Goal: Task Accomplishment & Management: Use online tool/utility

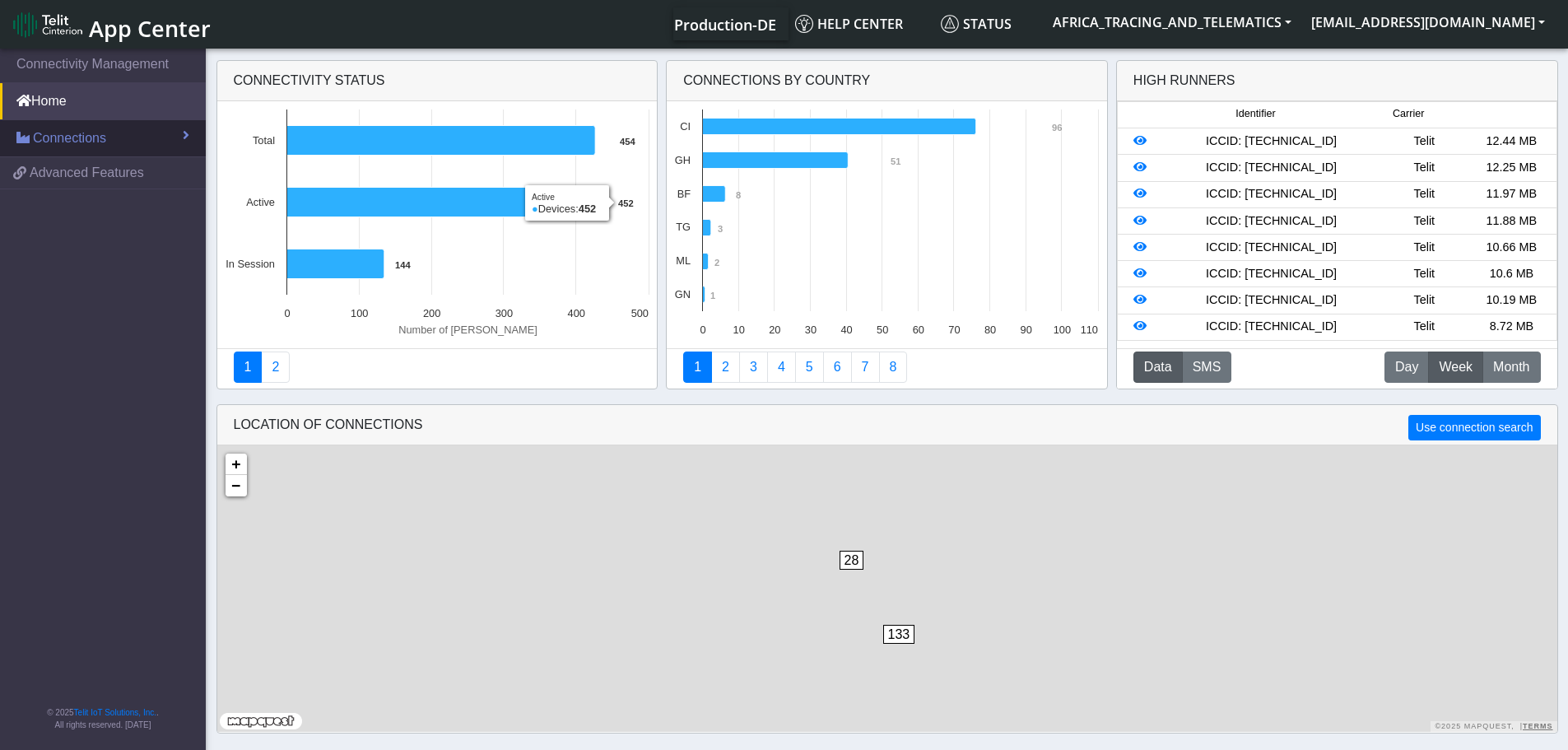
click at [130, 130] on link "Connections" at bounding box center [102, 138] width 205 height 36
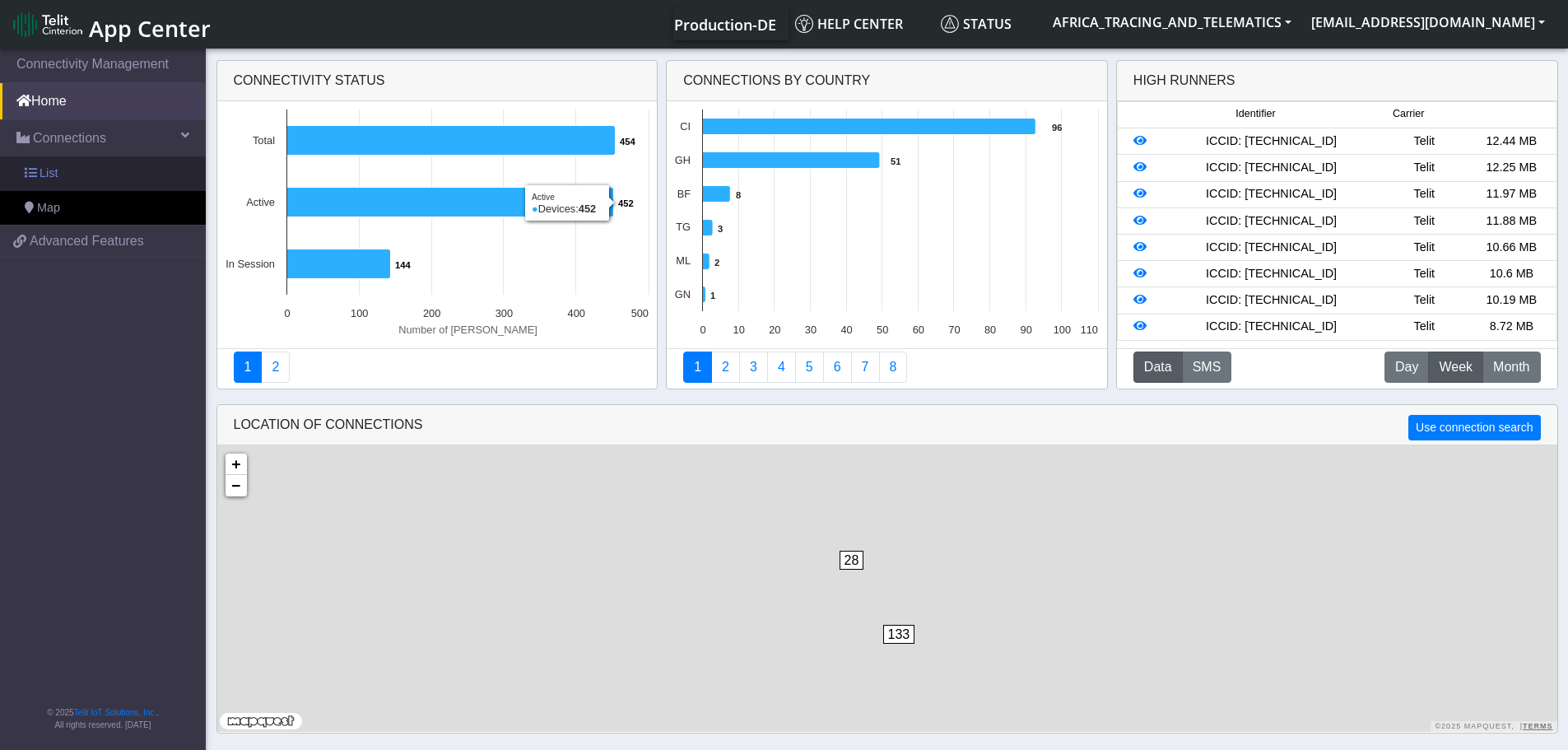
click at [134, 167] on link "List" at bounding box center [102, 173] width 205 height 34
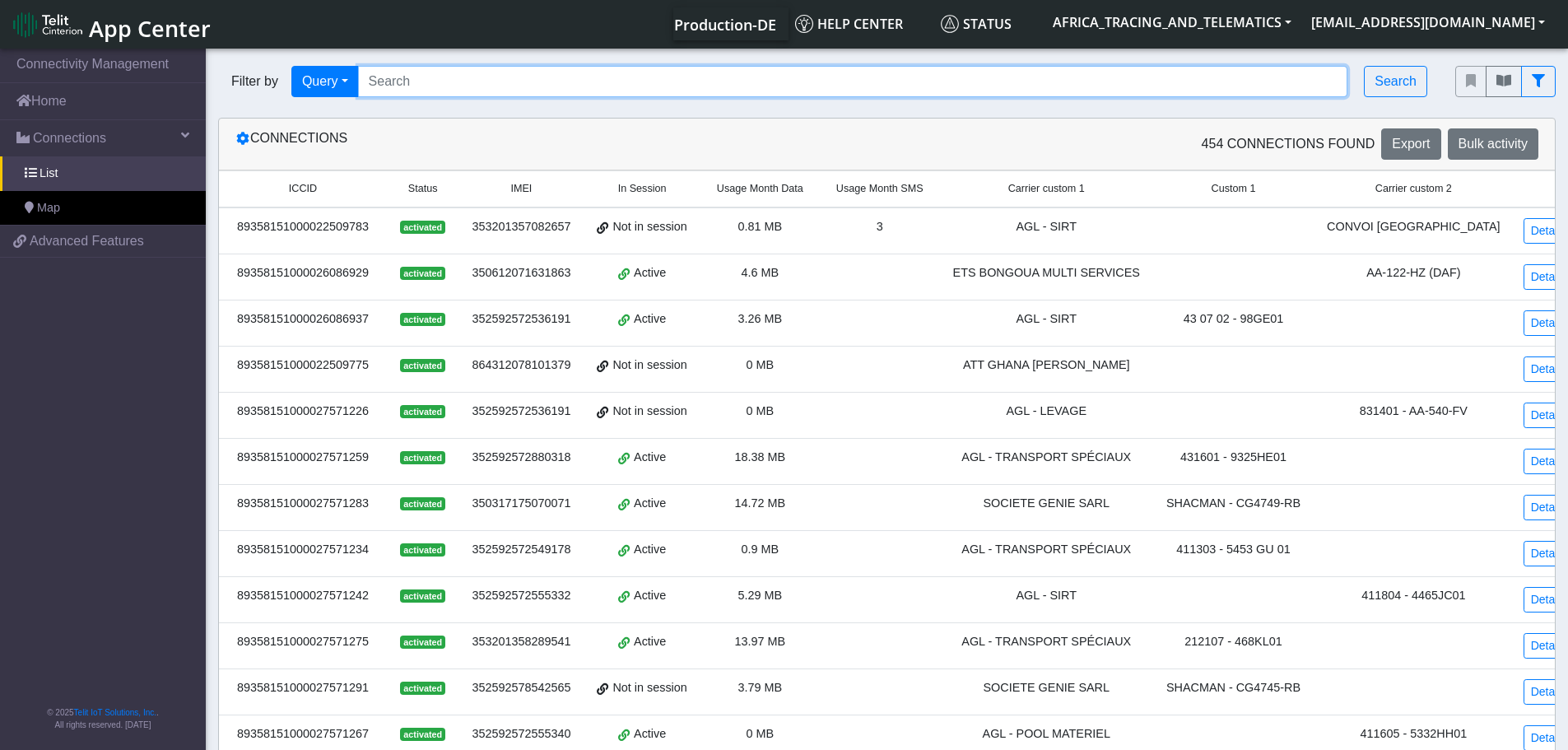
click at [659, 86] on input "Search..." at bounding box center [853, 81] width 990 height 31
paste input "89358151000027572422"
type input "89358151000027572422"
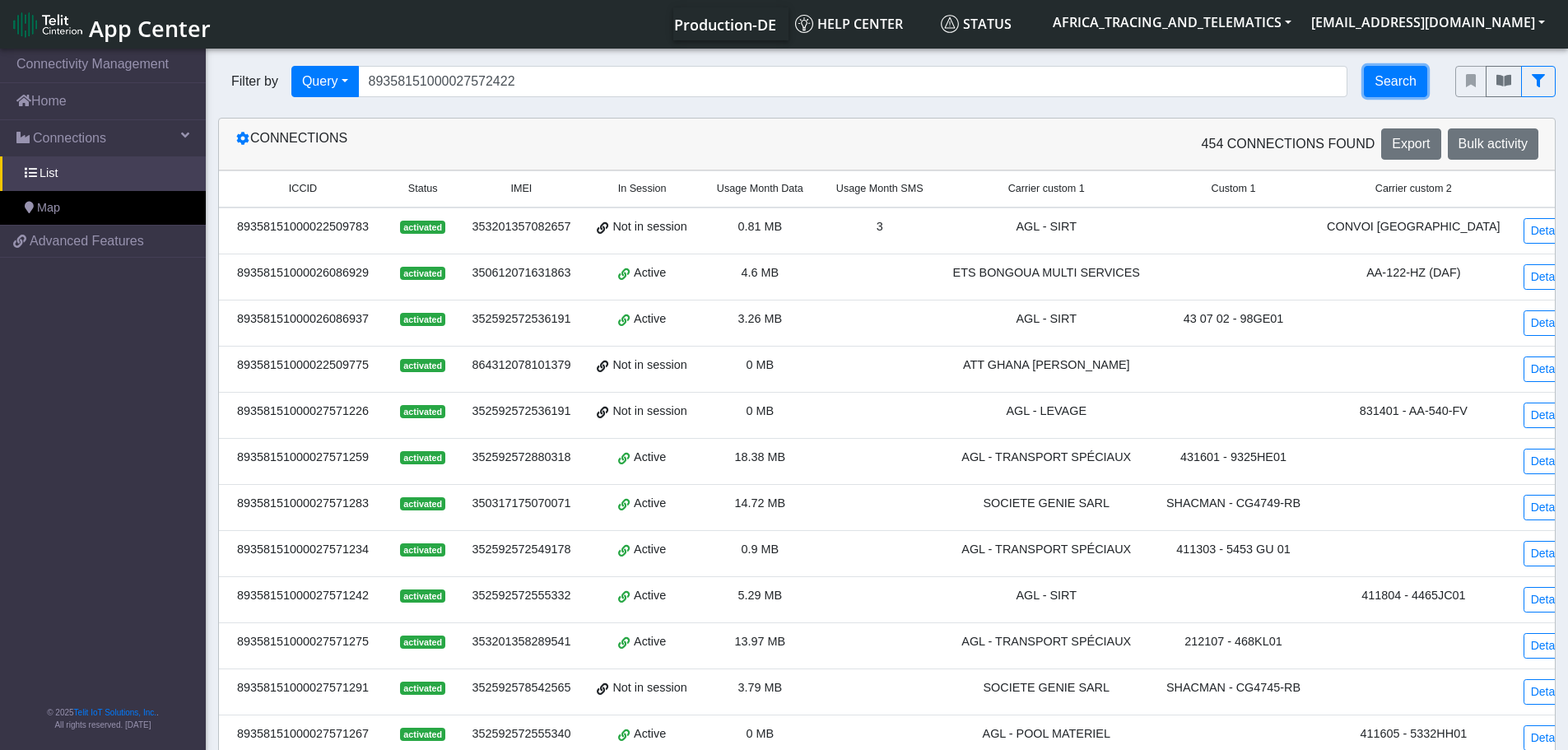
click at [1402, 76] on button "Search" at bounding box center [1395, 81] width 63 height 31
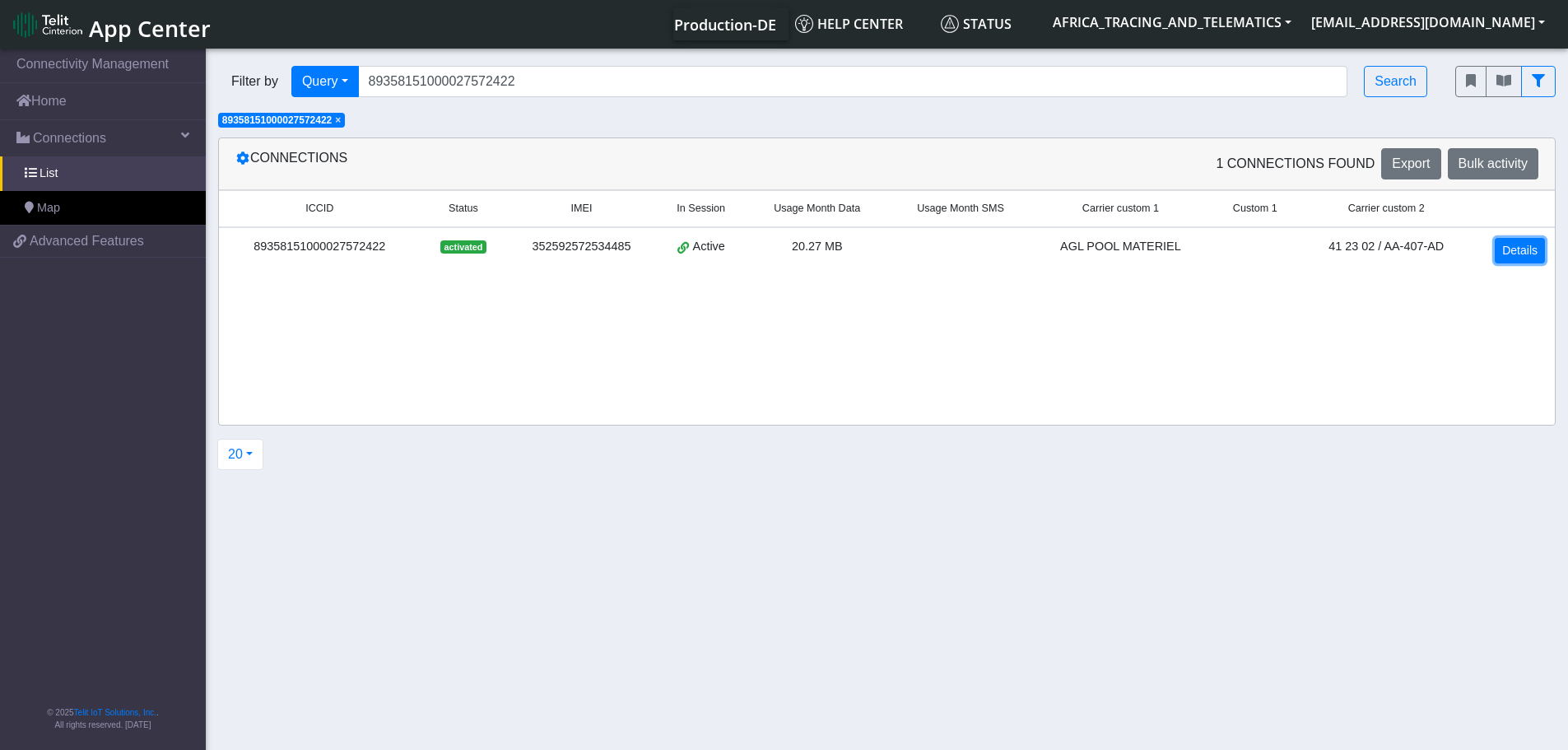
click at [1512, 249] on link "Details" at bounding box center [1519, 251] width 50 height 26
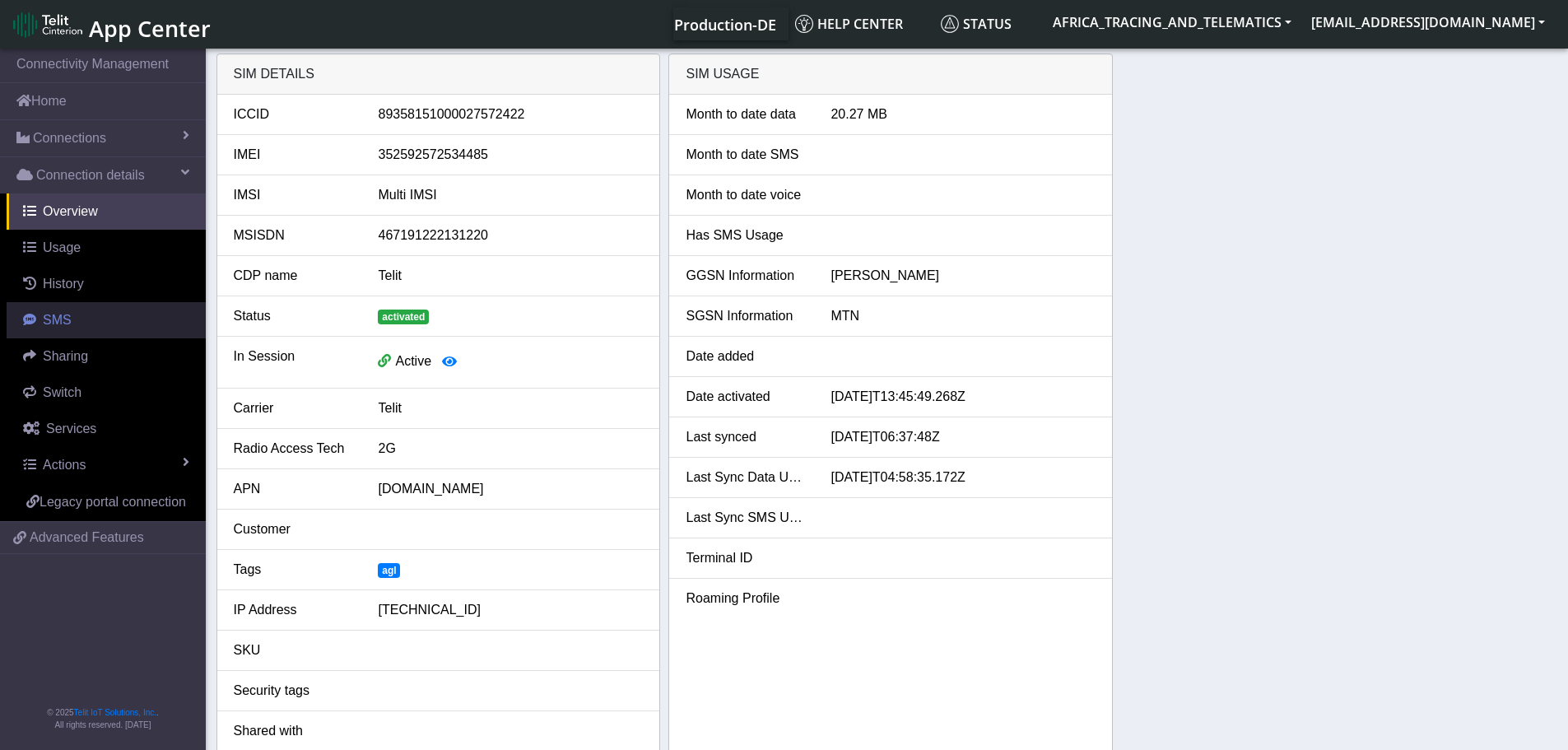
click at [56, 310] on link "SMS" at bounding box center [106, 319] width 199 height 36
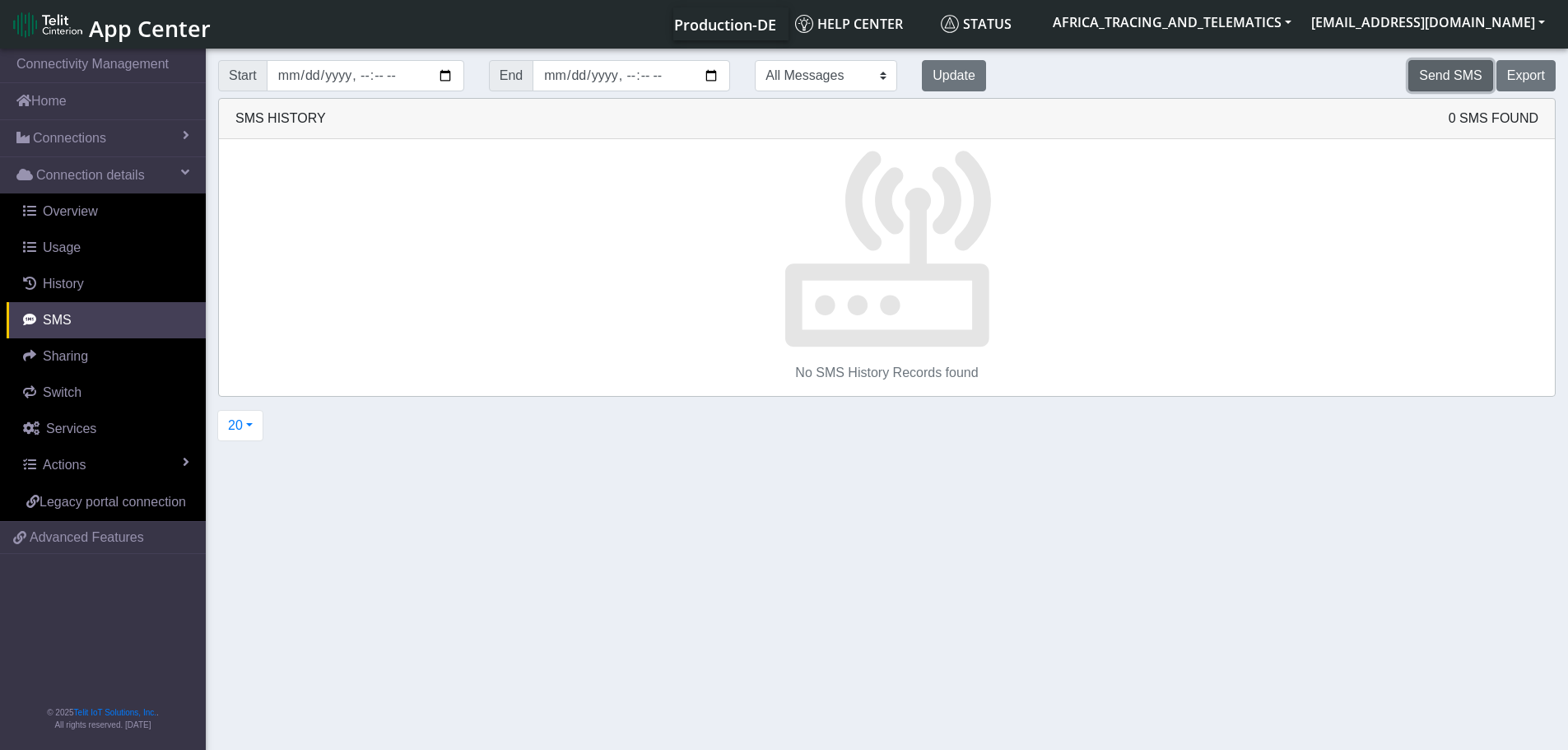
click at [1457, 83] on button "Send SMS" at bounding box center [1450, 75] width 84 height 31
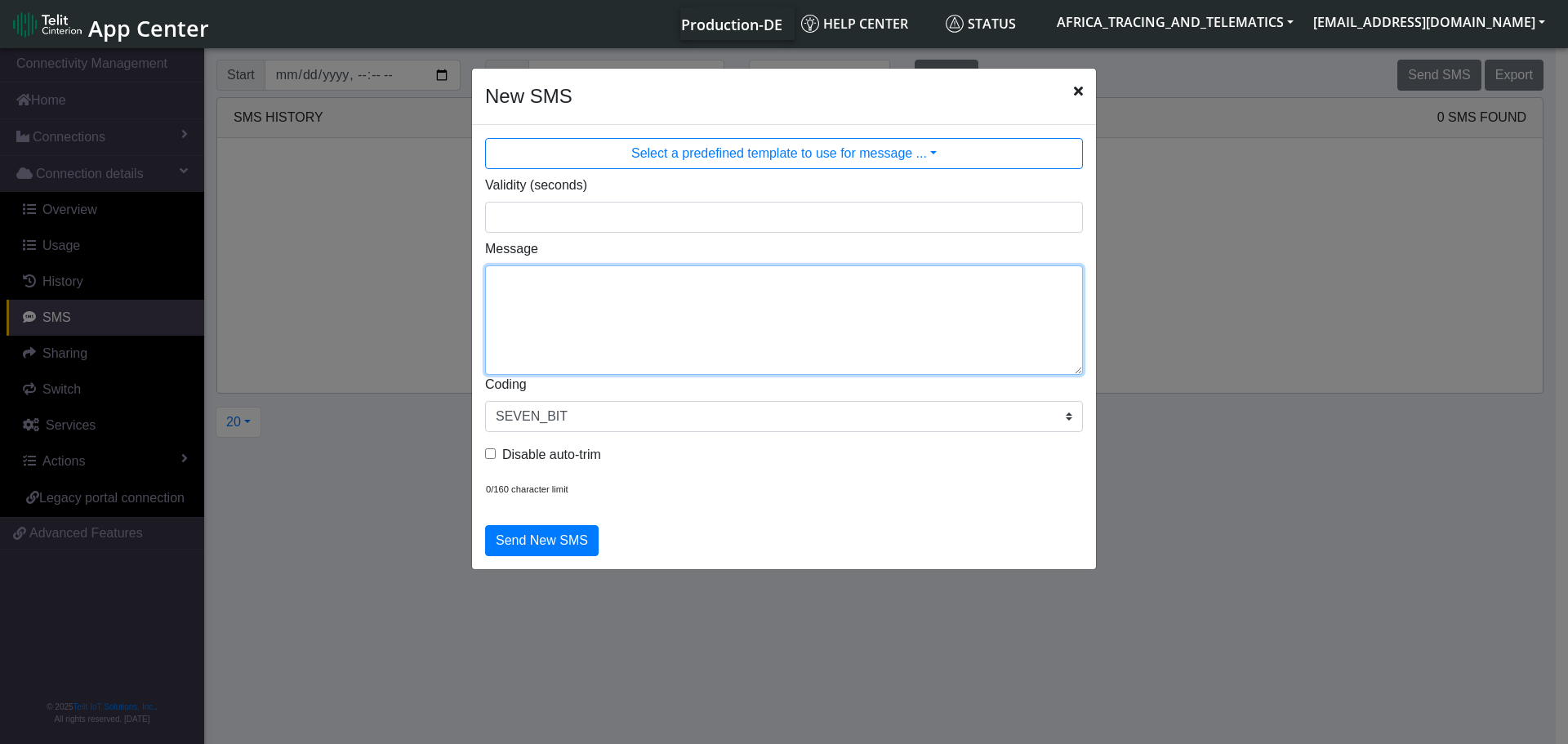
click at [718, 327] on textarea "Message" at bounding box center [783, 319] width 598 height 109
type textarea "F M cpureset"
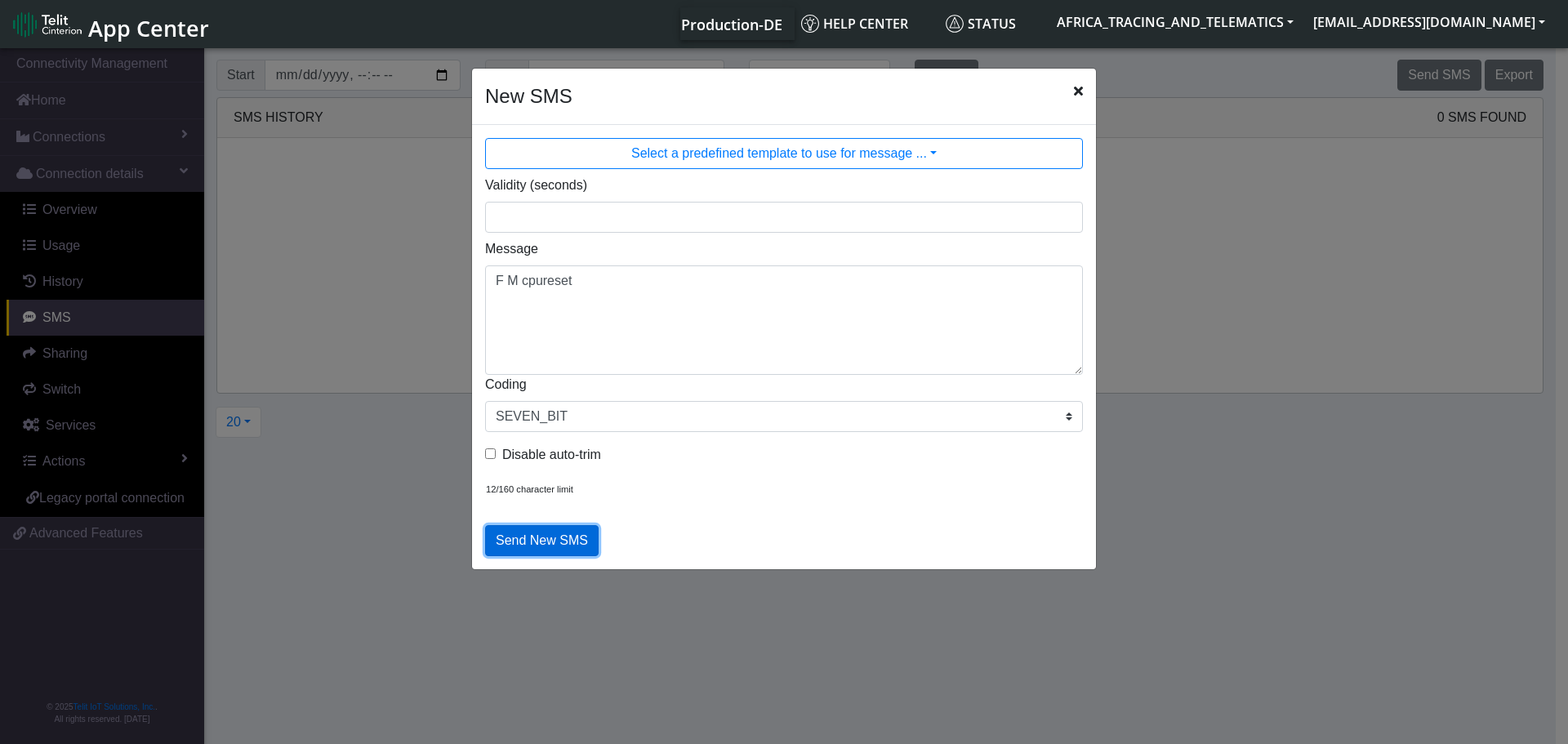
click at [529, 534] on button "Send New SMS" at bounding box center [542, 540] width 114 height 31
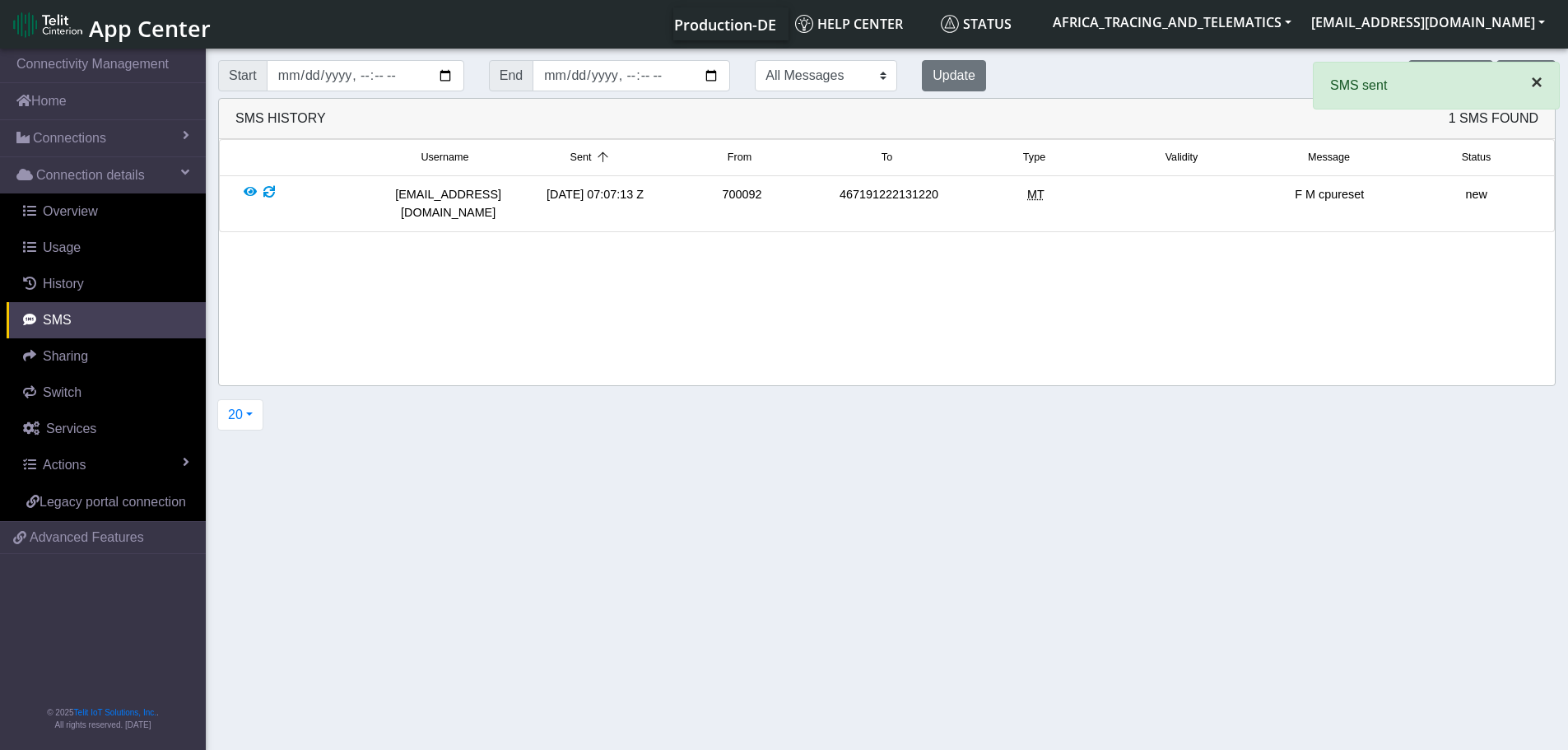
click at [1534, 84] on span "×" at bounding box center [1536, 81] width 11 height 22
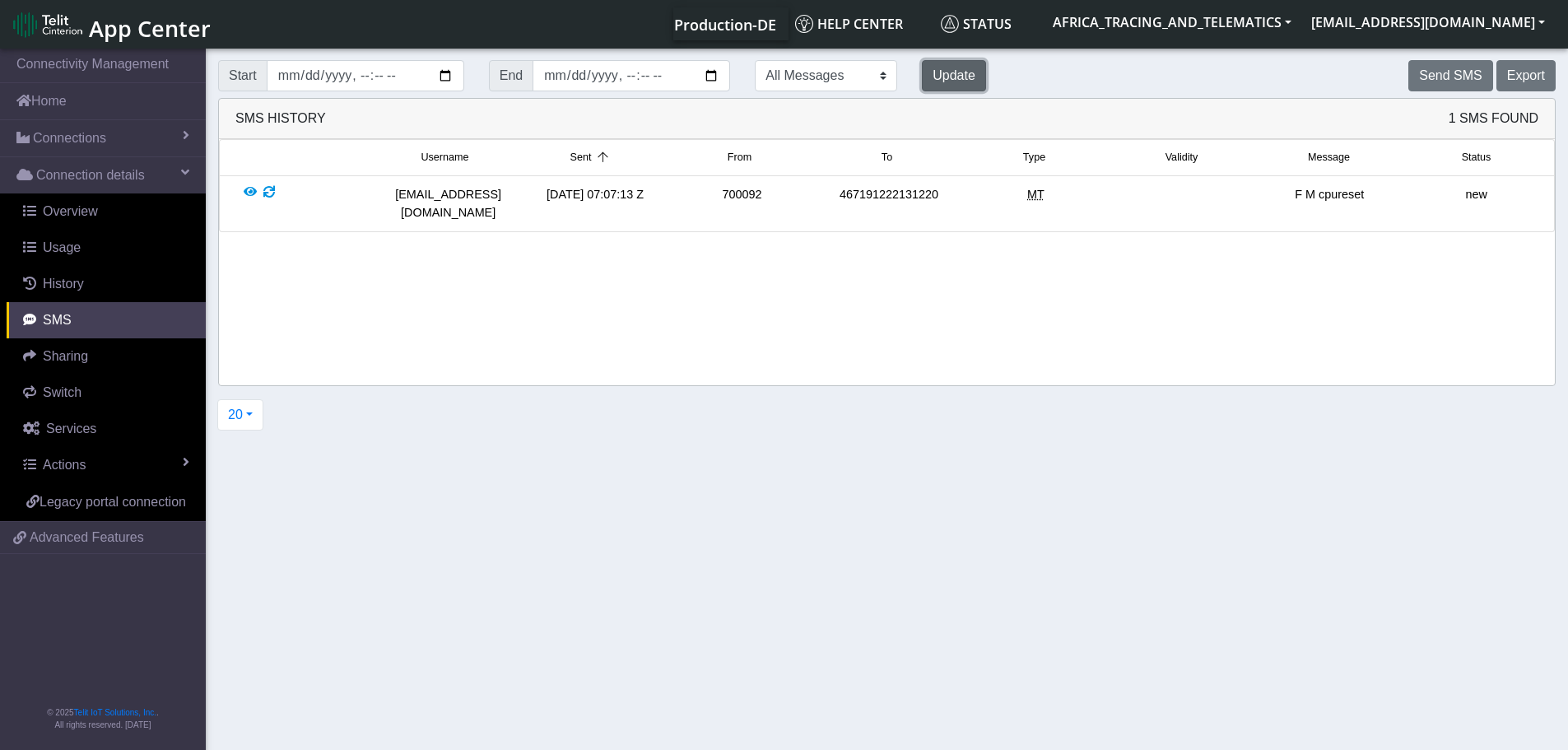
click at [922, 68] on button "Update" at bounding box center [953, 75] width 64 height 31
click at [922, 73] on button "Update" at bounding box center [953, 75] width 64 height 31
click at [267, 191] on div at bounding box center [269, 204] width 11 height 35
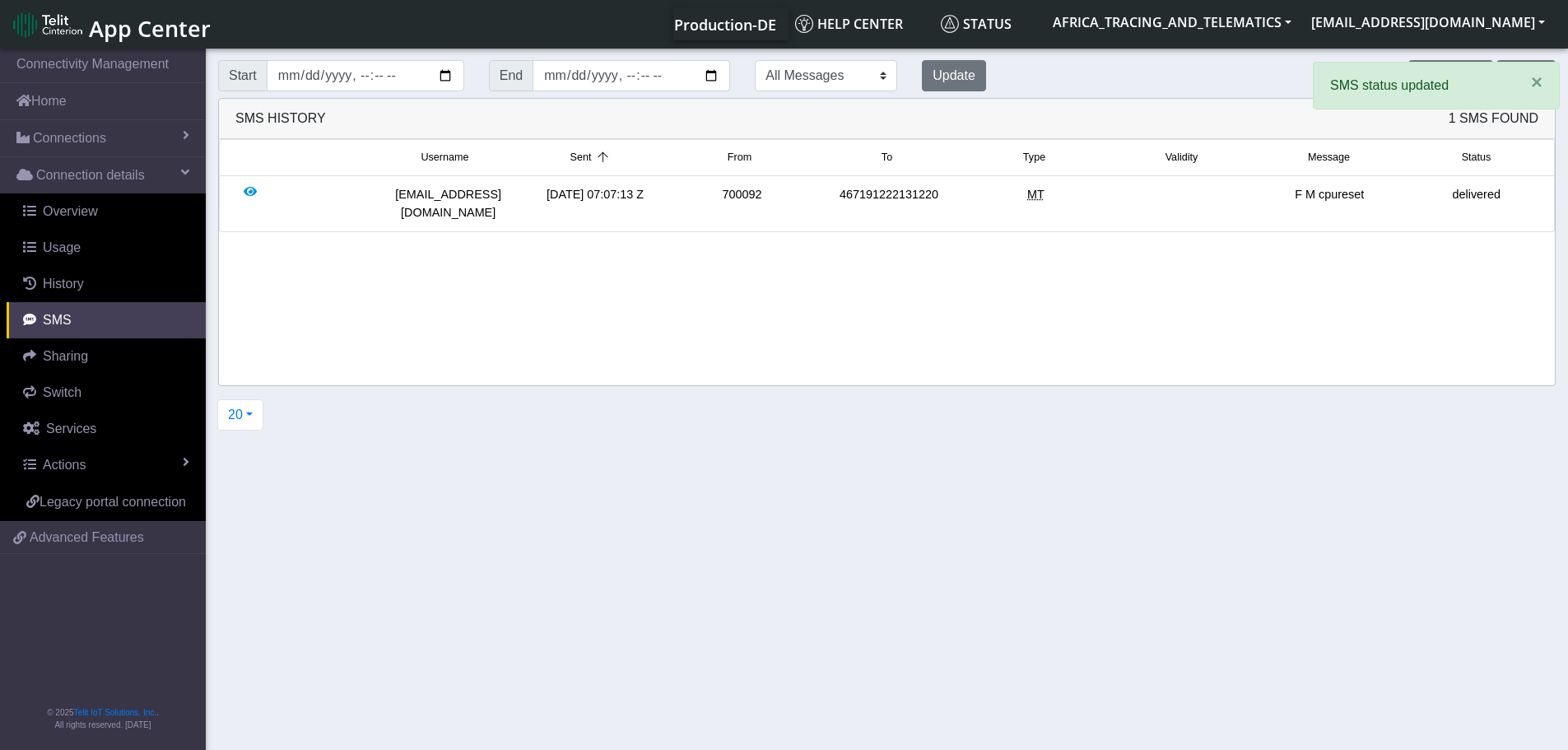
click at [267, 191] on div at bounding box center [313, 204] width 146 height 35
click at [1532, 86] on span "×" at bounding box center [1536, 81] width 11 height 22
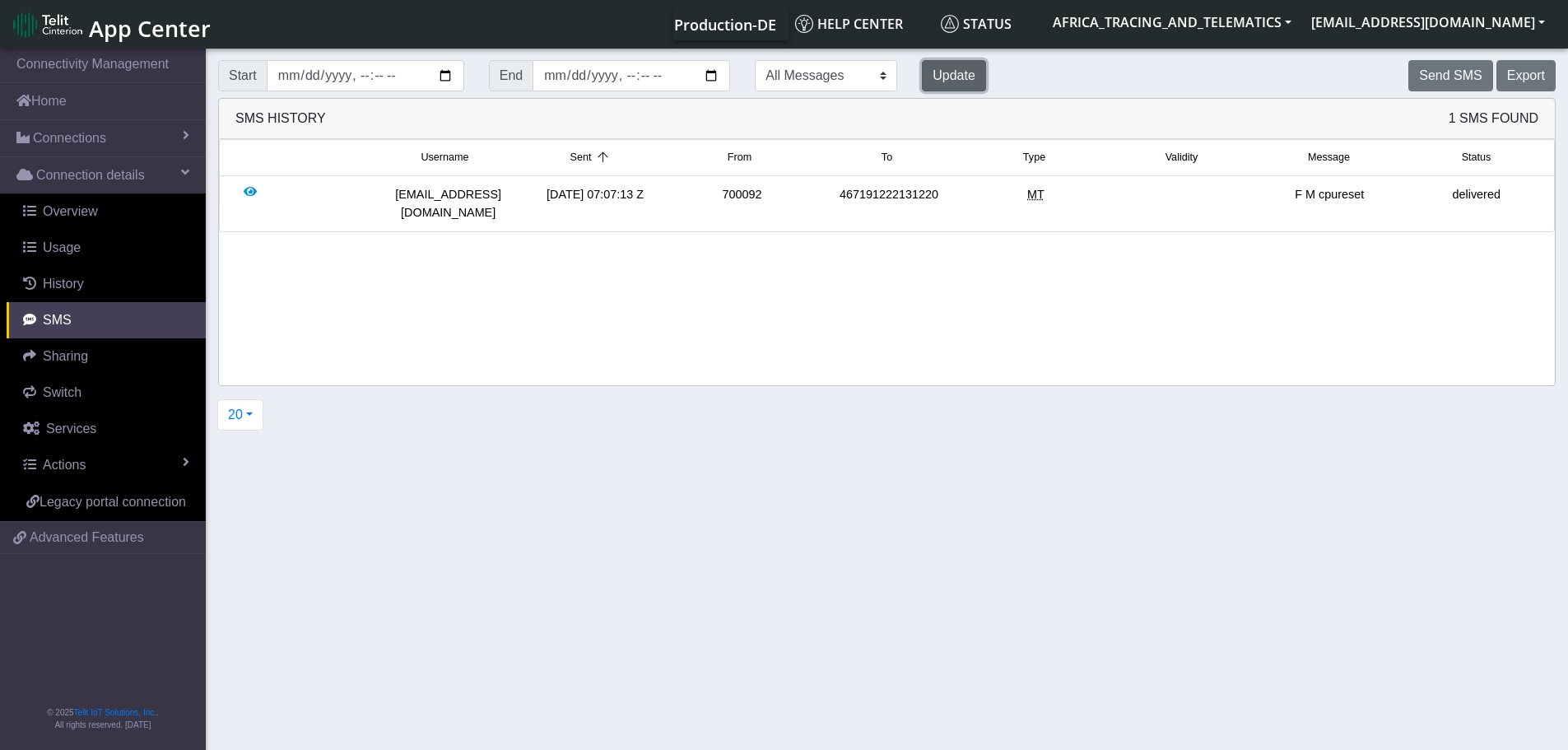
click at [922, 68] on button "Update" at bounding box center [953, 75] width 64 height 31
click at [1452, 80] on button "Send SMS" at bounding box center [1450, 75] width 84 height 31
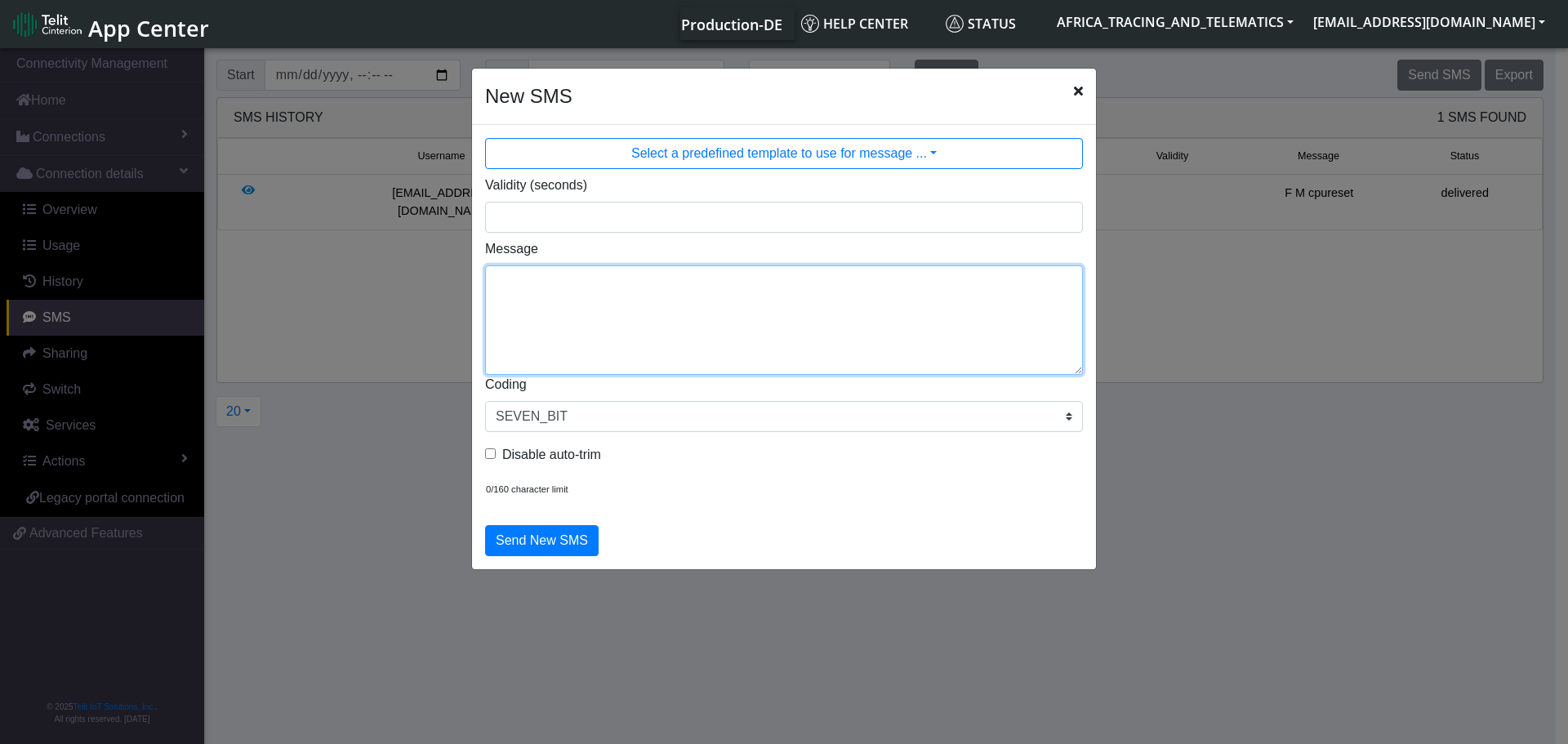
click at [845, 299] on textarea "Message" at bounding box center [783, 319] width 598 height 109
type textarea "F M ggps"
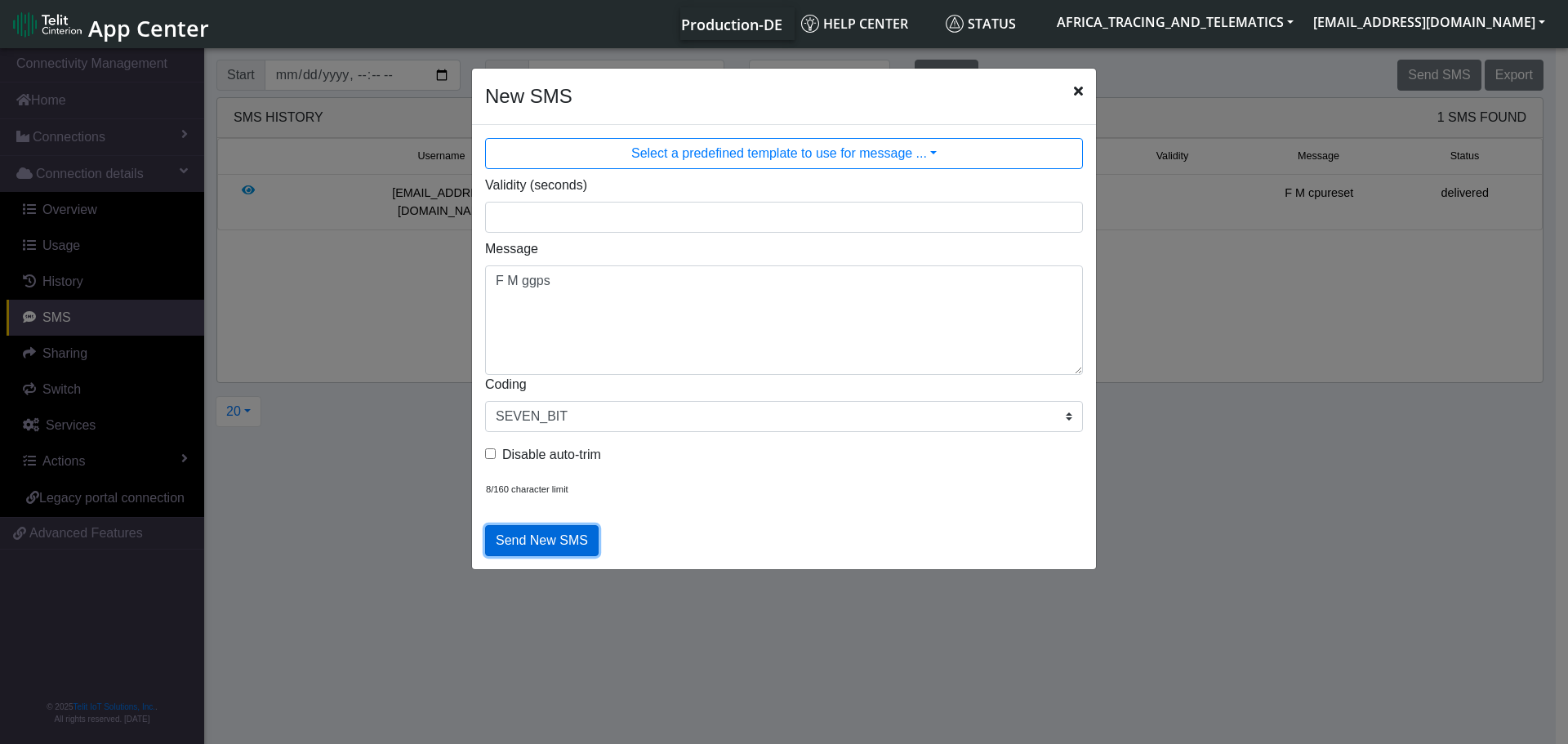
click at [545, 545] on button "Send New SMS" at bounding box center [542, 540] width 114 height 31
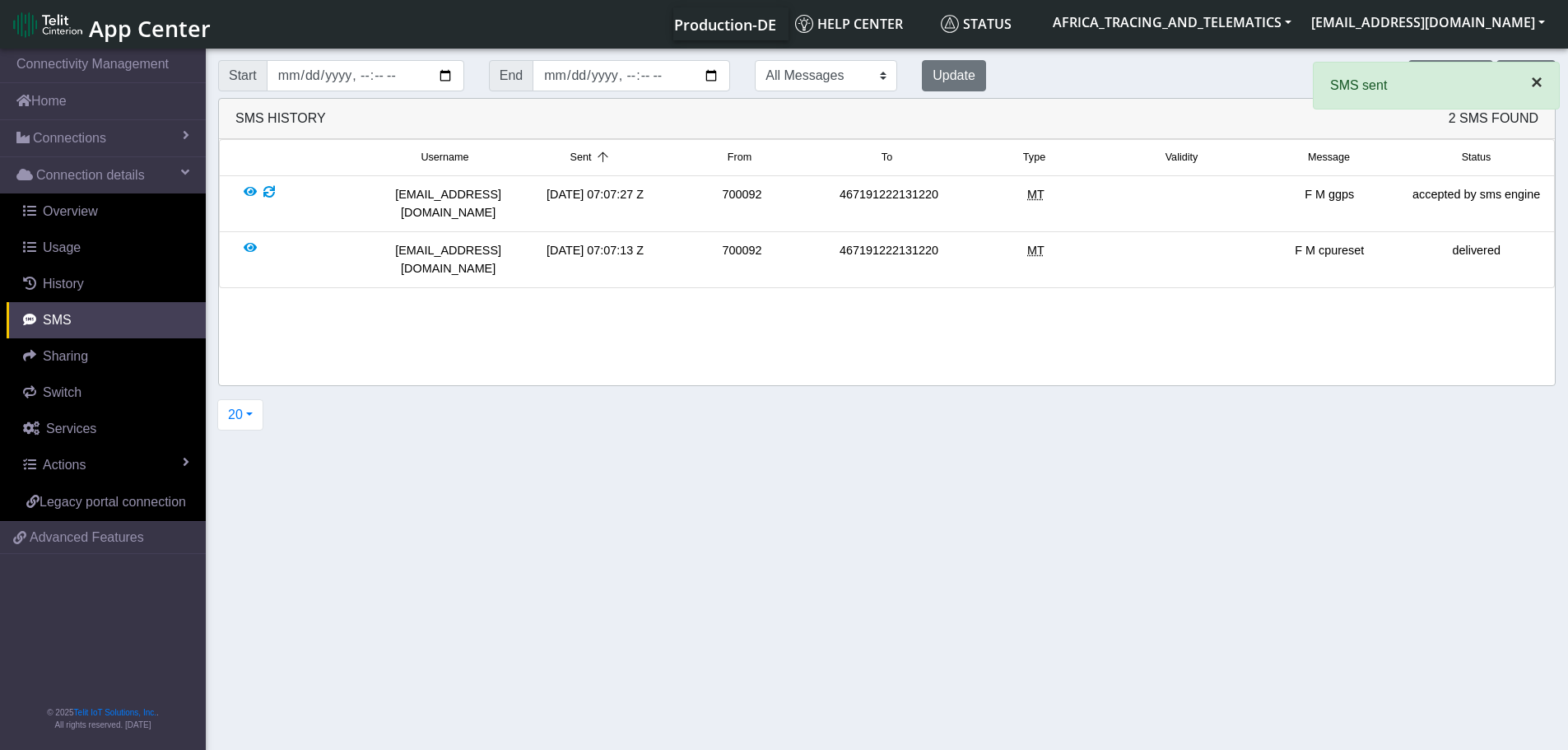
click at [1534, 84] on span "×" at bounding box center [1536, 81] width 11 height 22
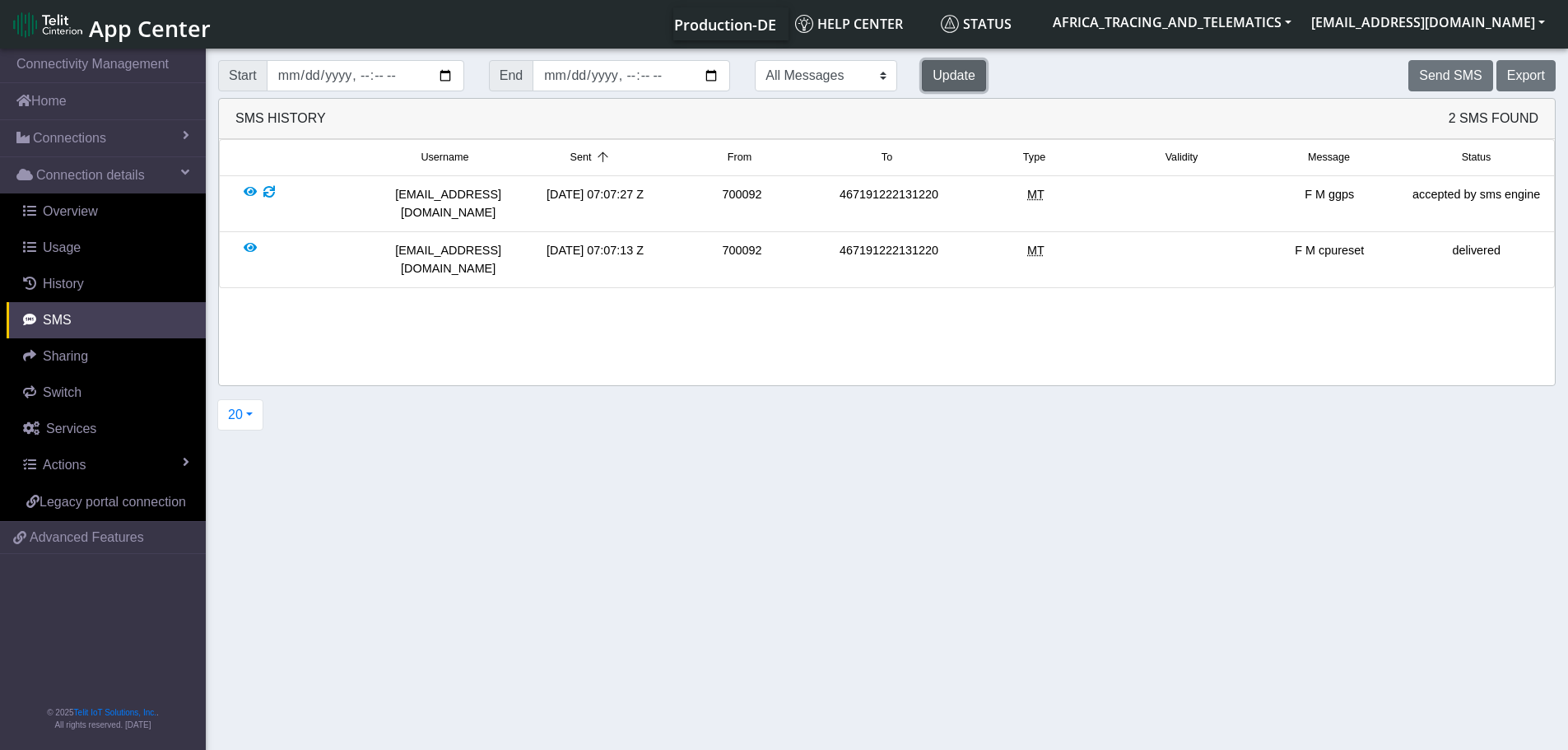
click at [922, 78] on button "Update" at bounding box center [953, 75] width 64 height 31
click at [922, 85] on button "Update" at bounding box center [953, 75] width 64 height 31
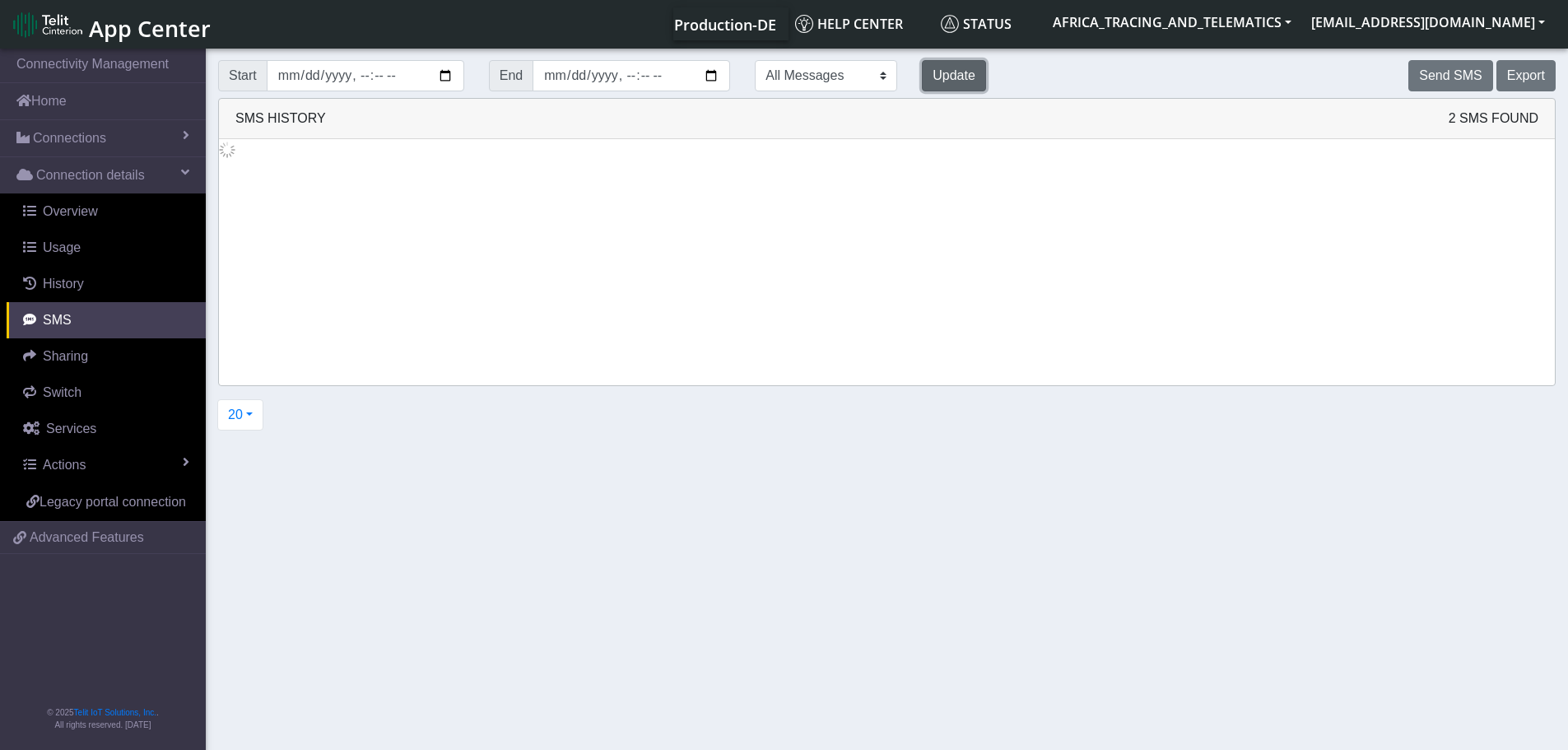
click at [922, 85] on button "Update" at bounding box center [953, 75] width 64 height 31
click at [922, 86] on button "Update" at bounding box center [953, 75] width 64 height 31
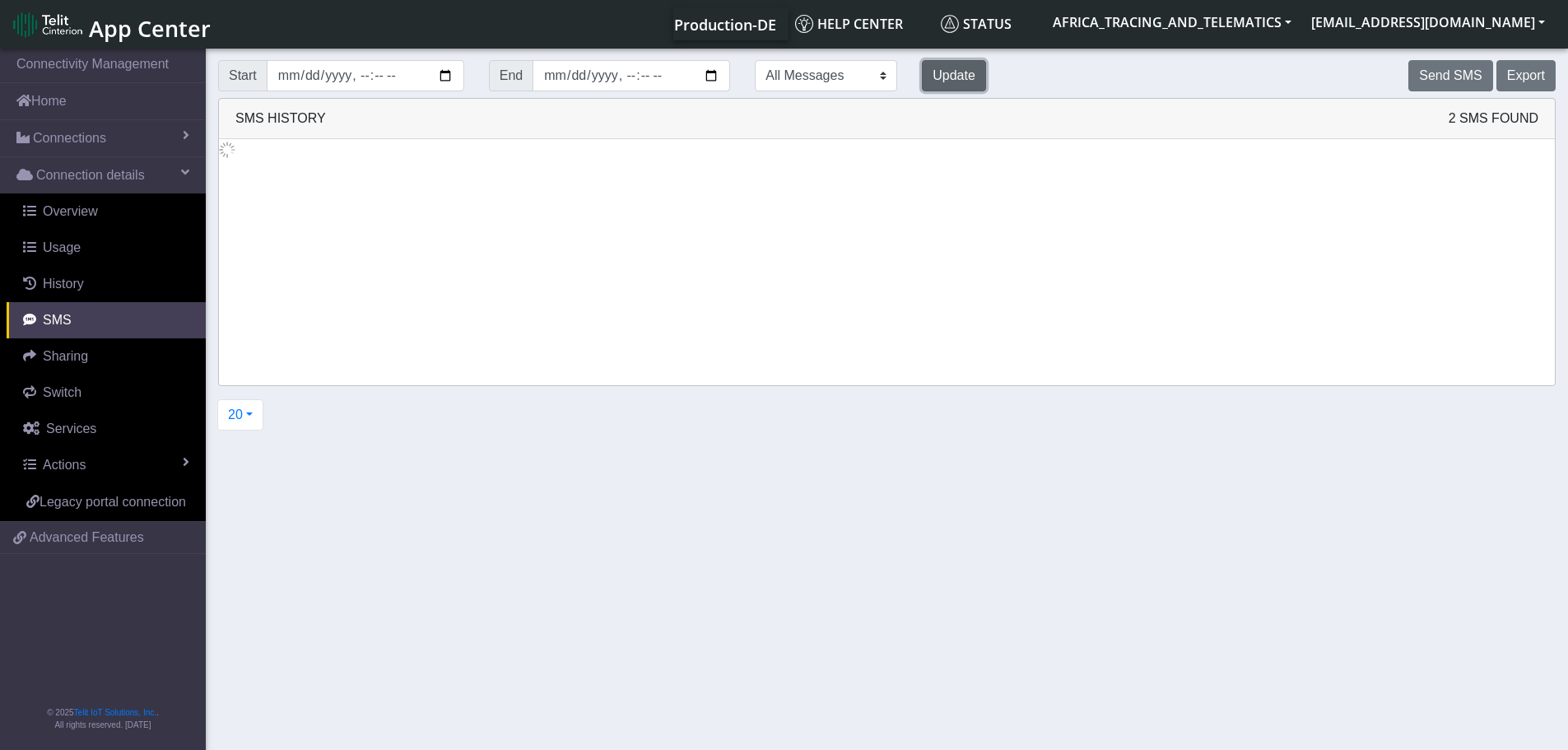
click at [922, 88] on button "Update" at bounding box center [953, 75] width 64 height 31
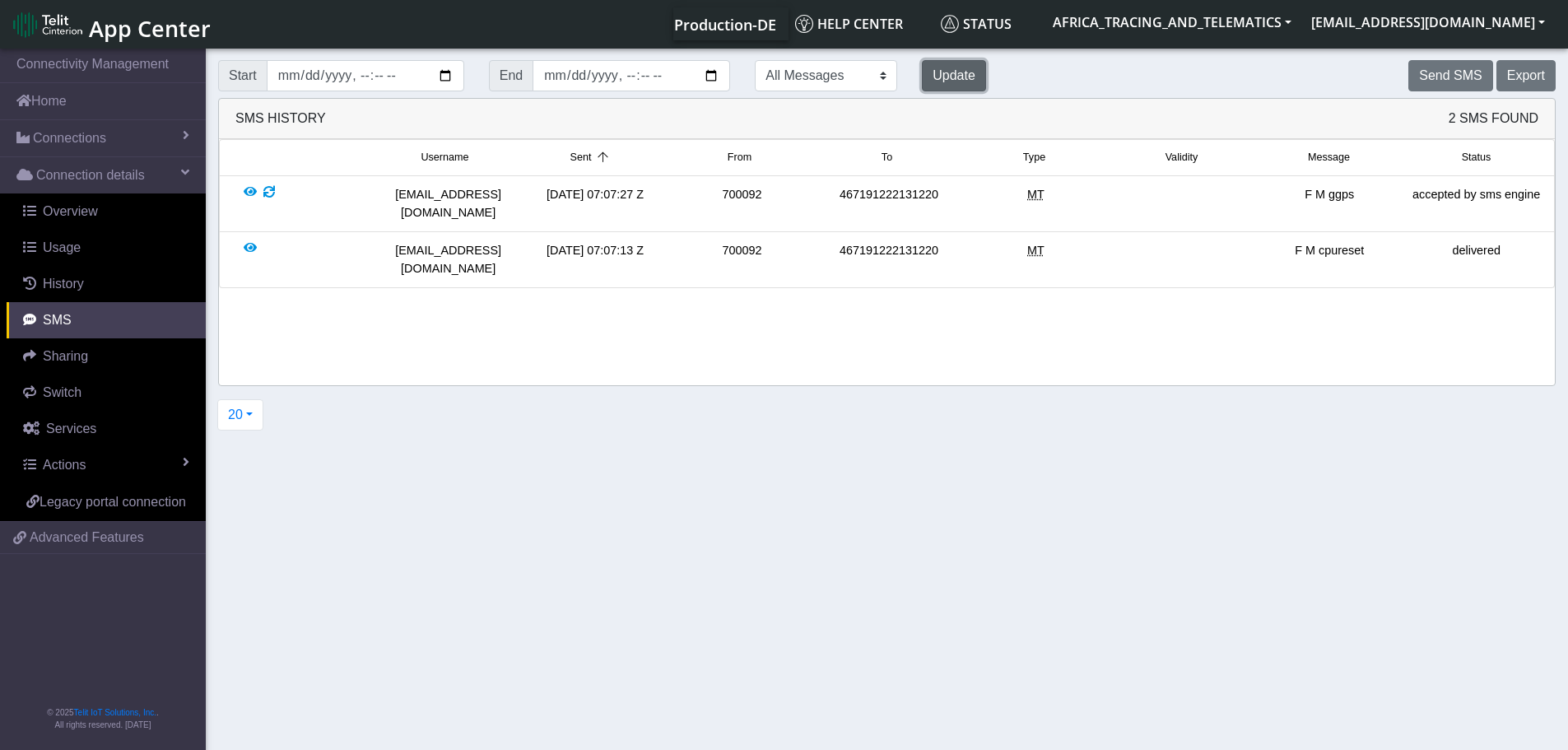
click at [922, 88] on button "Update" at bounding box center [953, 75] width 64 height 31
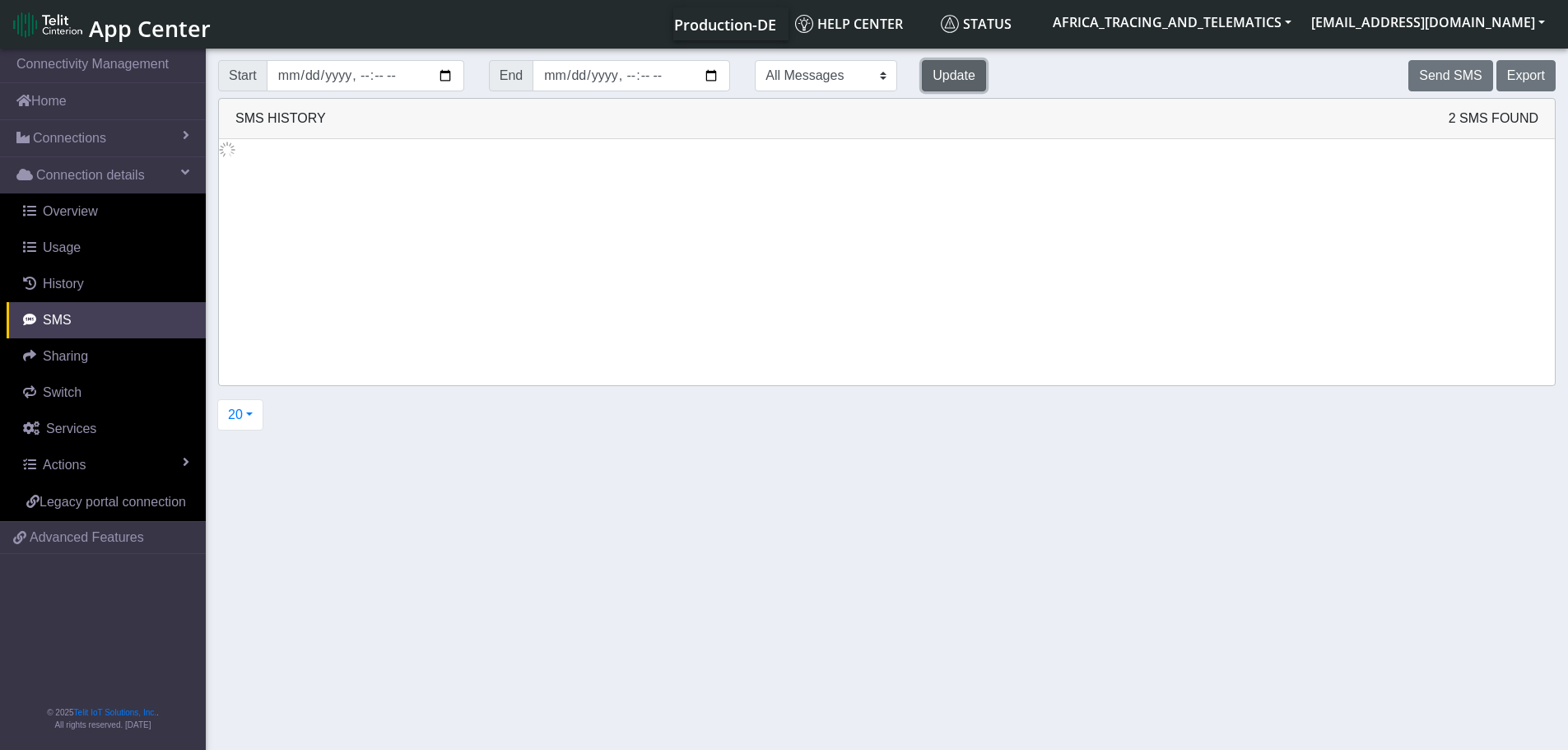
click at [922, 88] on button "Update" at bounding box center [953, 75] width 64 height 31
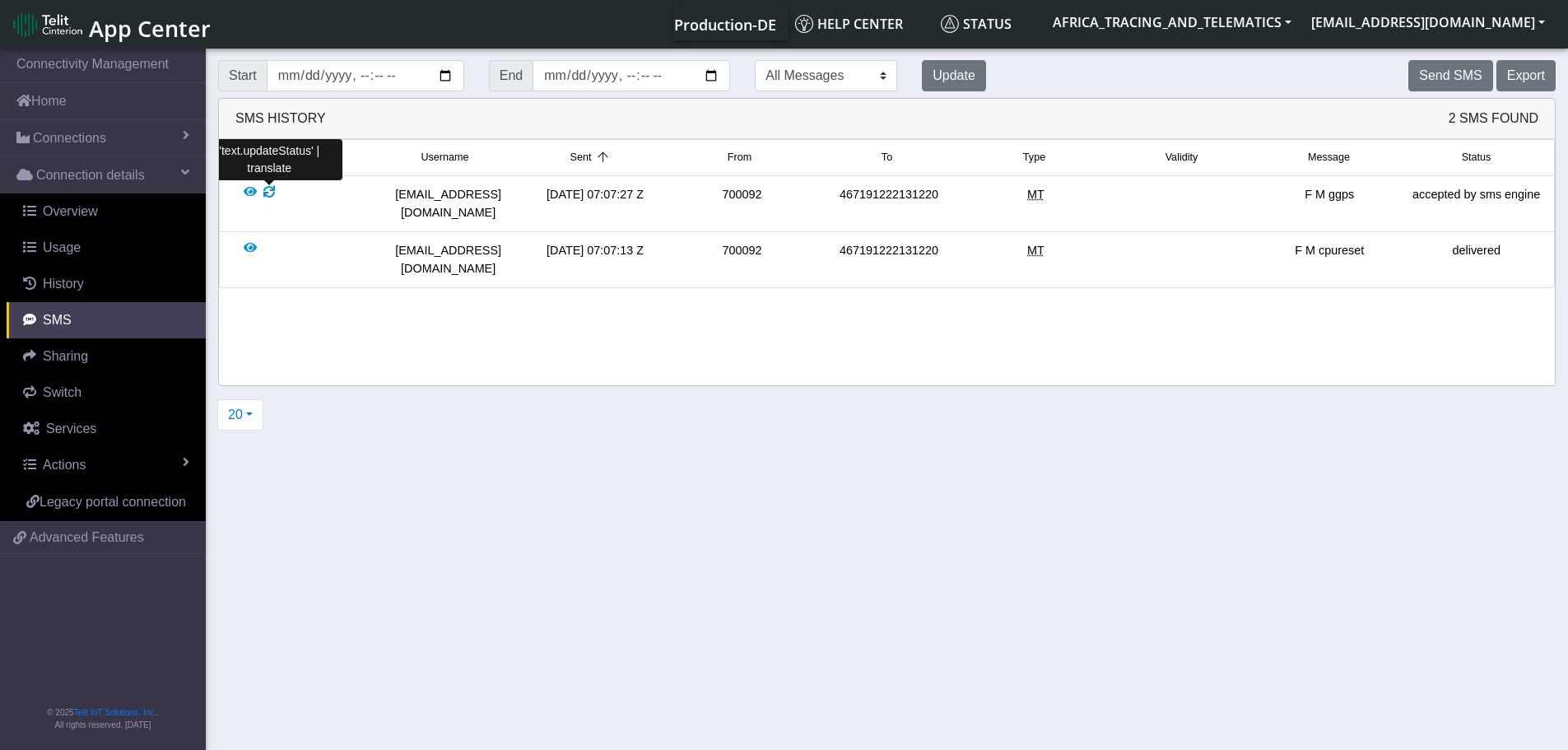
click at [266, 191] on div at bounding box center [269, 204] width 11 height 35
click at [266, 191] on div at bounding box center [269, 204] width 11 height 35
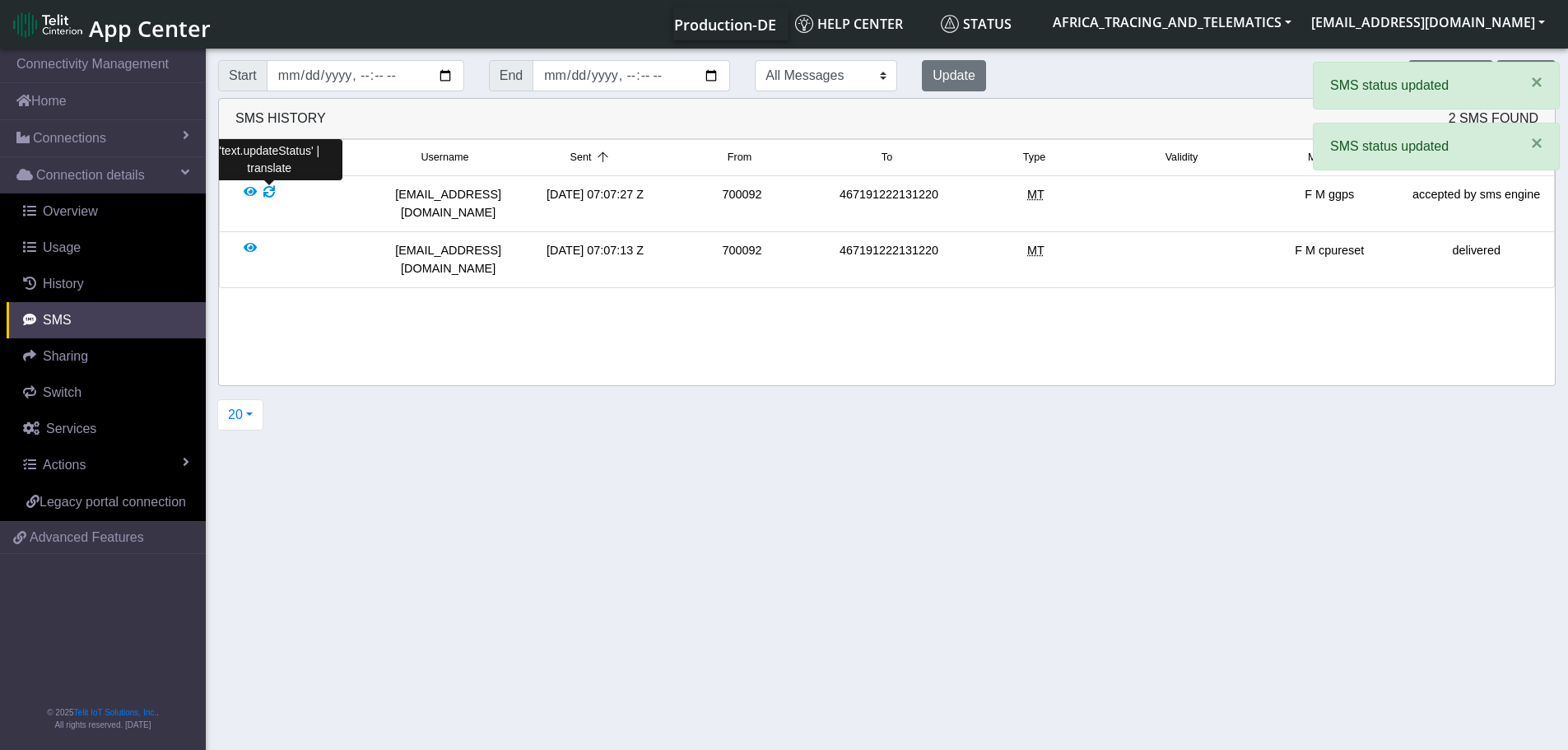
click at [266, 191] on div at bounding box center [269, 204] width 11 height 35
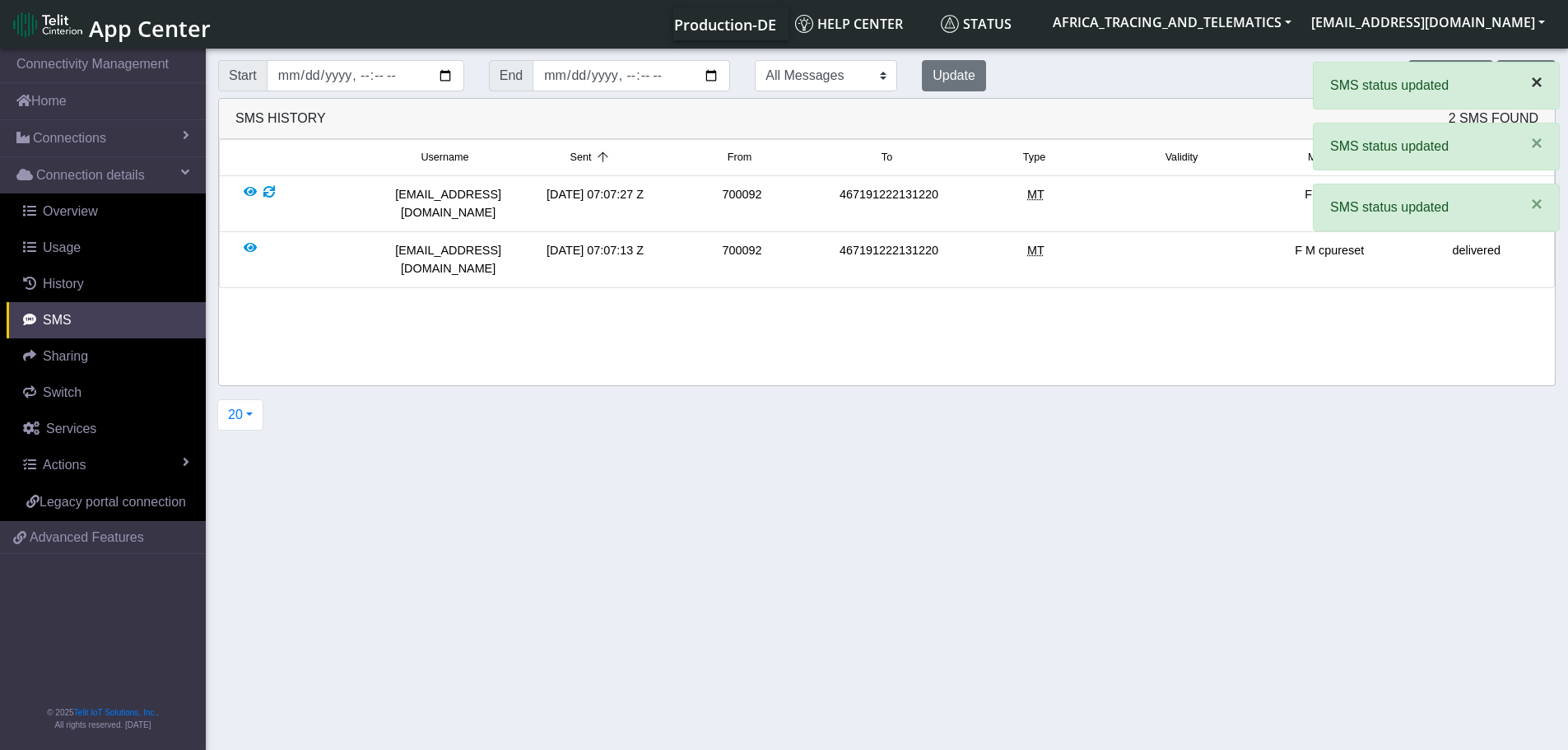
click at [1531, 81] on span "×" at bounding box center [1536, 81] width 11 height 22
click at [1531, 85] on span "×" at bounding box center [1536, 81] width 11 height 22
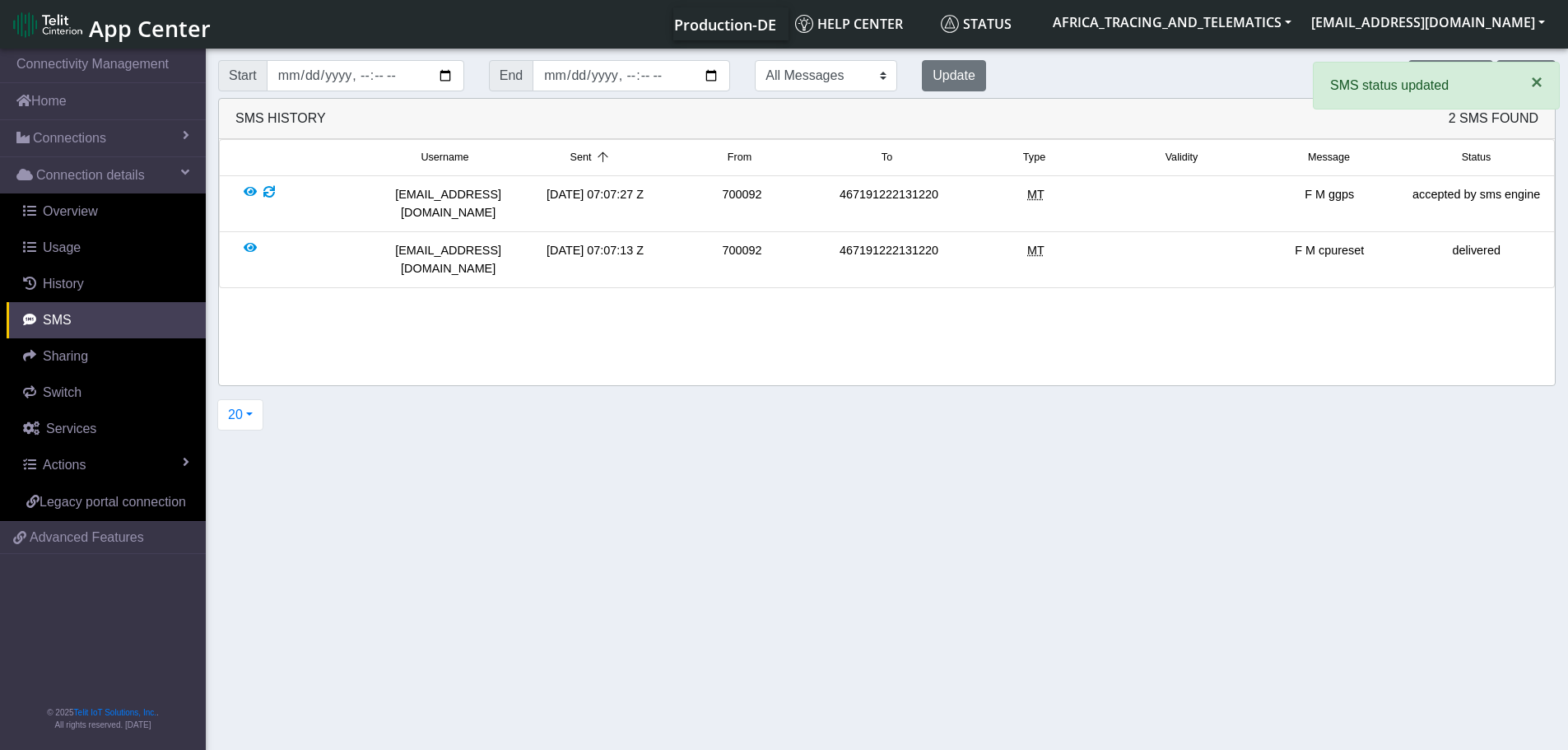
click at [1531, 85] on span "×" at bounding box center [1536, 81] width 11 height 22
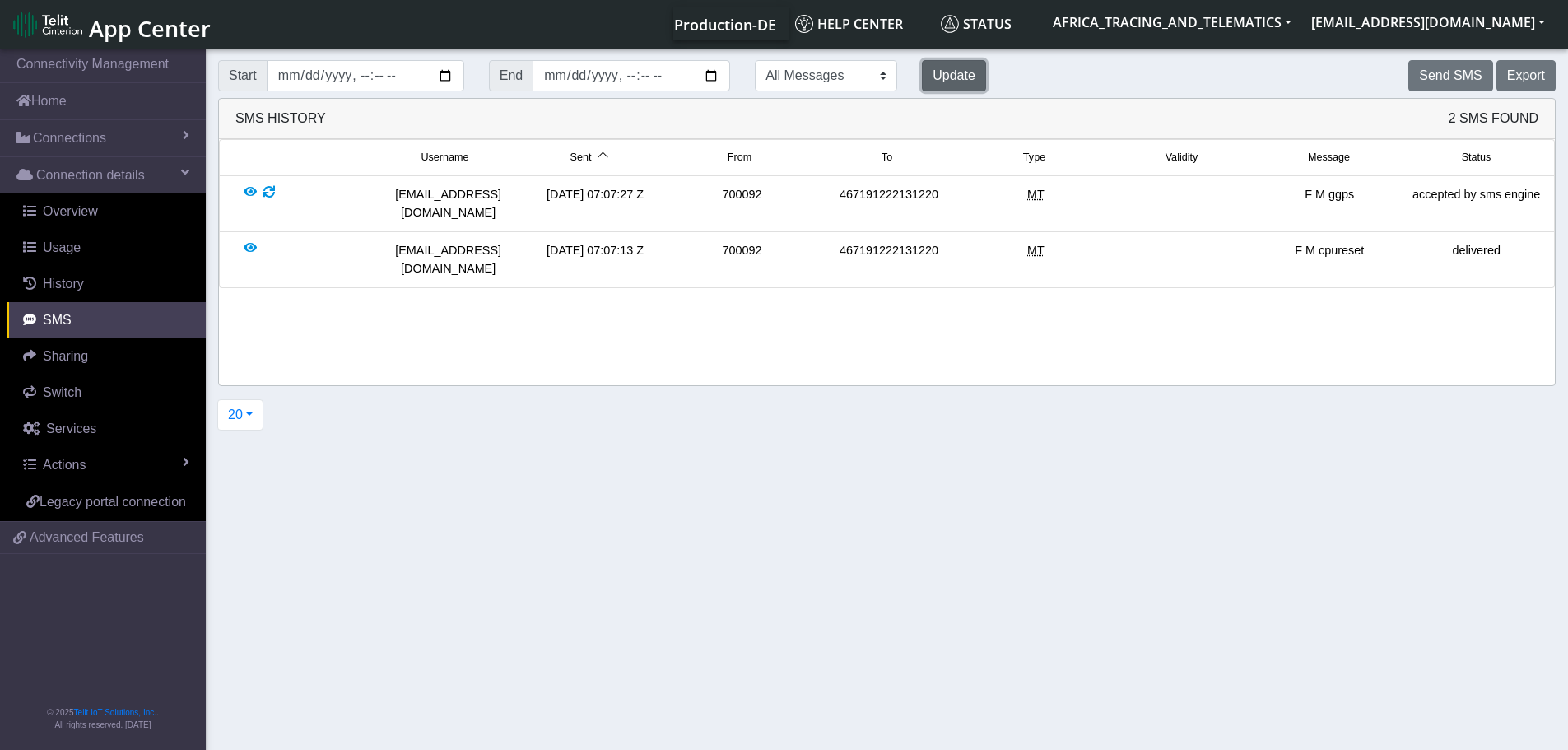
click at [922, 67] on button "Update" at bounding box center [953, 75] width 64 height 31
click at [266, 193] on div at bounding box center [269, 204] width 11 height 35
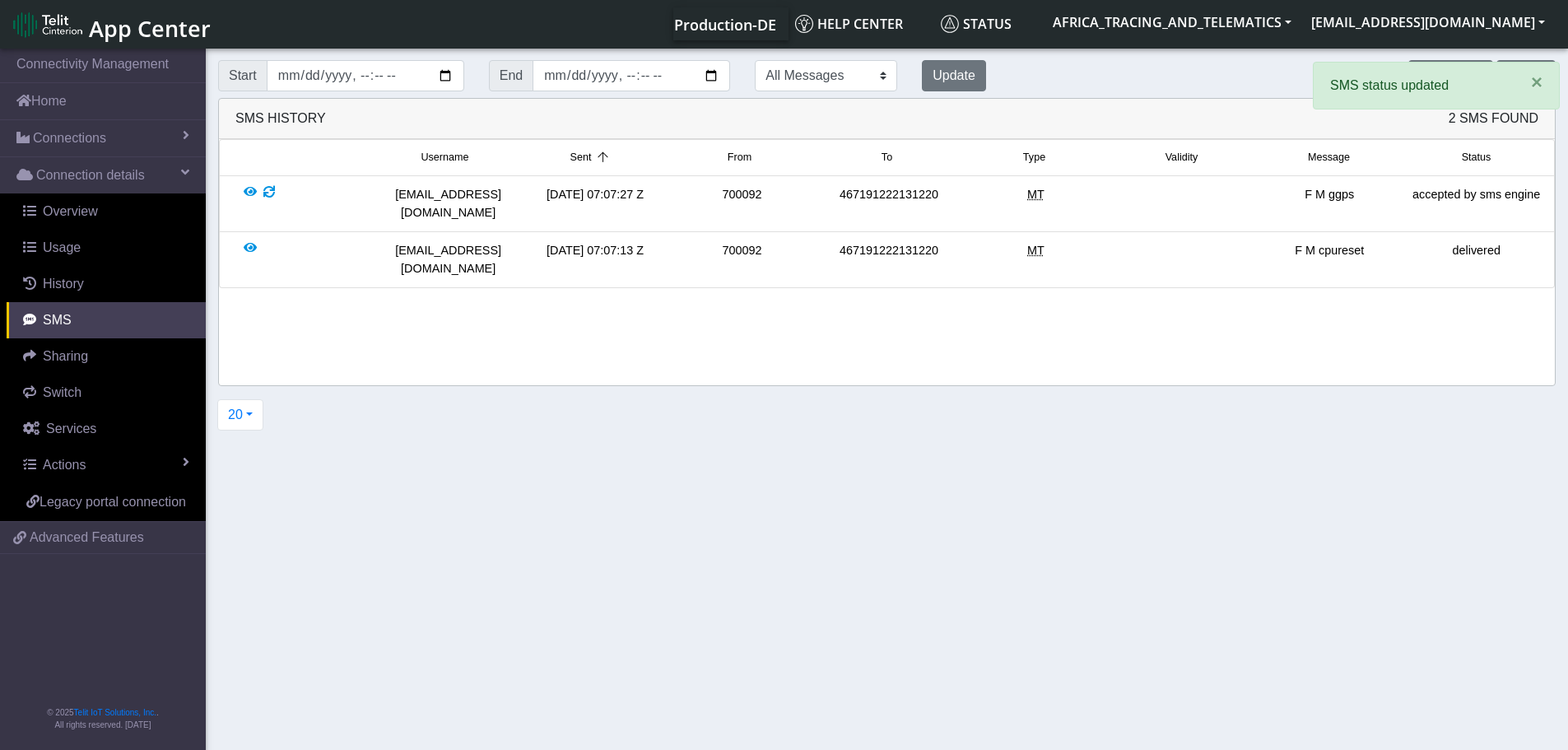
click at [243, 195] on div at bounding box center [313, 204] width 146 height 35
click at [249, 195] on div at bounding box center [250, 204] width 13 height 35
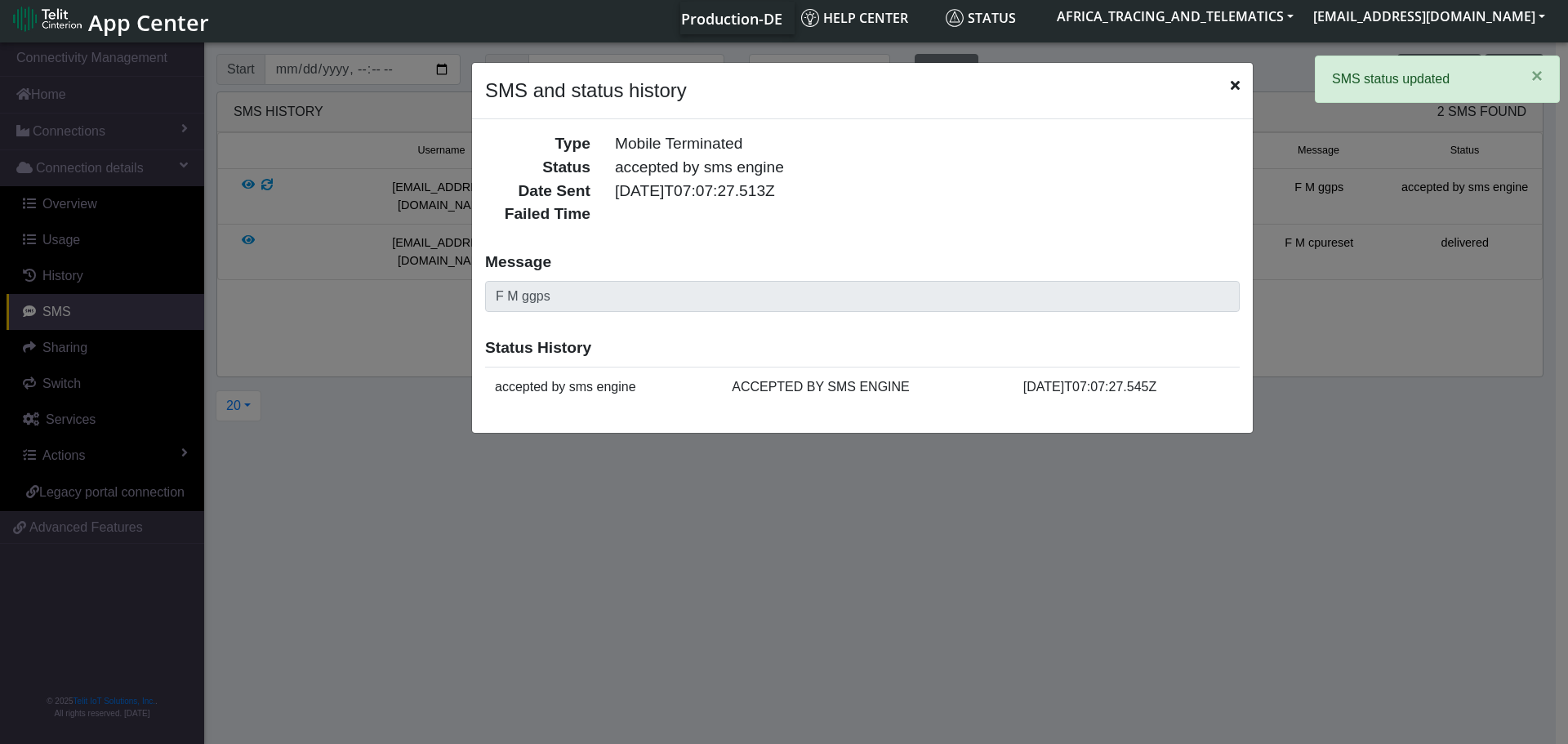
click at [1236, 89] on icon "Close" at bounding box center [1235, 85] width 9 height 13
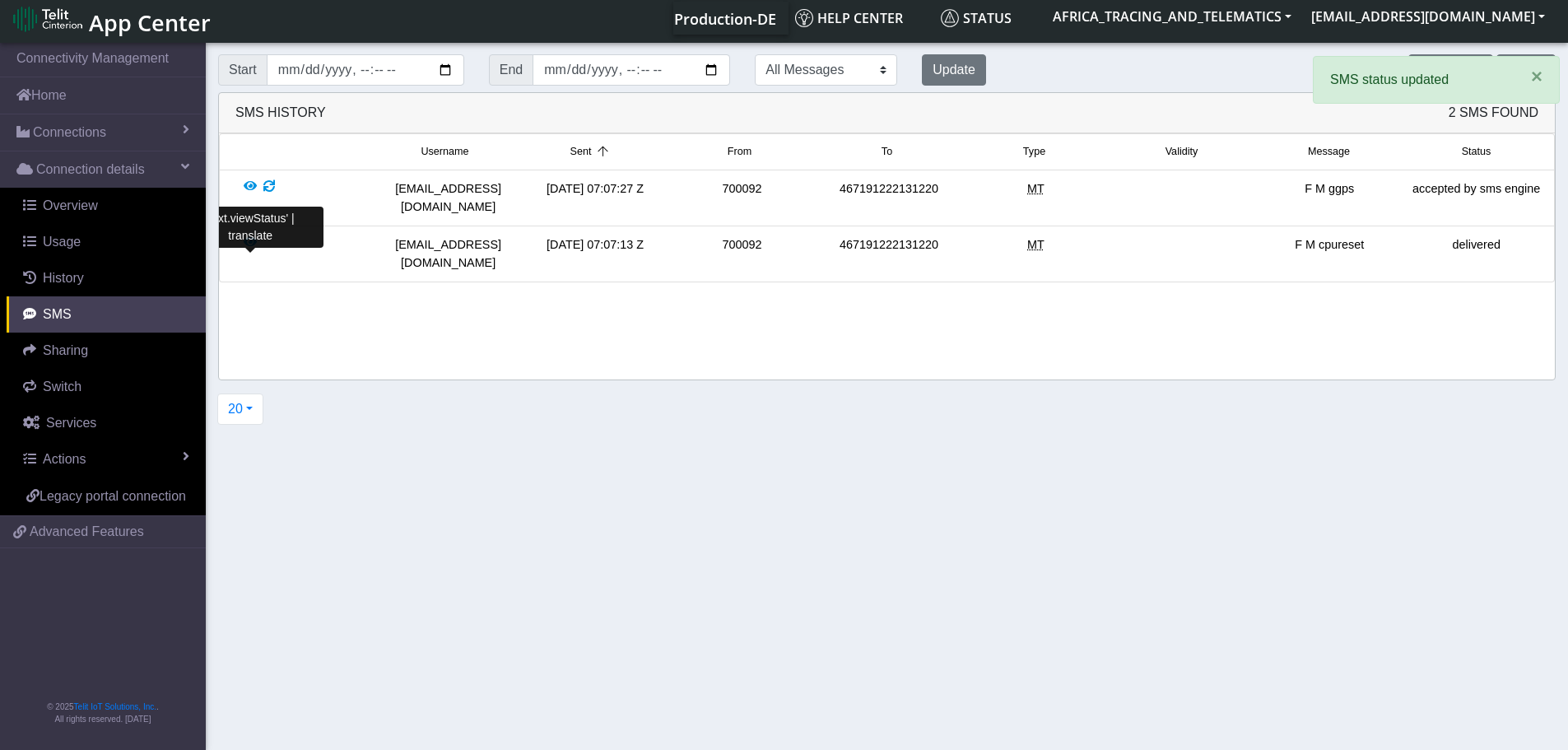
click at [250, 236] on div at bounding box center [250, 254] width 13 height 35
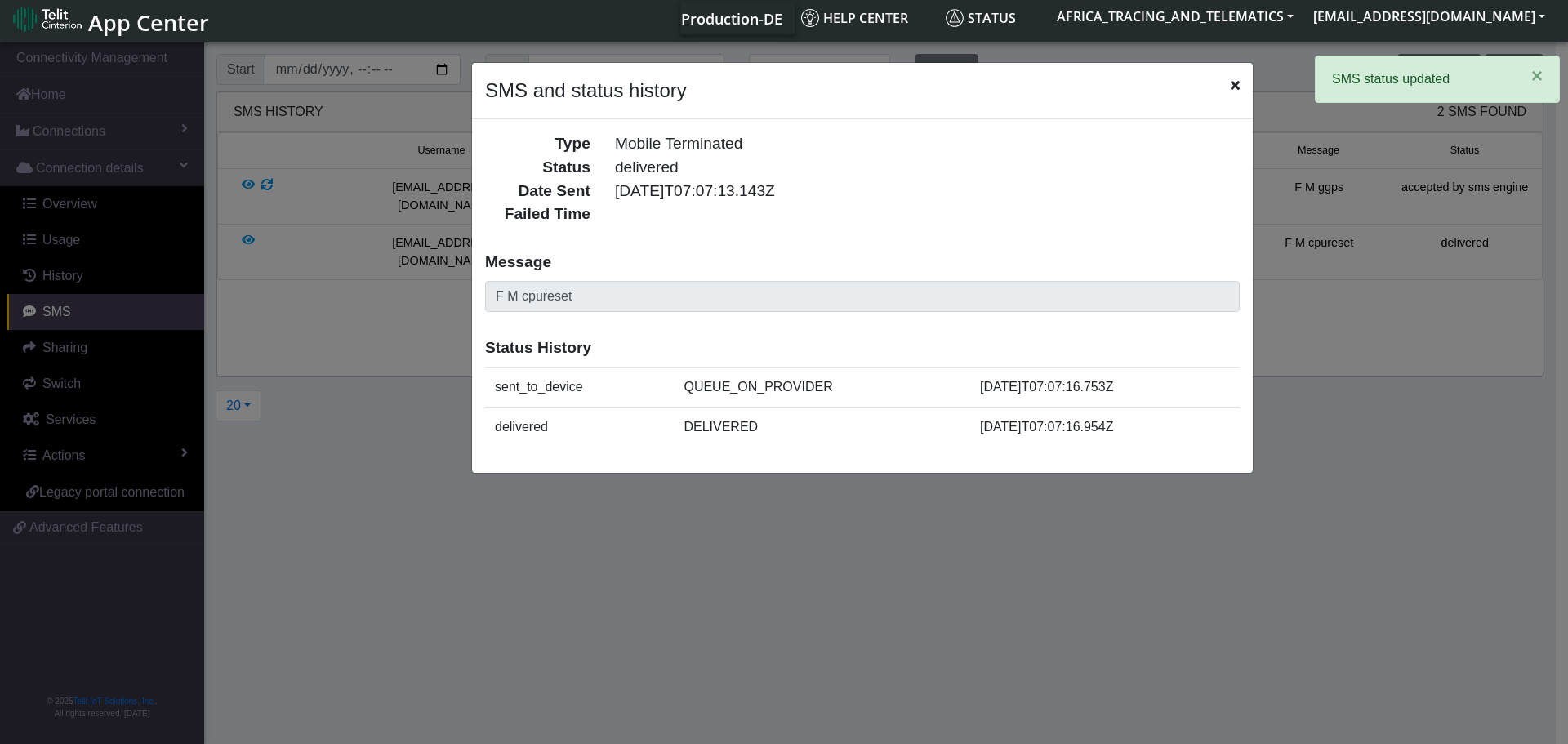
click at [1236, 86] on icon "Close" at bounding box center [1235, 85] width 9 height 13
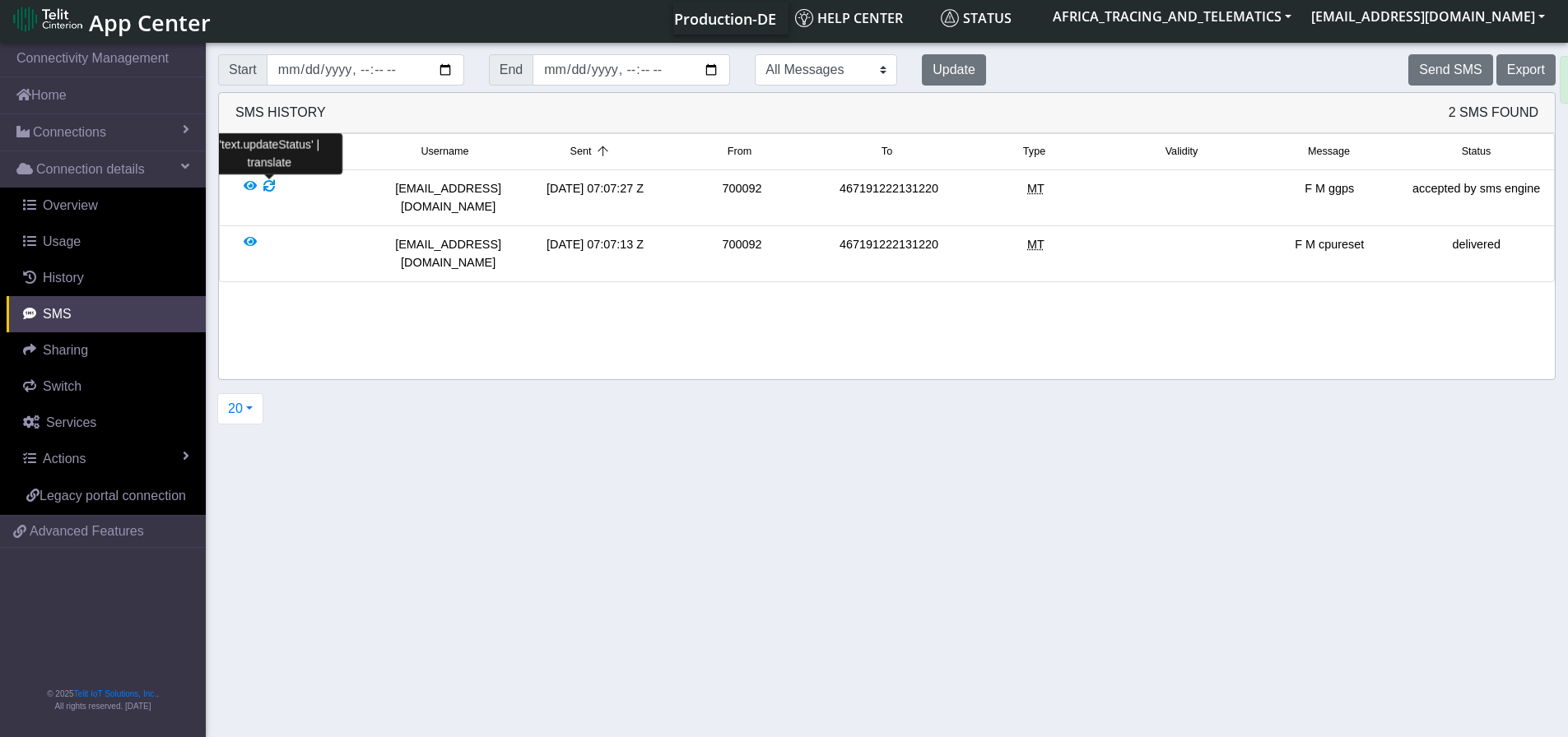
click at [265, 182] on div at bounding box center [269, 197] width 11 height 35
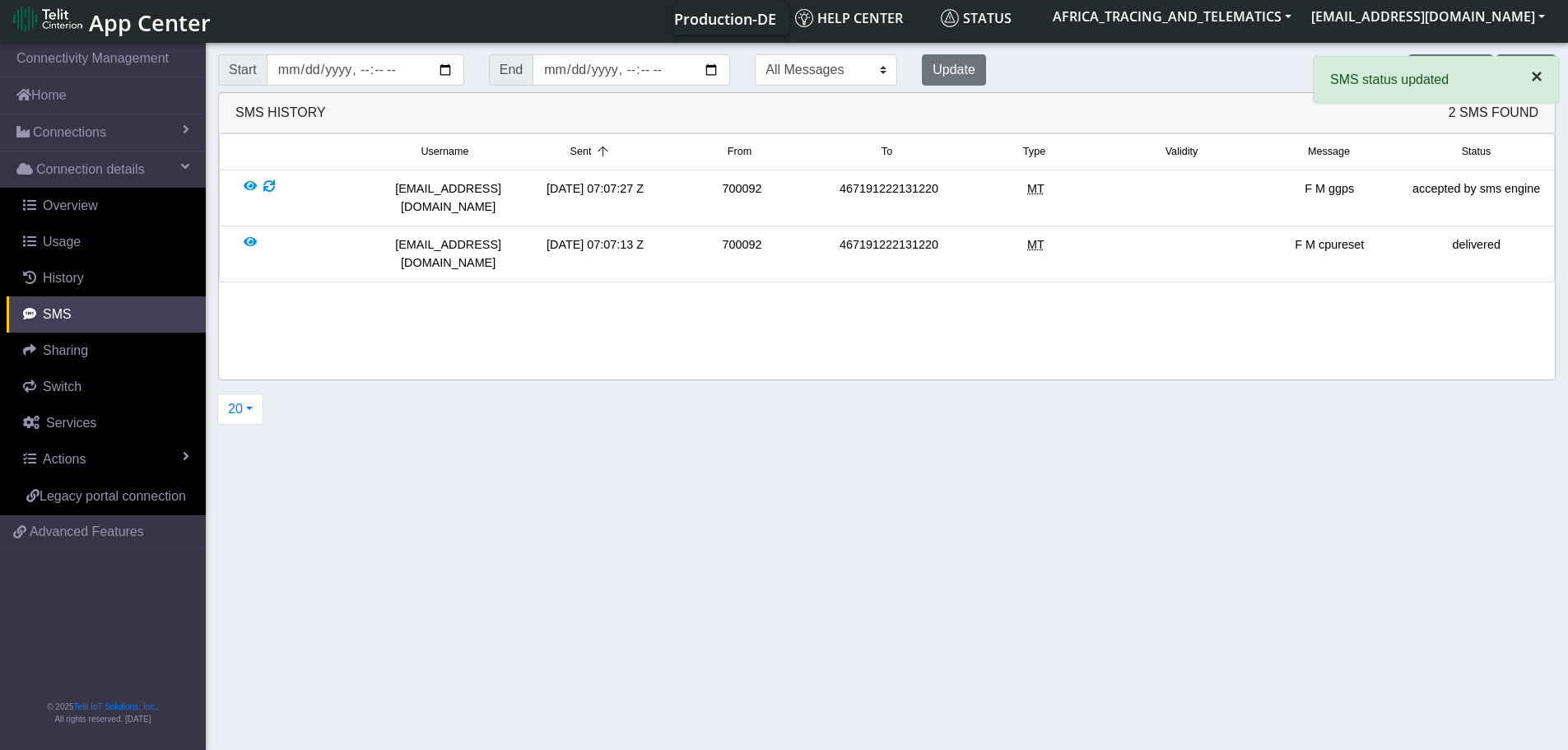
click at [1540, 78] on span "×" at bounding box center [1536, 76] width 11 height 22
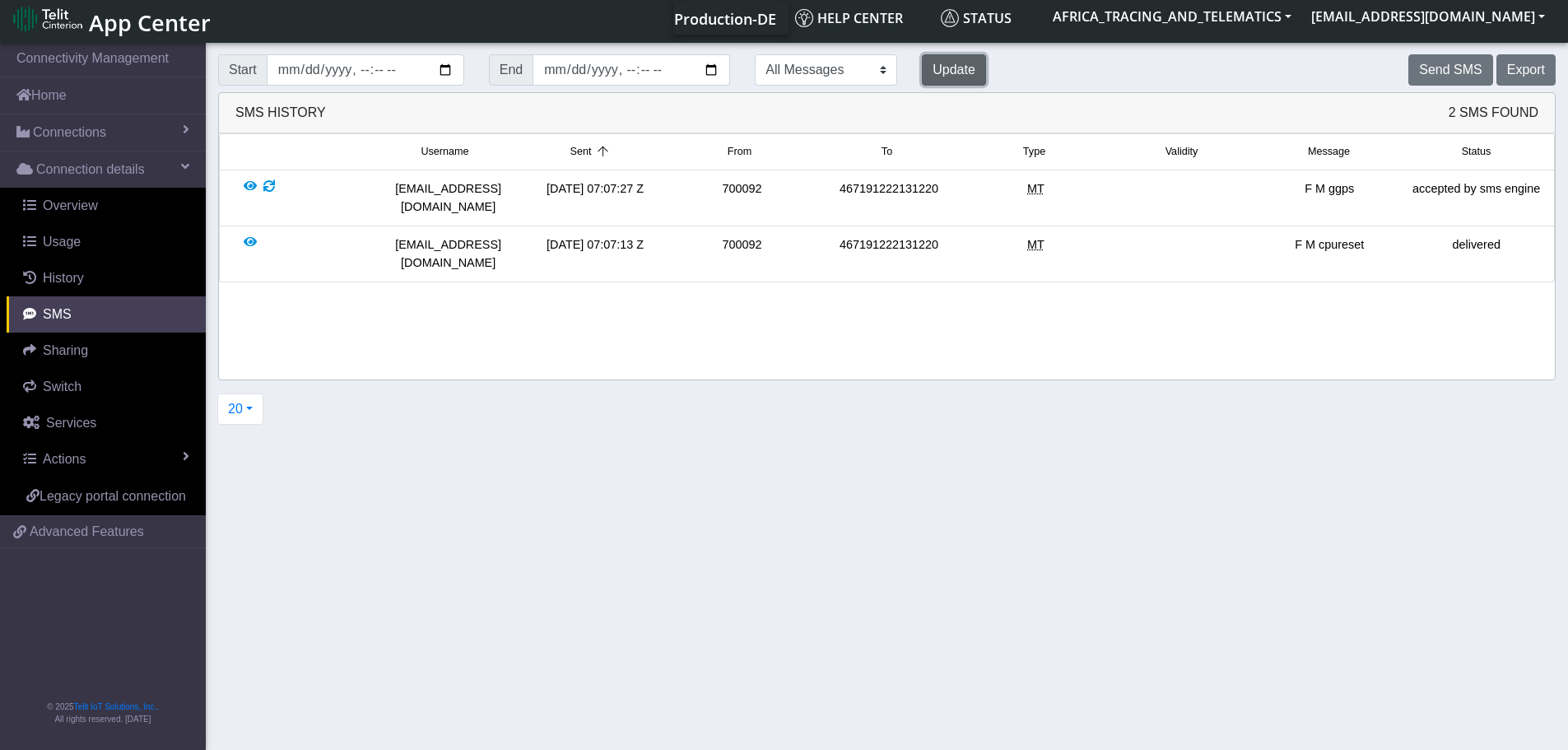
click at [922, 75] on button "Update" at bounding box center [953, 70] width 64 height 31
click at [922, 65] on button "Update" at bounding box center [953, 70] width 64 height 31
click at [247, 191] on div at bounding box center [250, 198] width 13 height 35
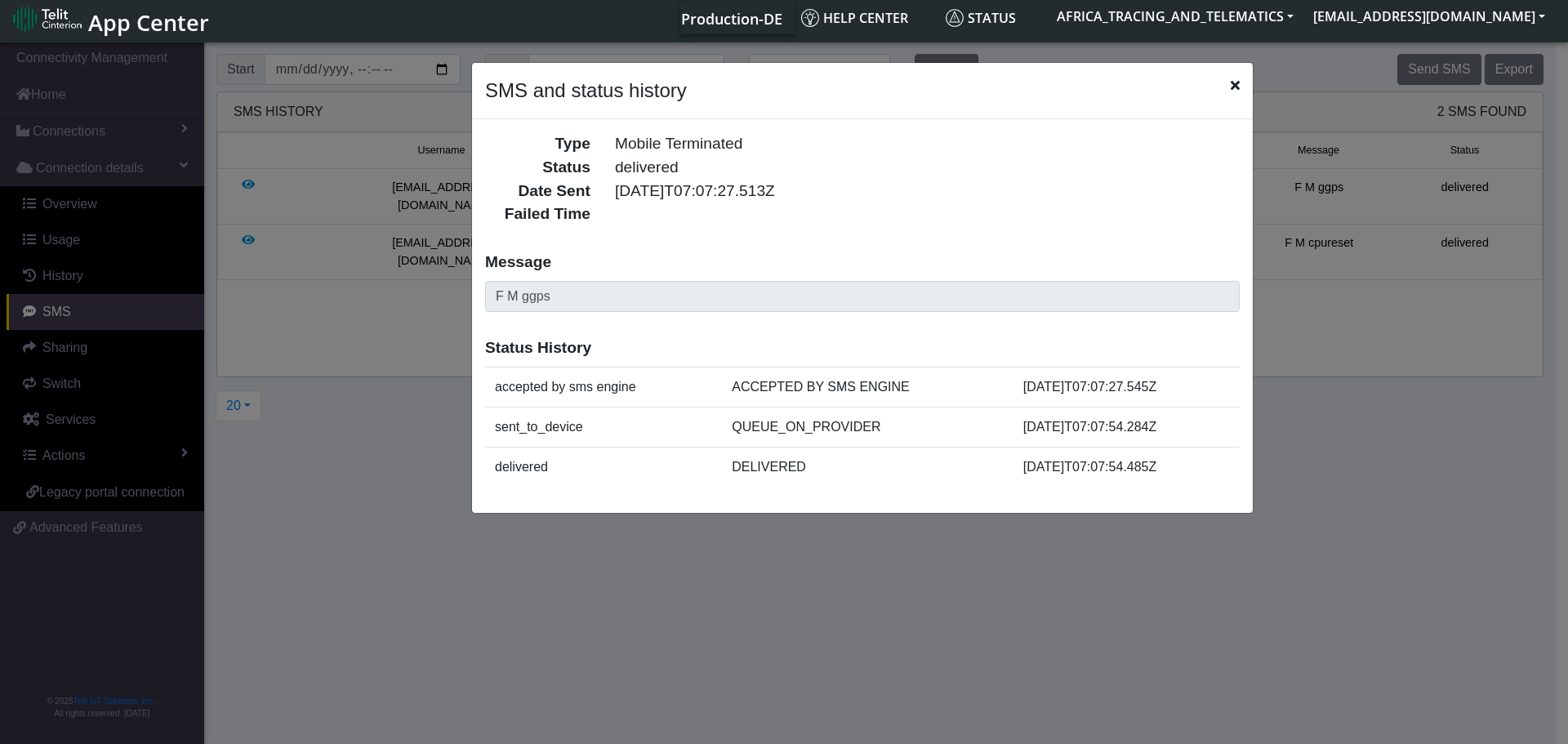
drag, startPoint x: 700, startPoint y: 470, endPoint x: 1174, endPoint y: 466, distance: 474.0
click at [1174, 466] on tr "delivered DELIVERED [DATE]T07:07:54.485Z" at bounding box center [862, 467] width 754 height 40
click at [1174, 466] on td "[DATE]T07:07:54.485Z" at bounding box center [1126, 467] width 226 height 40
drag, startPoint x: 1236, startPoint y: 87, endPoint x: 1225, endPoint y: 86, distance: 11.0
click at [1236, 86] on icon "Close" at bounding box center [1235, 85] width 9 height 13
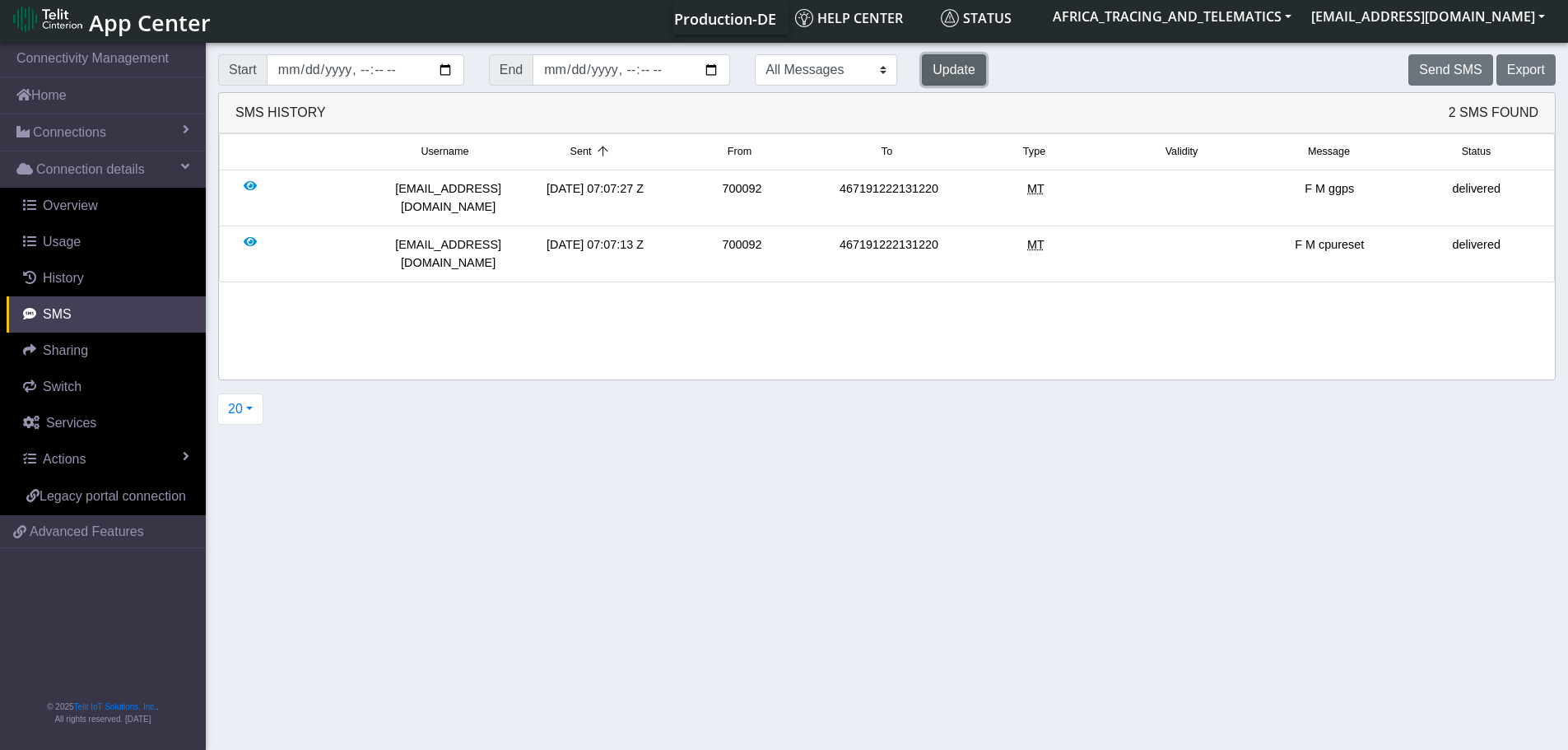
click at [922, 66] on button "Update" at bounding box center [953, 70] width 64 height 31
click at [69, 130] on span "Connections" at bounding box center [69, 132] width 73 height 19
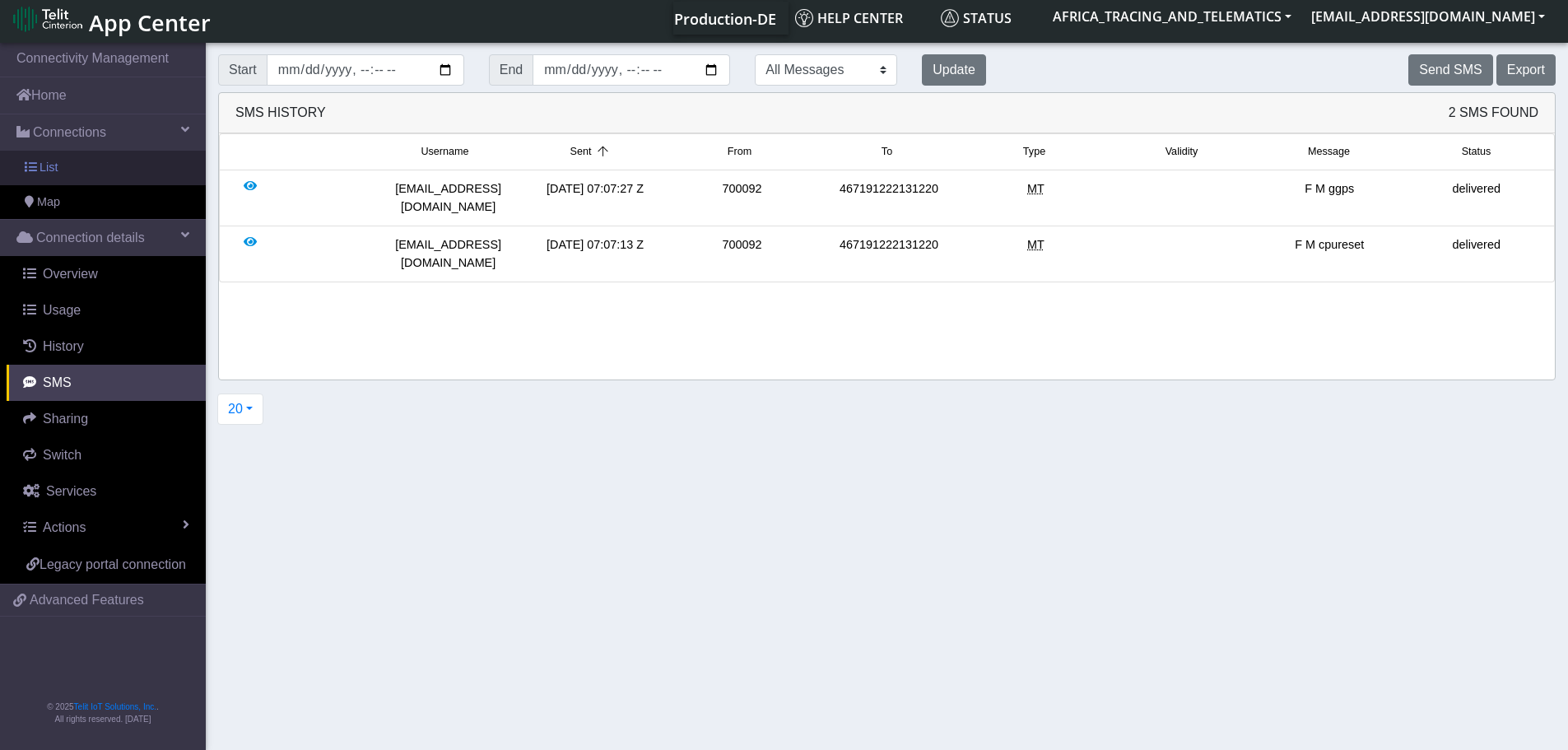
click at [71, 160] on link "List" at bounding box center [102, 168] width 205 height 34
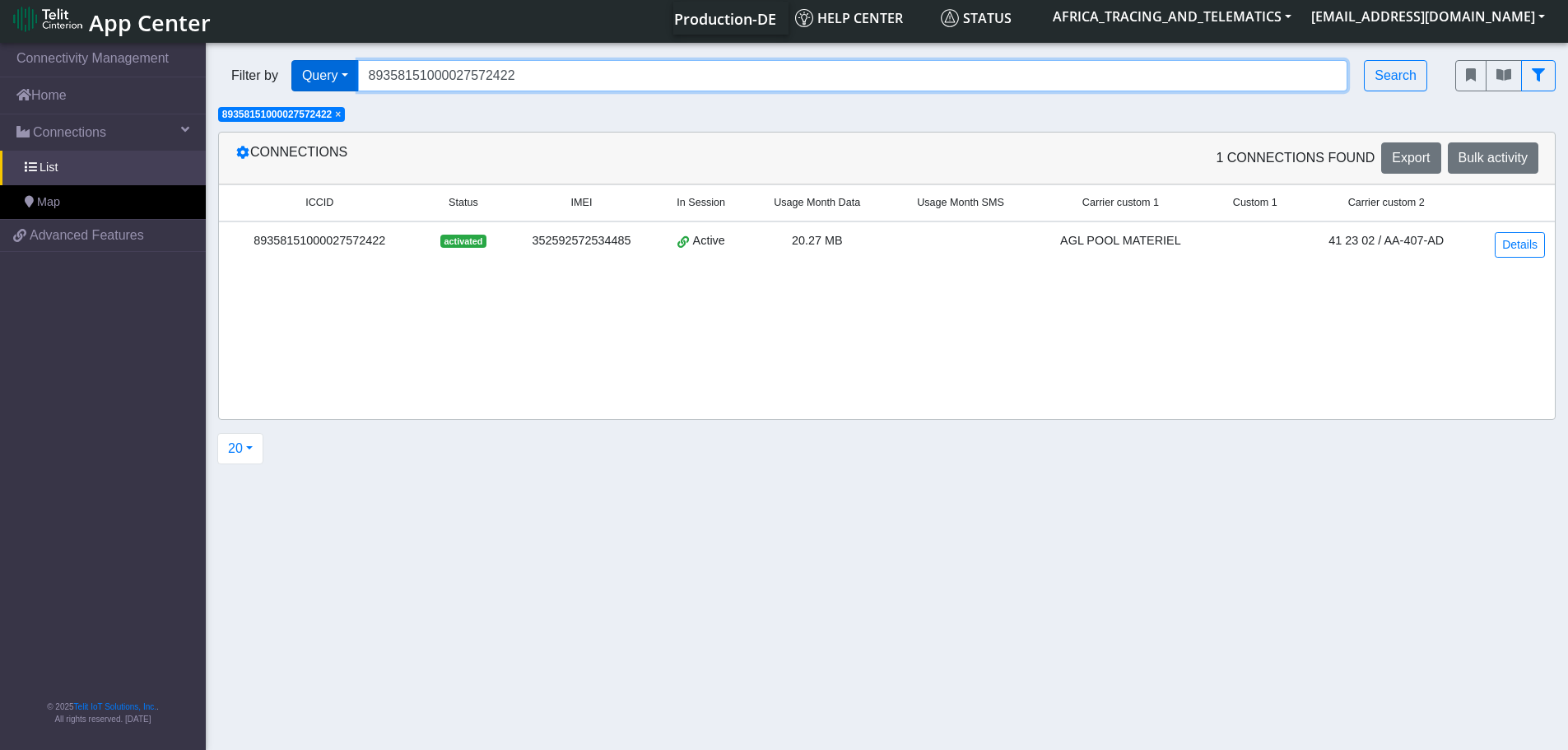
drag, startPoint x: 552, startPoint y: 77, endPoint x: 306, endPoint y: 83, distance: 246.1
click at [306, 83] on div "Filter by Query Query In Session Not connected Tags Country Operator 8935815100…" at bounding box center [824, 75] width 1213 height 31
paste input "401207"
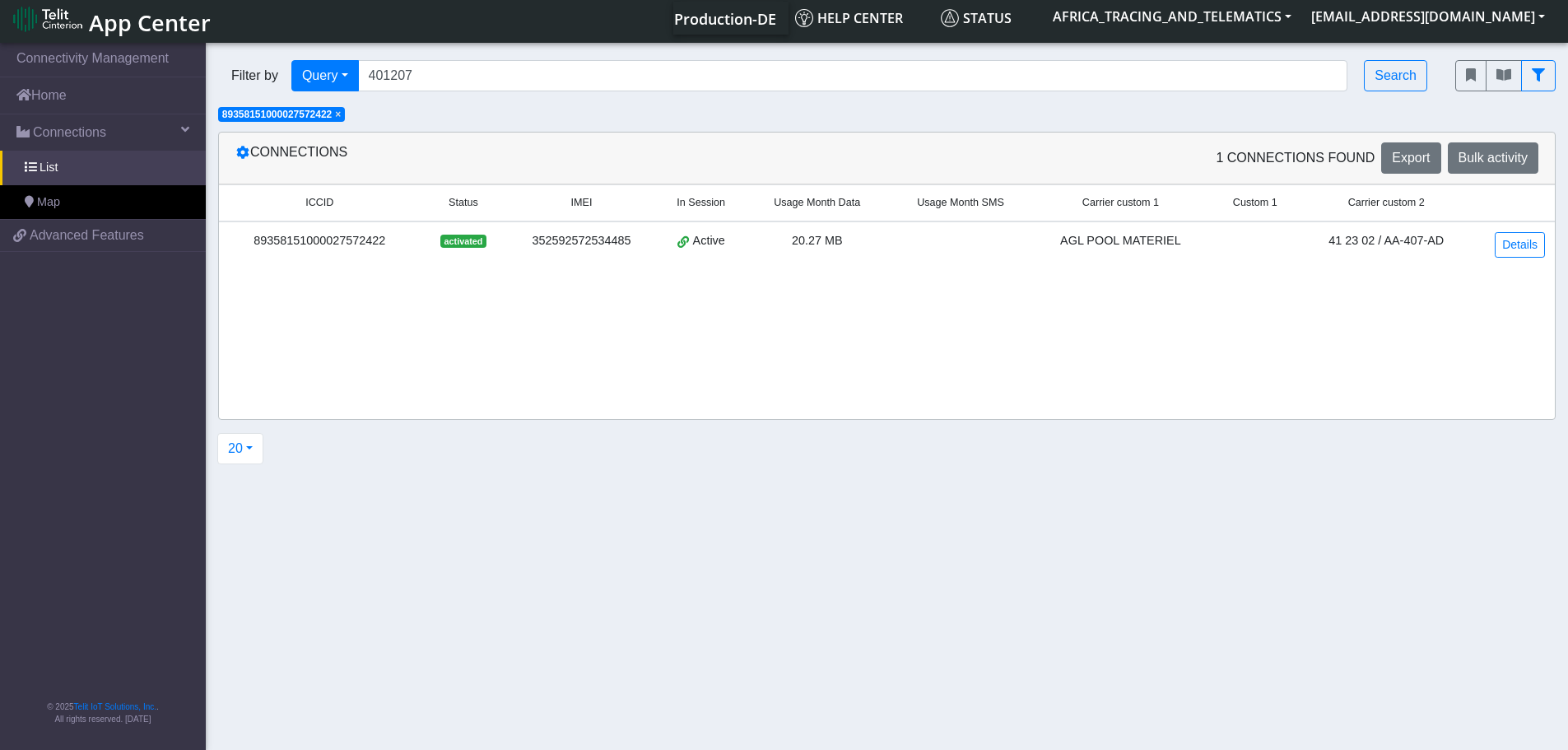
click at [340, 116] on span "×" at bounding box center [338, 114] width 6 height 11
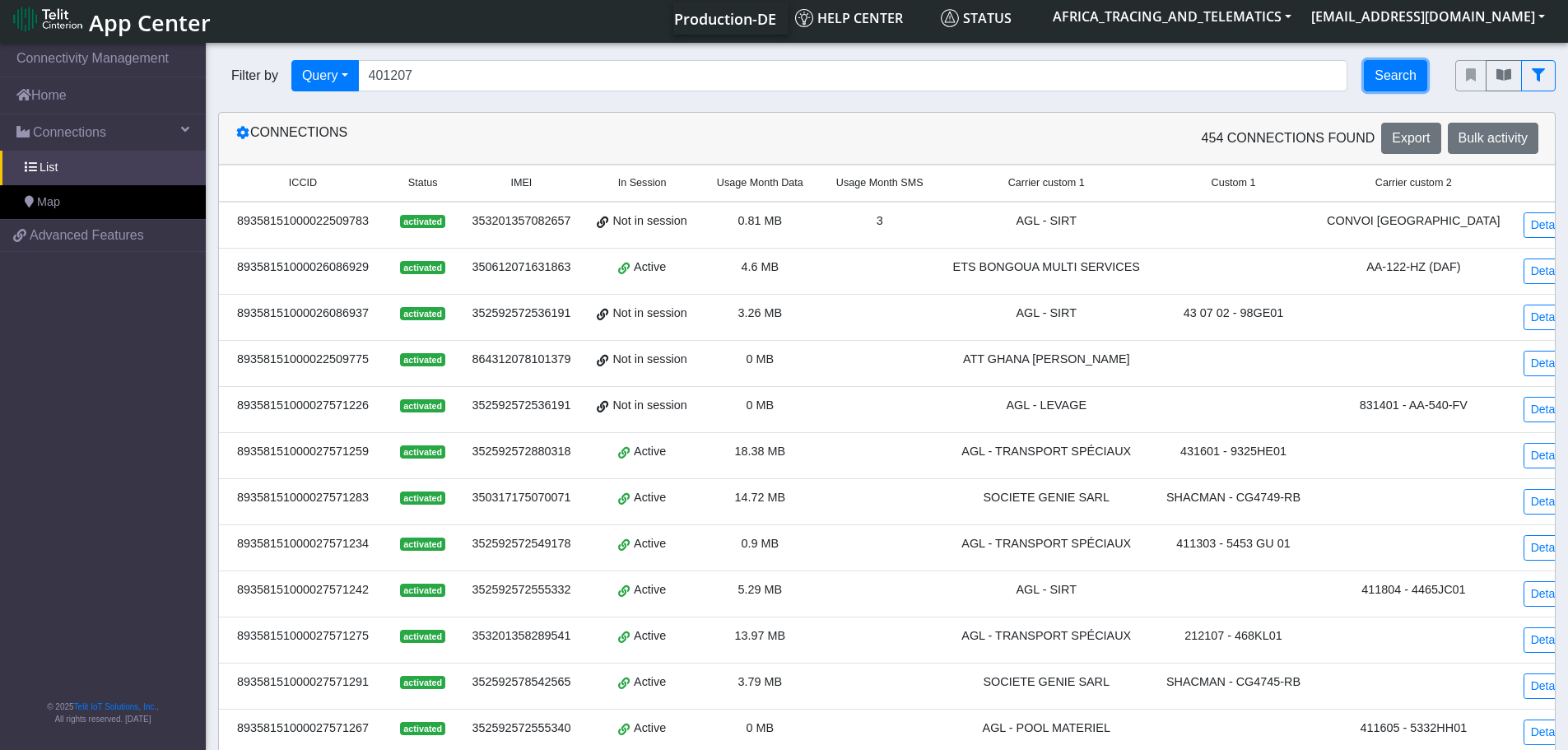
click at [1373, 79] on button "Search" at bounding box center [1395, 75] width 63 height 31
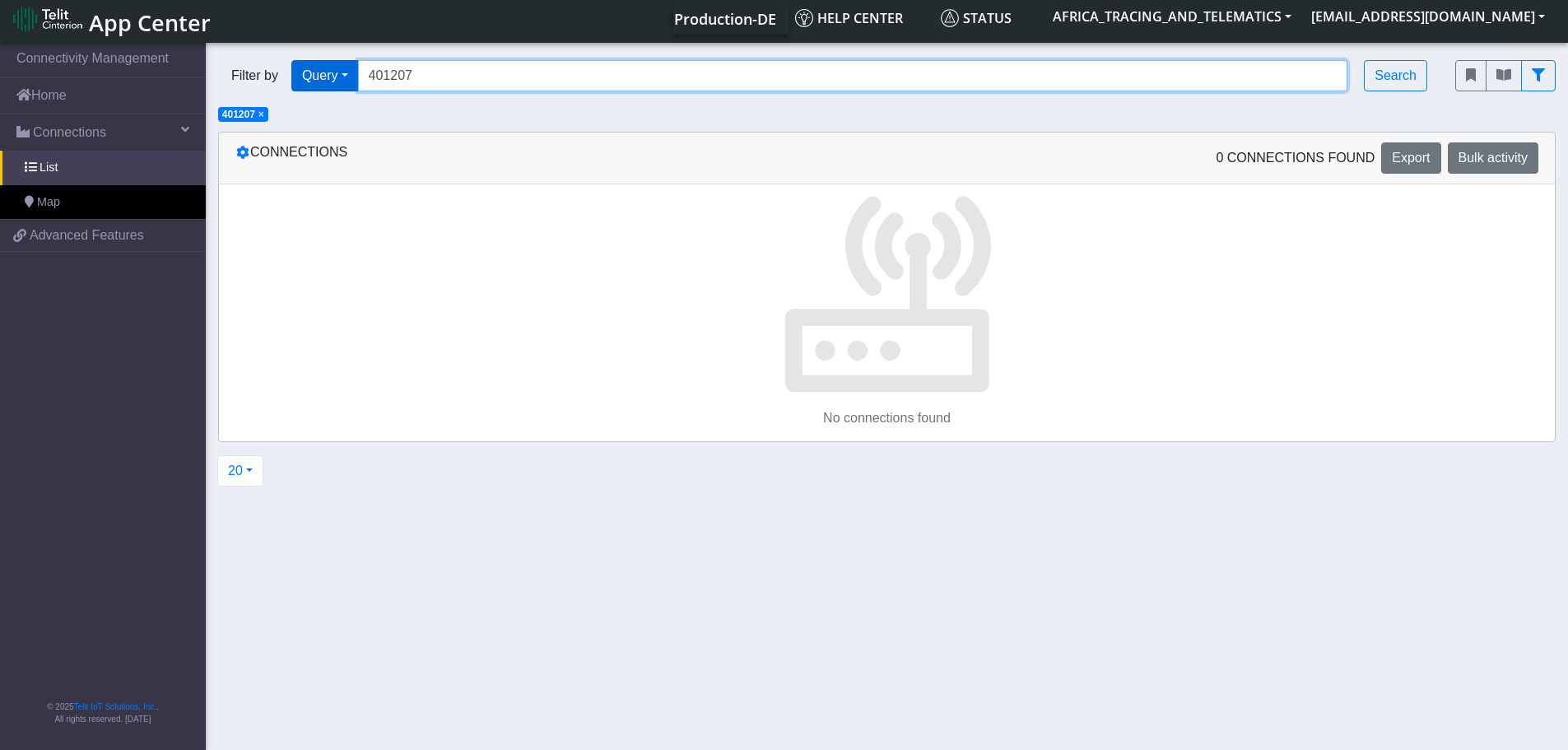
drag, startPoint x: 444, startPoint y: 79, endPoint x: 312, endPoint y: 71, distance: 132.2
click at [312, 71] on div "Filter by Query Query Not connected Tags Country Operator 401207 Search" at bounding box center [824, 75] width 1213 height 31
paste input "352592578525438"
type input "352592578525438"
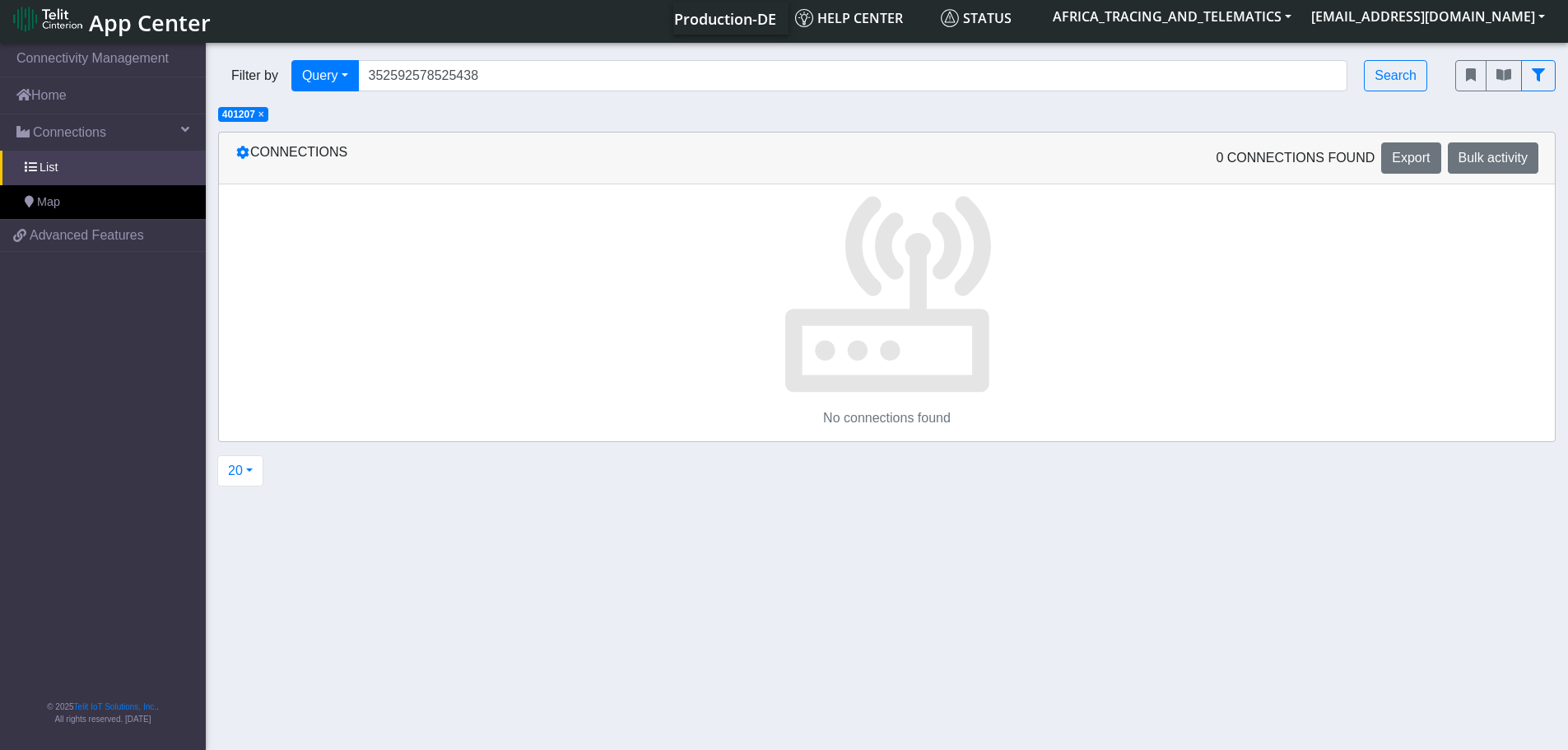
click at [262, 116] on span "×" at bounding box center [261, 114] width 6 height 11
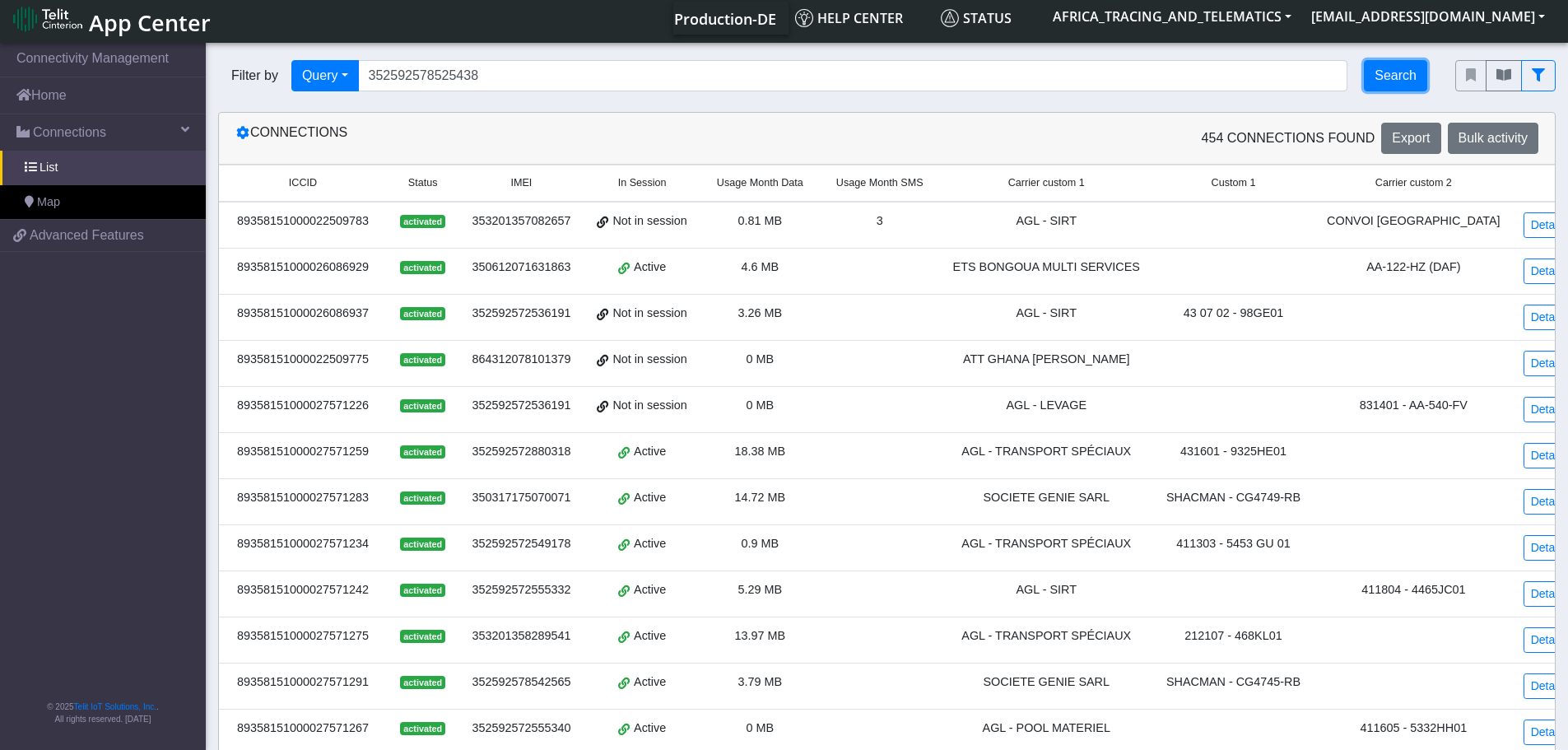
click at [1384, 85] on button "Search" at bounding box center [1395, 75] width 63 height 31
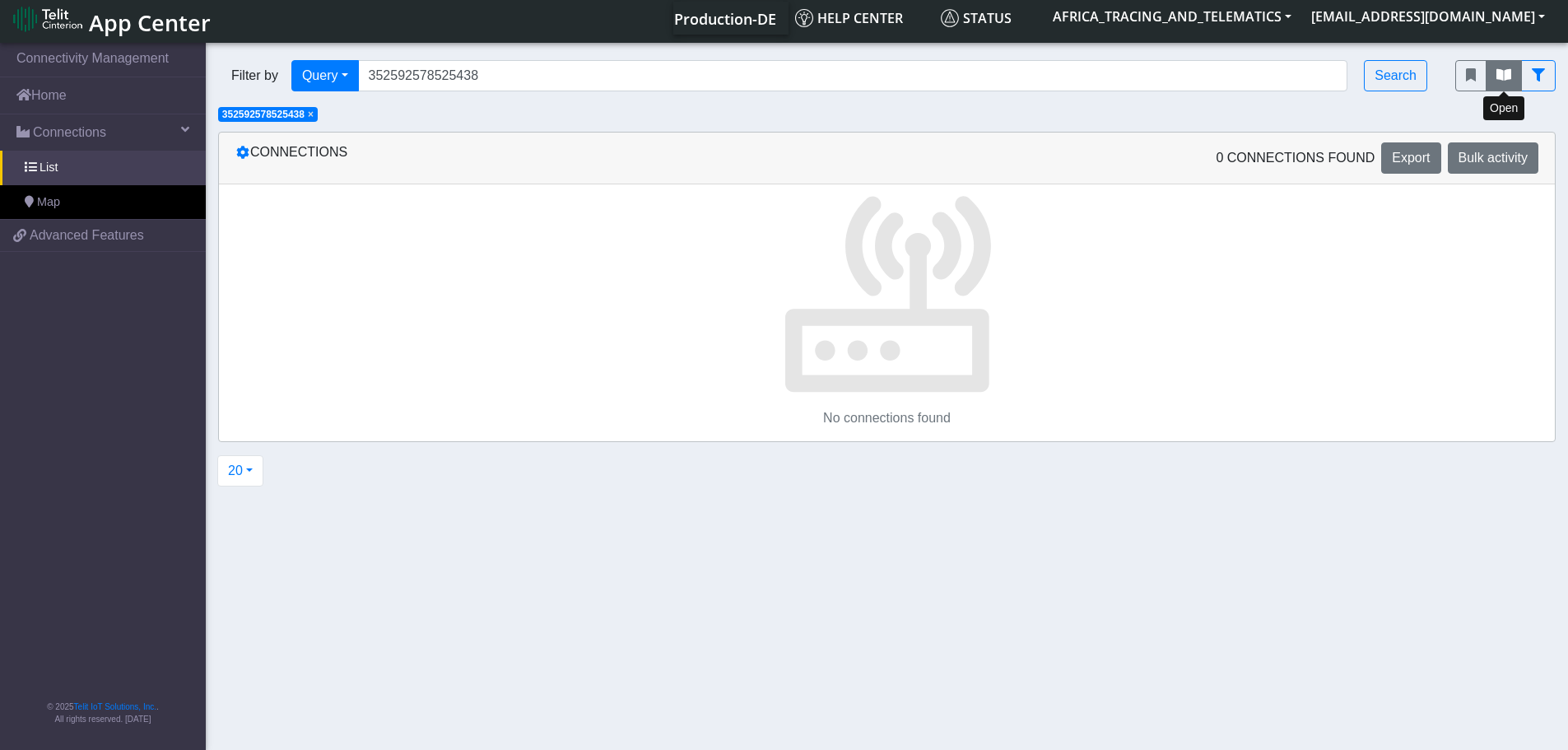
click at [1497, 75] on icon "fitlers menu" at bounding box center [1504, 74] width 15 height 13
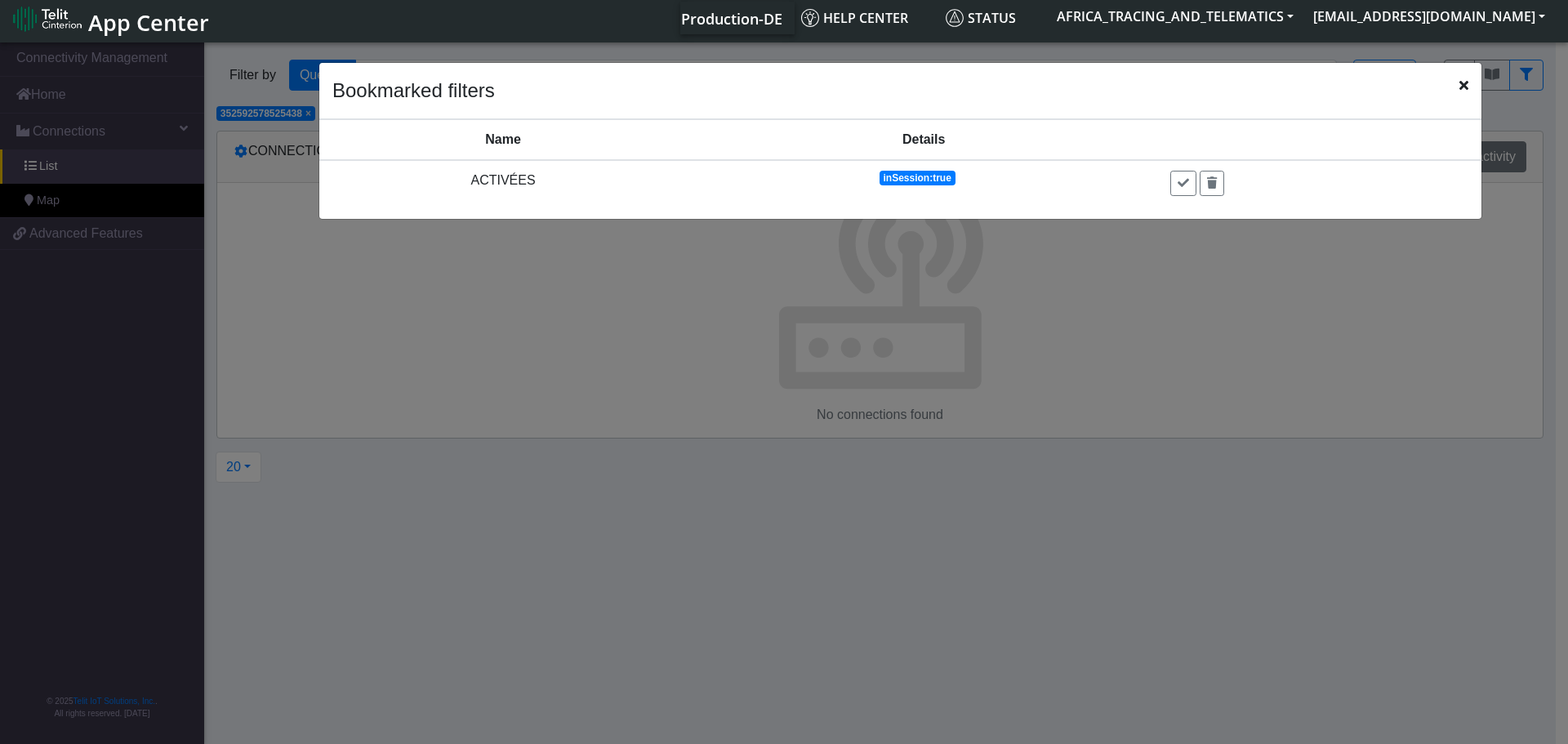
click at [1464, 84] on icon "Close" at bounding box center [1464, 85] width 9 height 13
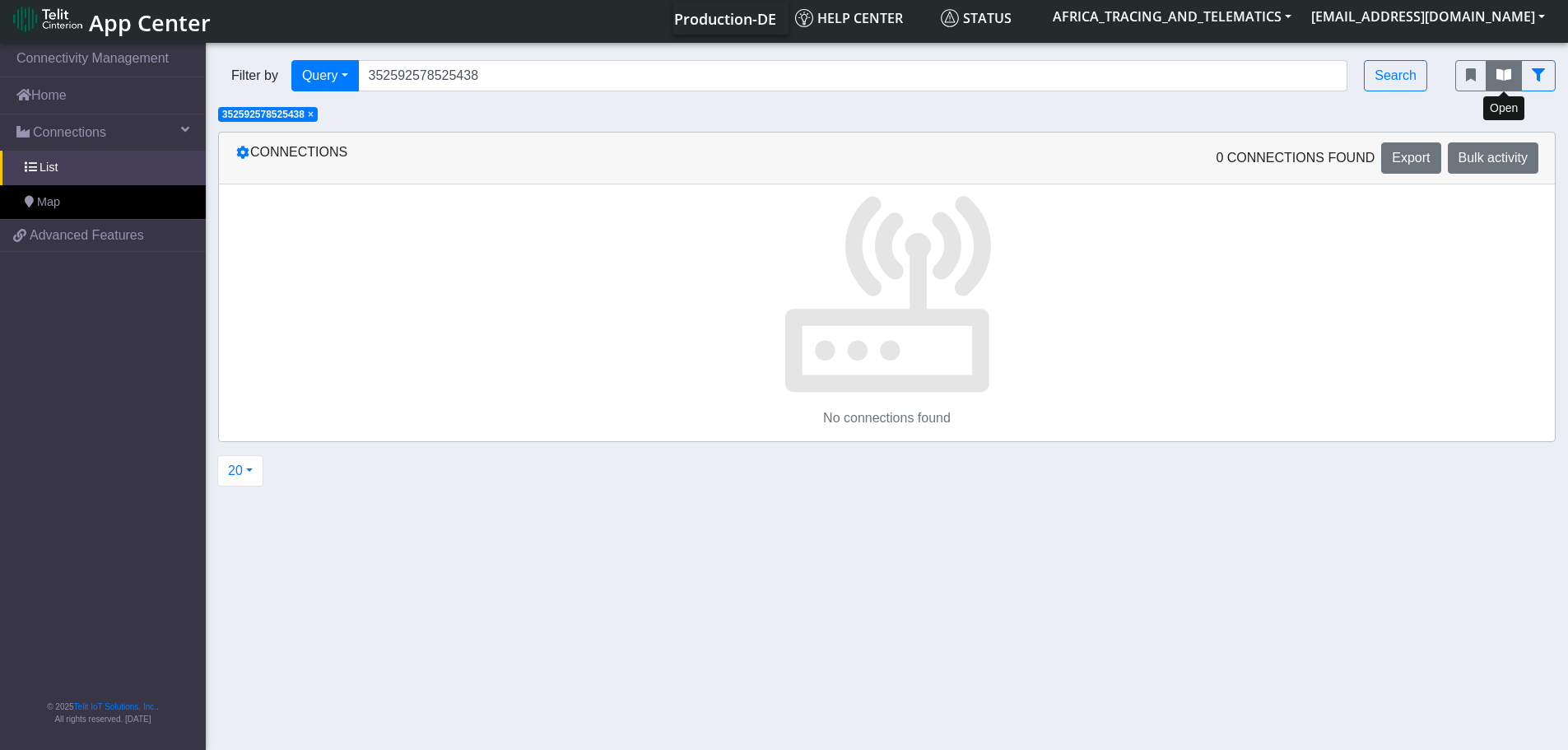
click at [1515, 69] on button "fitlers menu" at bounding box center [1503, 75] width 36 height 31
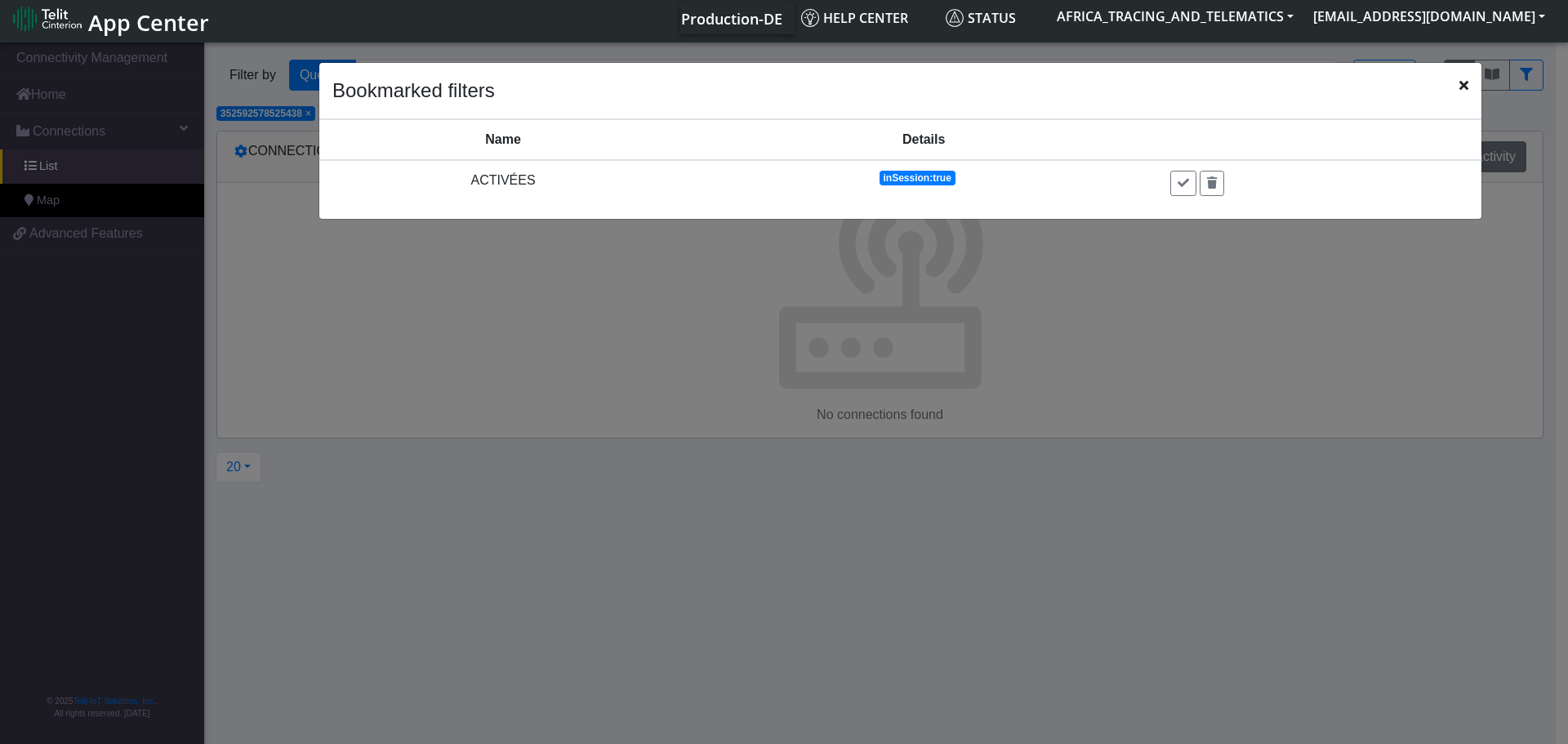
click at [1465, 82] on icon "Close" at bounding box center [1464, 85] width 9 height 13
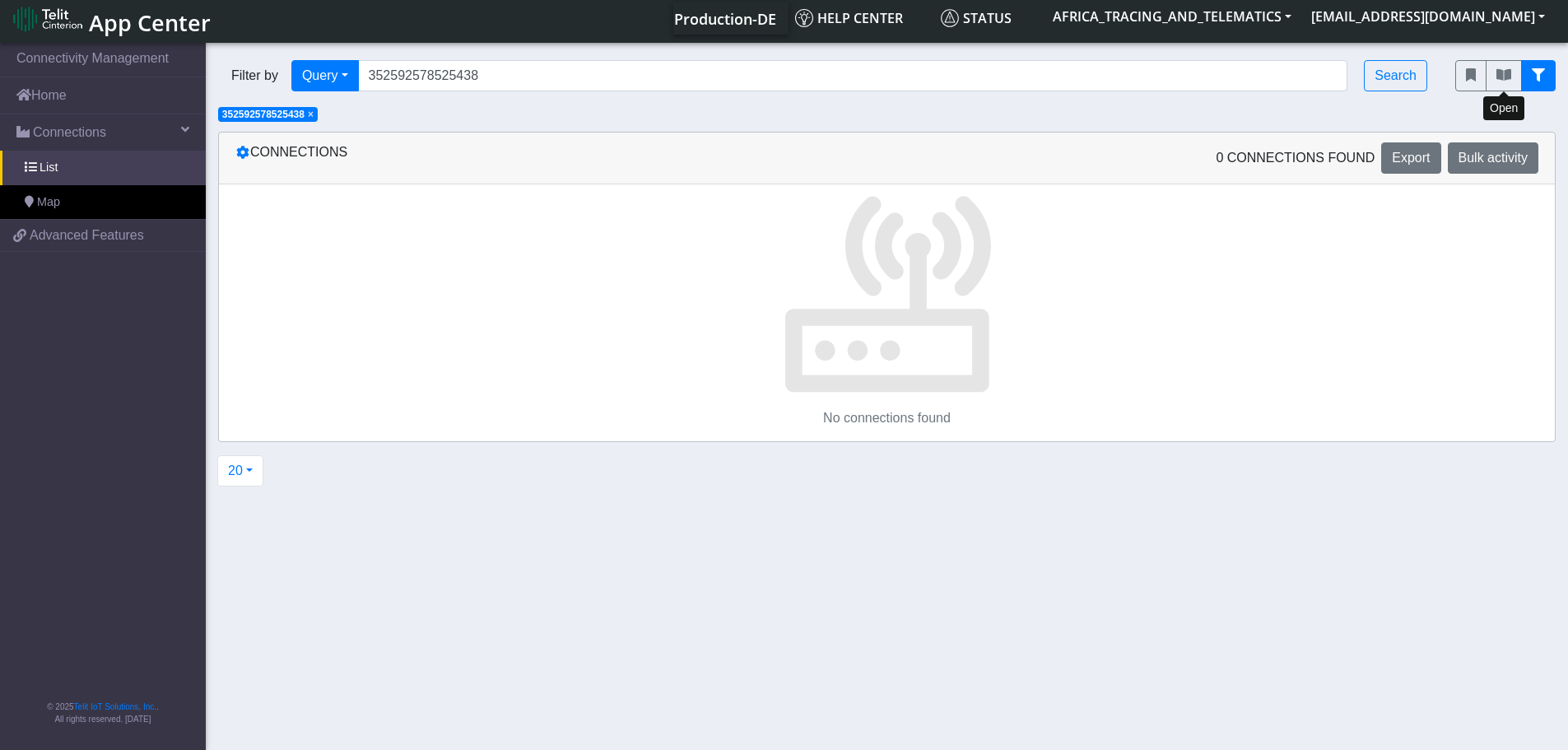
click at [1526, 76] on button "fitlers menu" at bounding box center [1538, 75] width 34 height 31
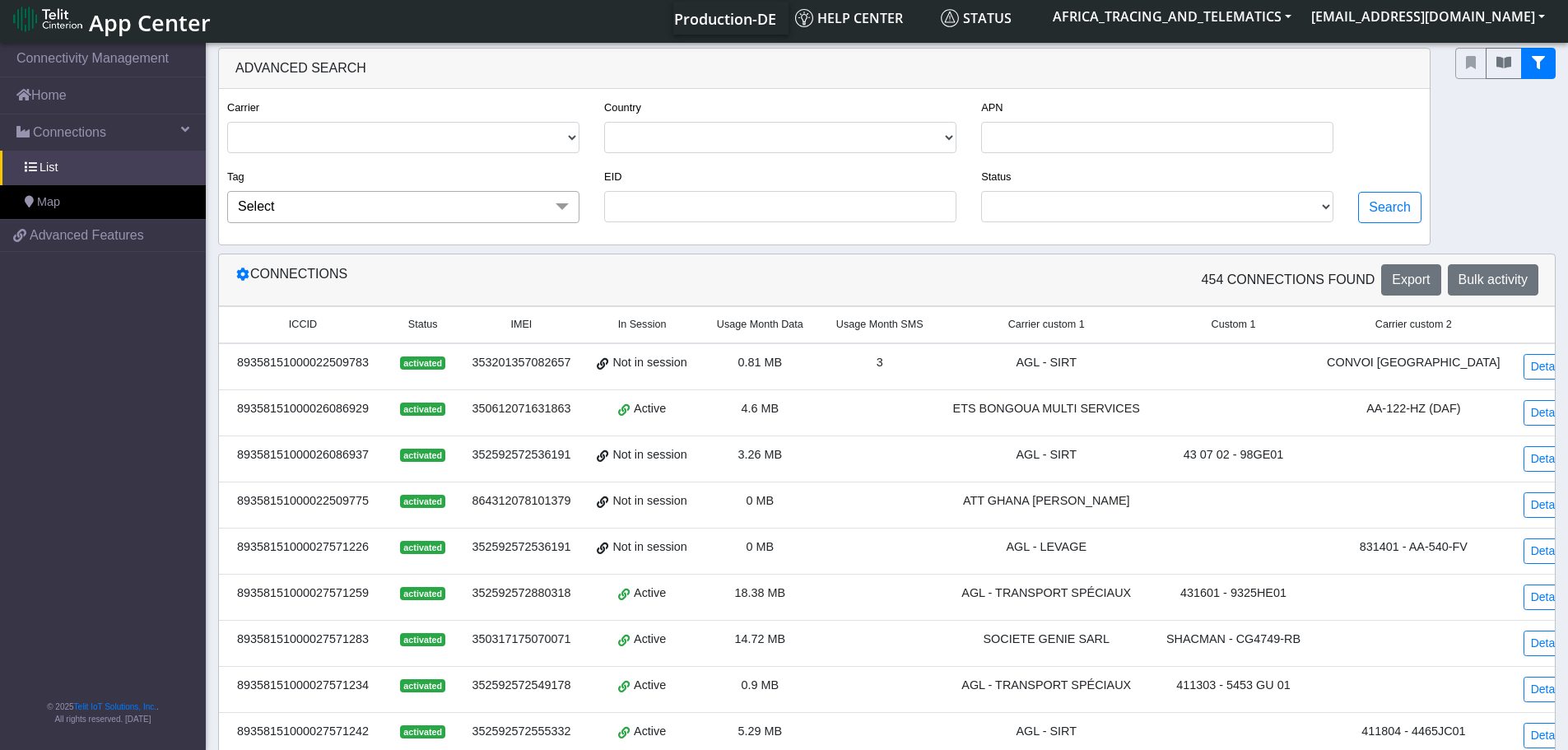
click at [556, 204] on span at bounding box center [562, 206] width 33 height 31
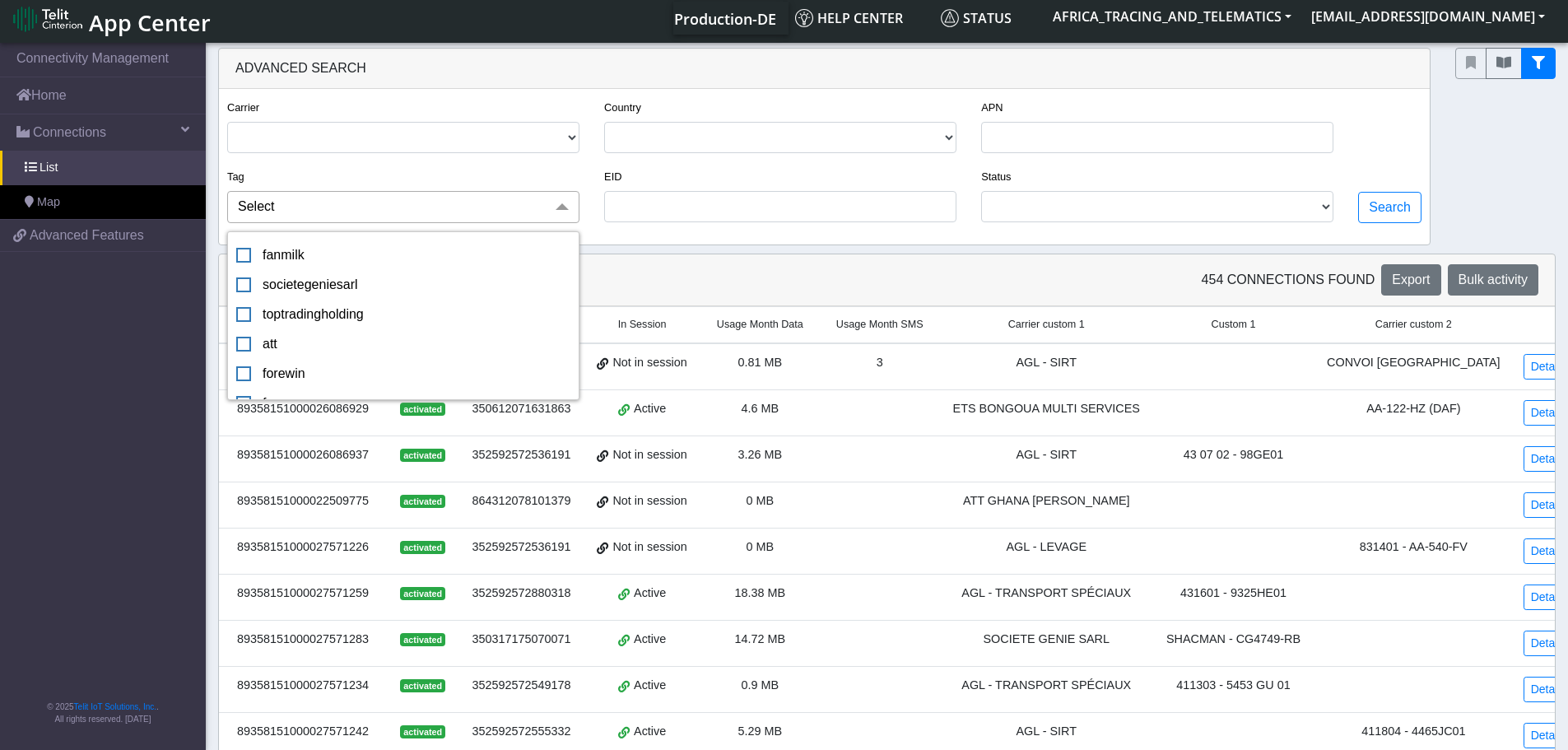
scroll to position [579, 0]
click at [611, 236] on div "Carrier TELIT Country [GEOGRAPHIC_DATA] [GEOGRAPHIC_DATA] [GEOGRAPHIC_DATA] [GE…" at bounding box center [824, 167] width 1211 height 155
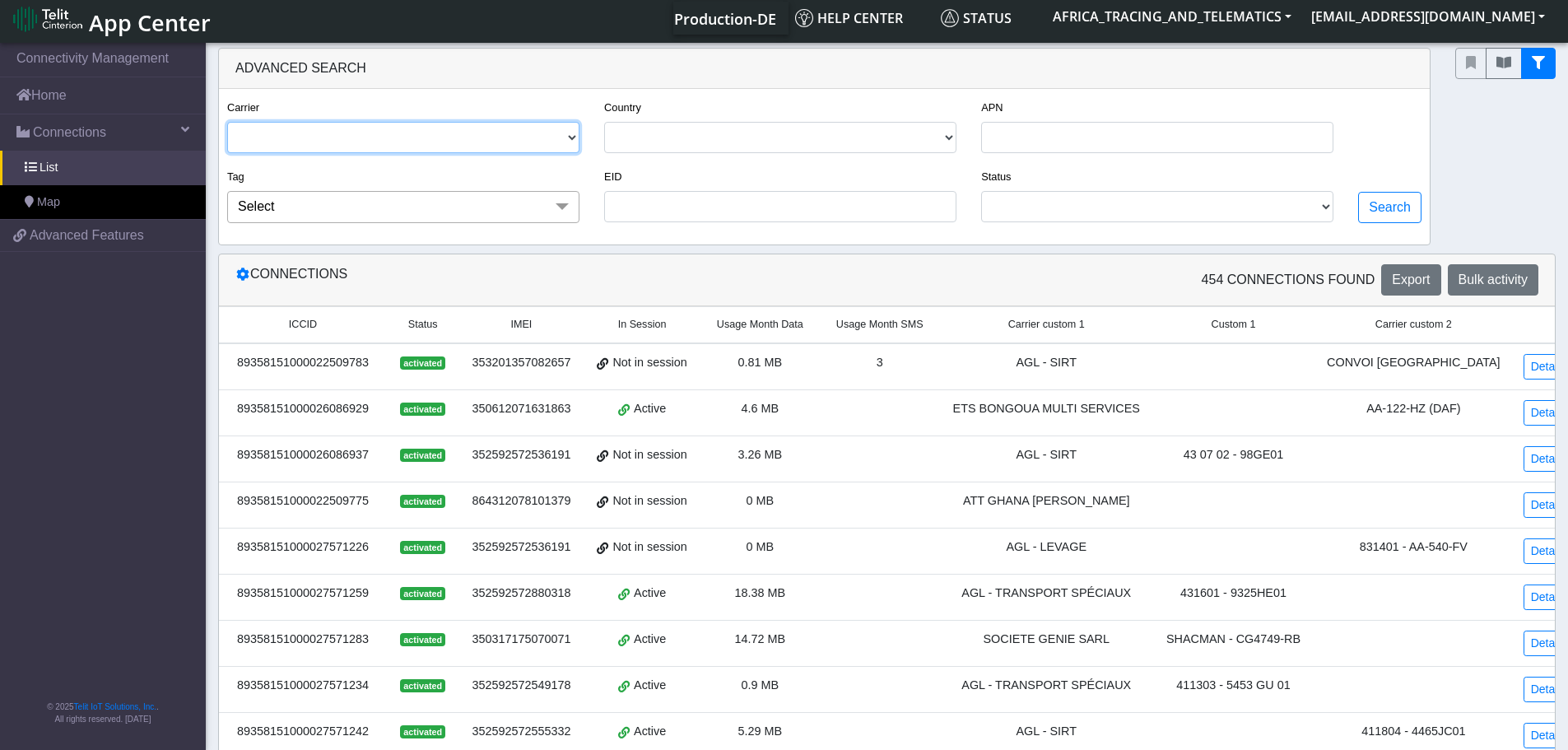
click at [375, 130] on select "TELIT" at bounding box center [403, 137] width 352 height 31
select select "telit"
click at [228, 122] on select "TELIT" at bounding box center [403, 137] width 352 height 31
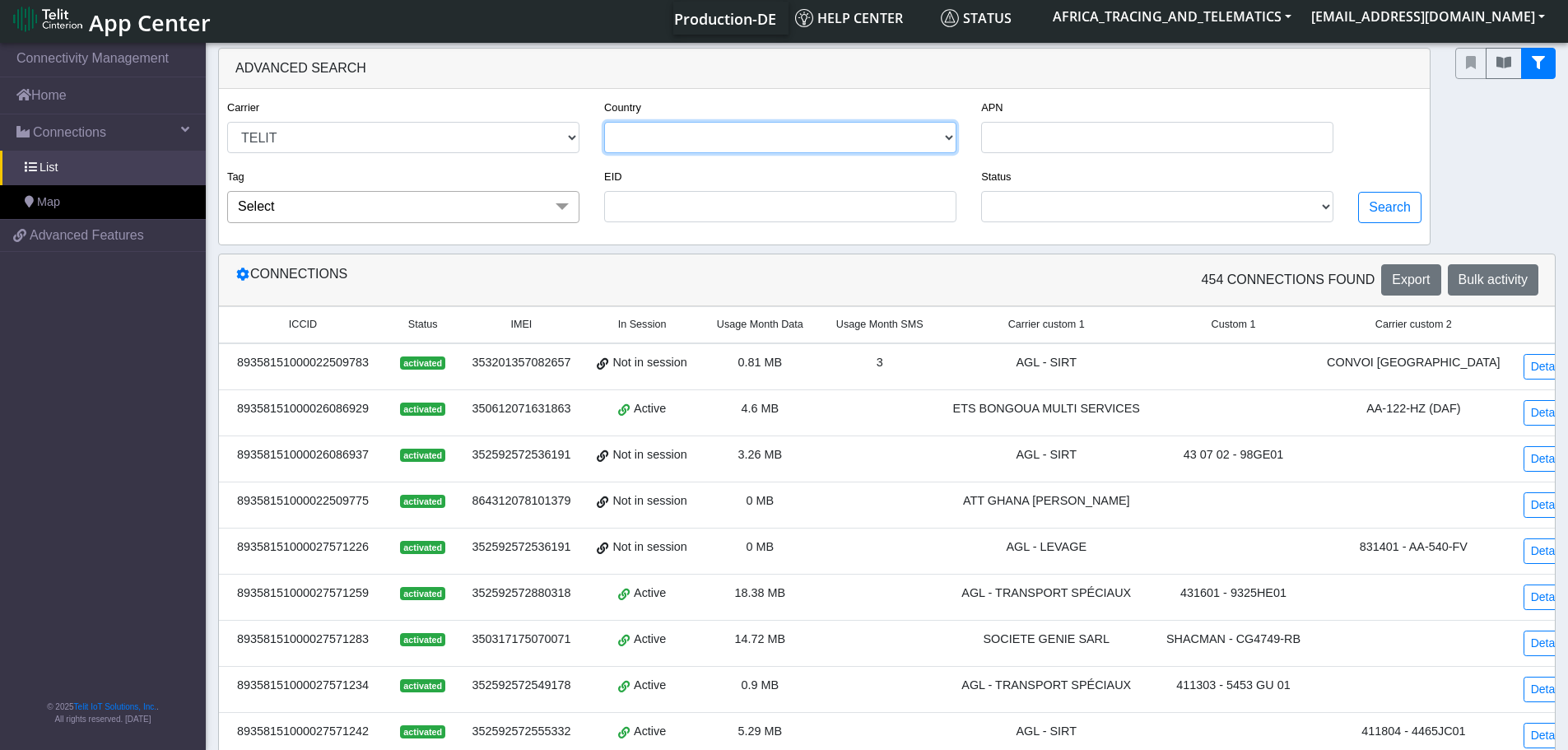
click at [708, 130] on select "[GEOGRAPHIC_DATA] [GEOGRAPHIC_DATA] [GEOGRAPHIC_DATA] [GEOGRAPHIC_DATA] [GEOGRA…" at bounding box center [780, 137] width 352 height 31
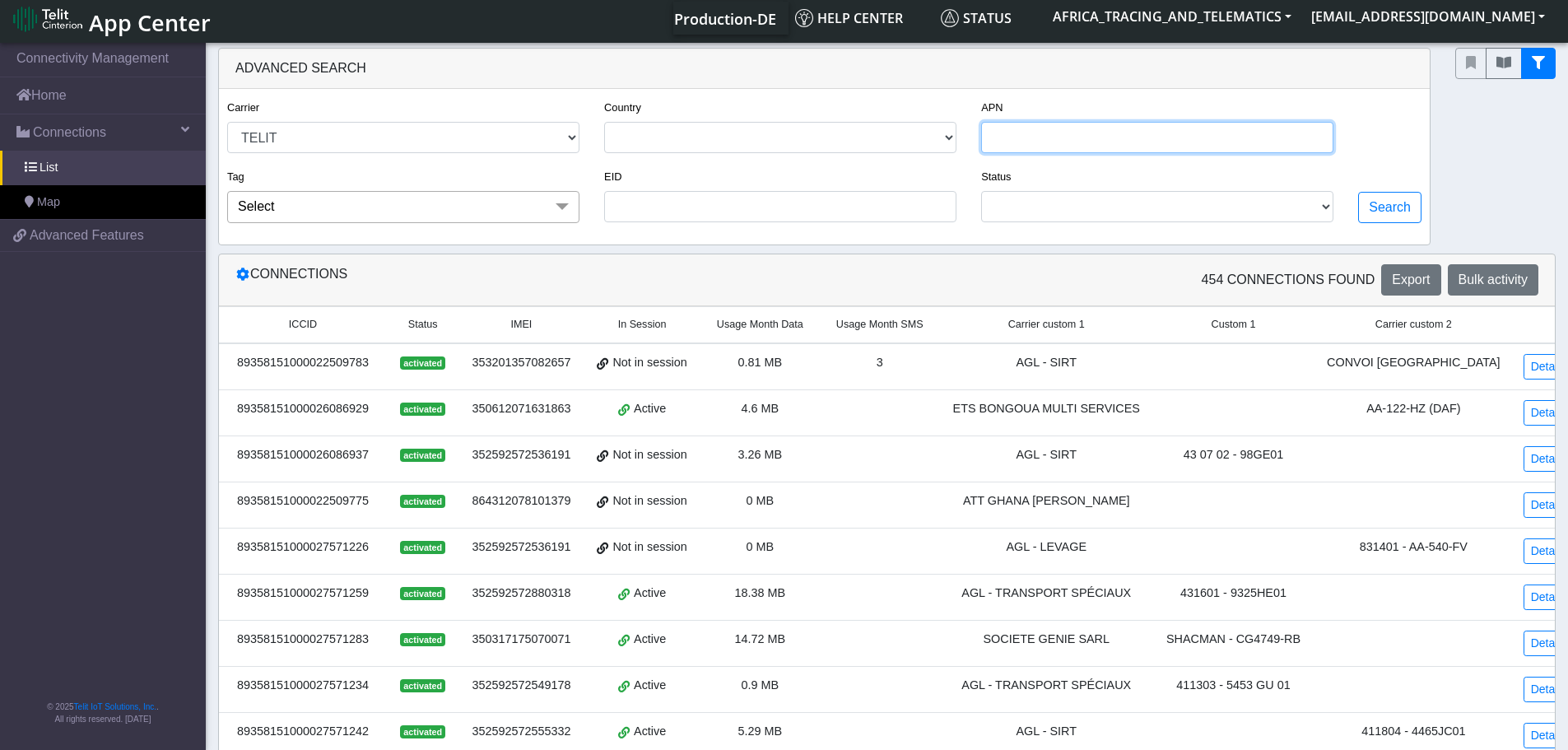
click at [1090, 142] on input "APN" at bounding box center [1156, 137] width 352 height 31
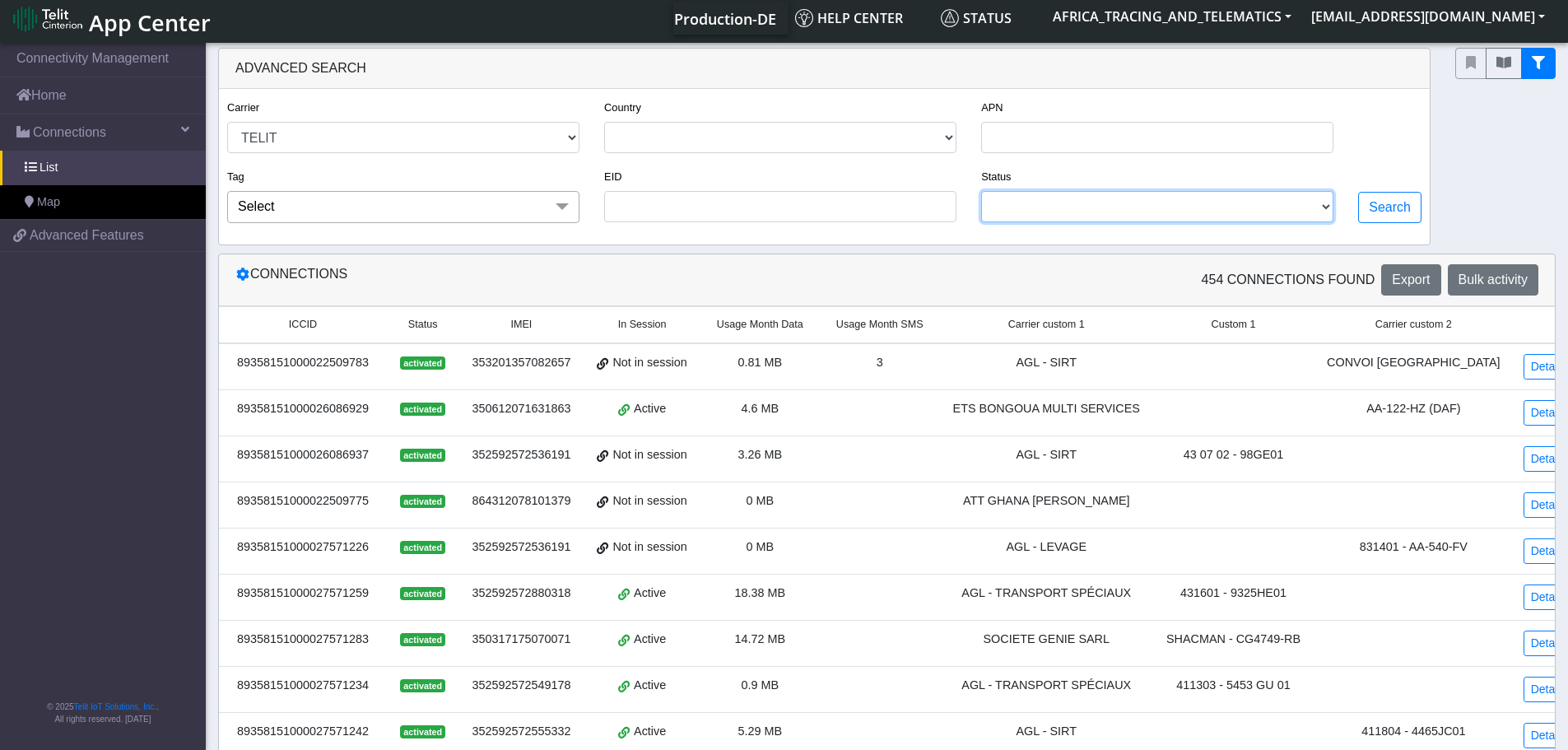
click at [1012, 212] on select "ACTIVATED DEACTIVATED" at bounding box center [1156, 206] width 352 height 31
click at [787, 229] on div "EID" at bounding box center [780, 201] width 377 height 70
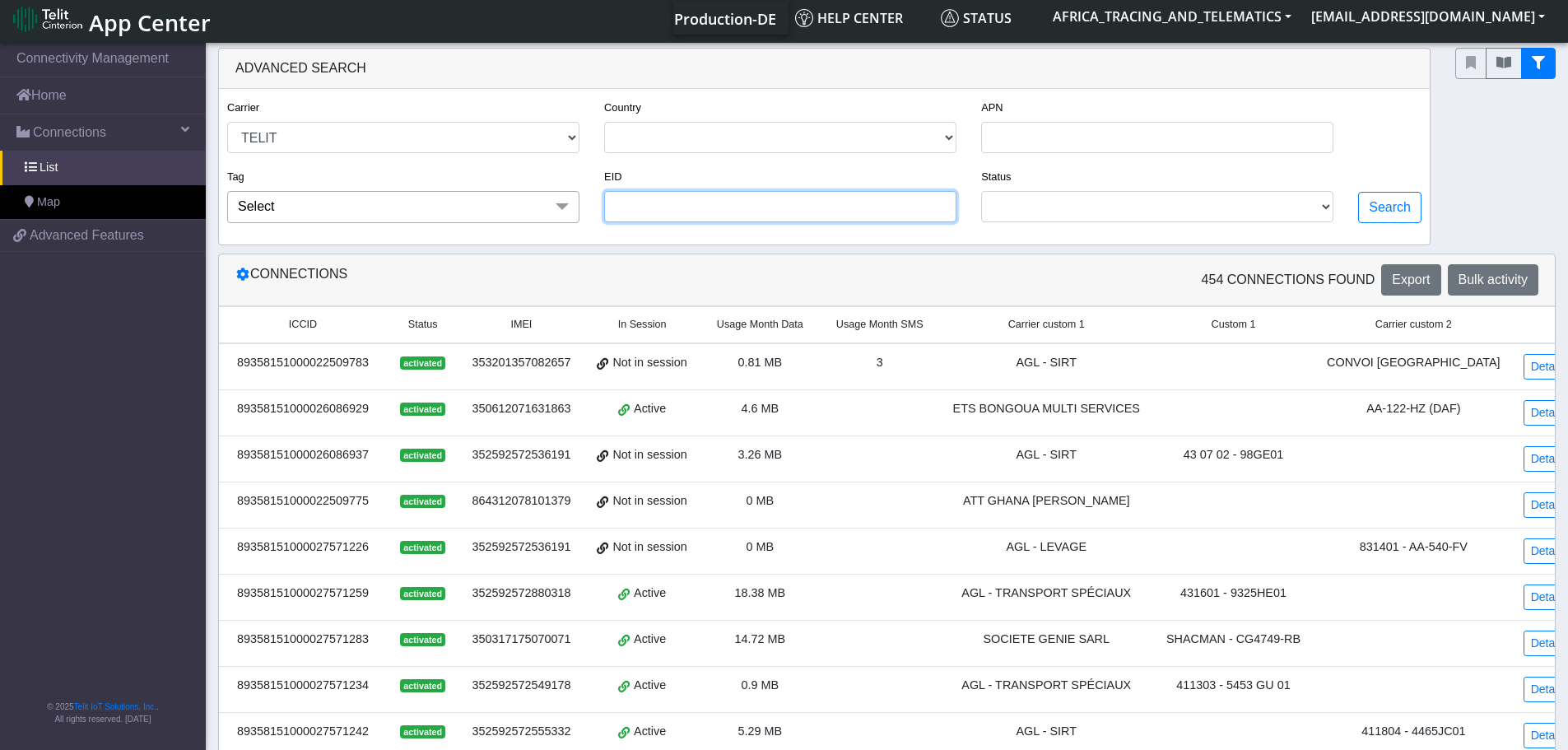
drag, startPoint x: 700, startPoint y: 200, endPoint x: 688, endPoint y: 199, distance: 12.0
click at [691, 200] on input "EID" at bounding box center [780, 206] width 352 height 31
paste input "352592578525438"
type input "352592578525438"
click at [1373, 213] on button "Search" at bounding box center [1390, 206] width 63 height 31
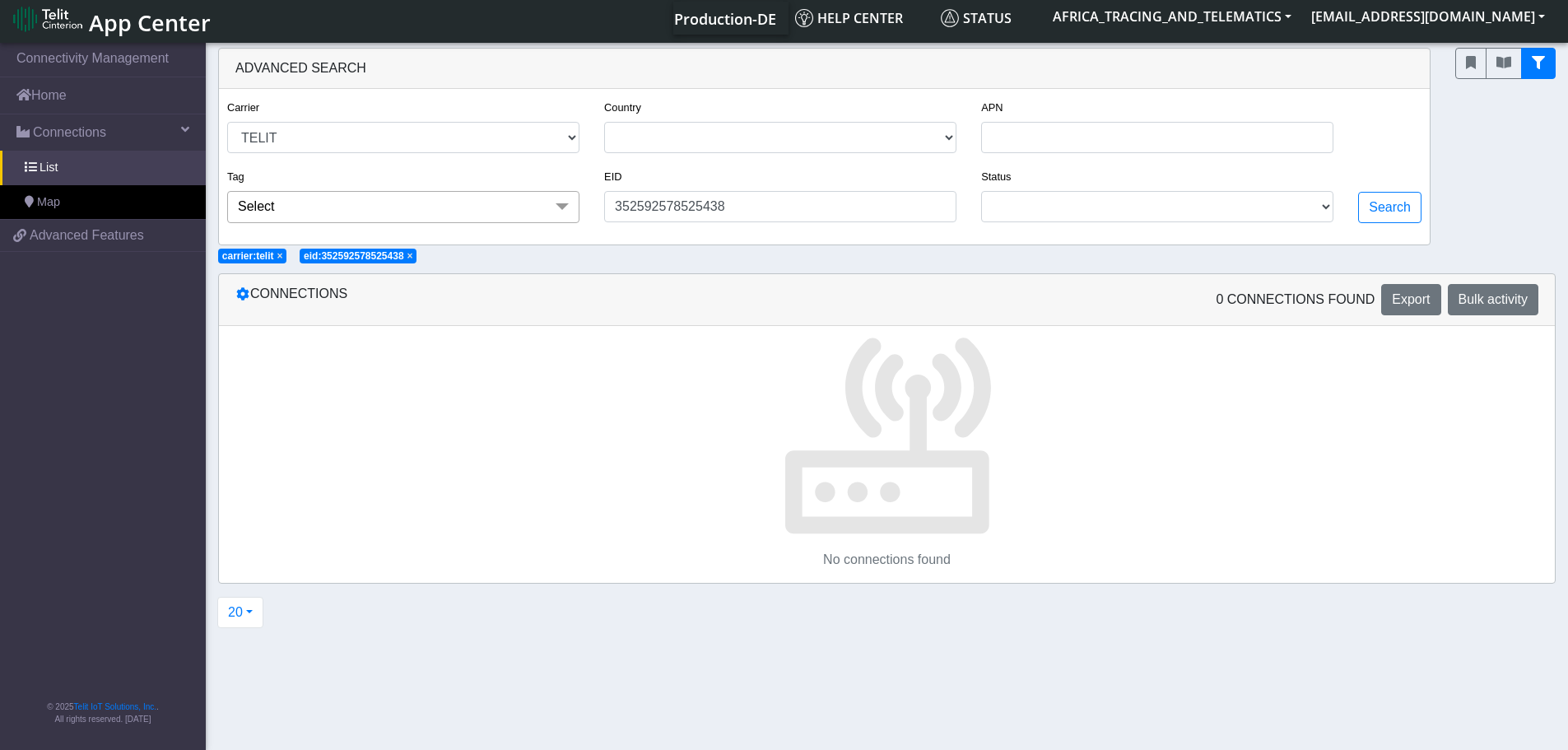
click at [413, 256] on span "×" at bounding box center [410, 256] width 6 height 11
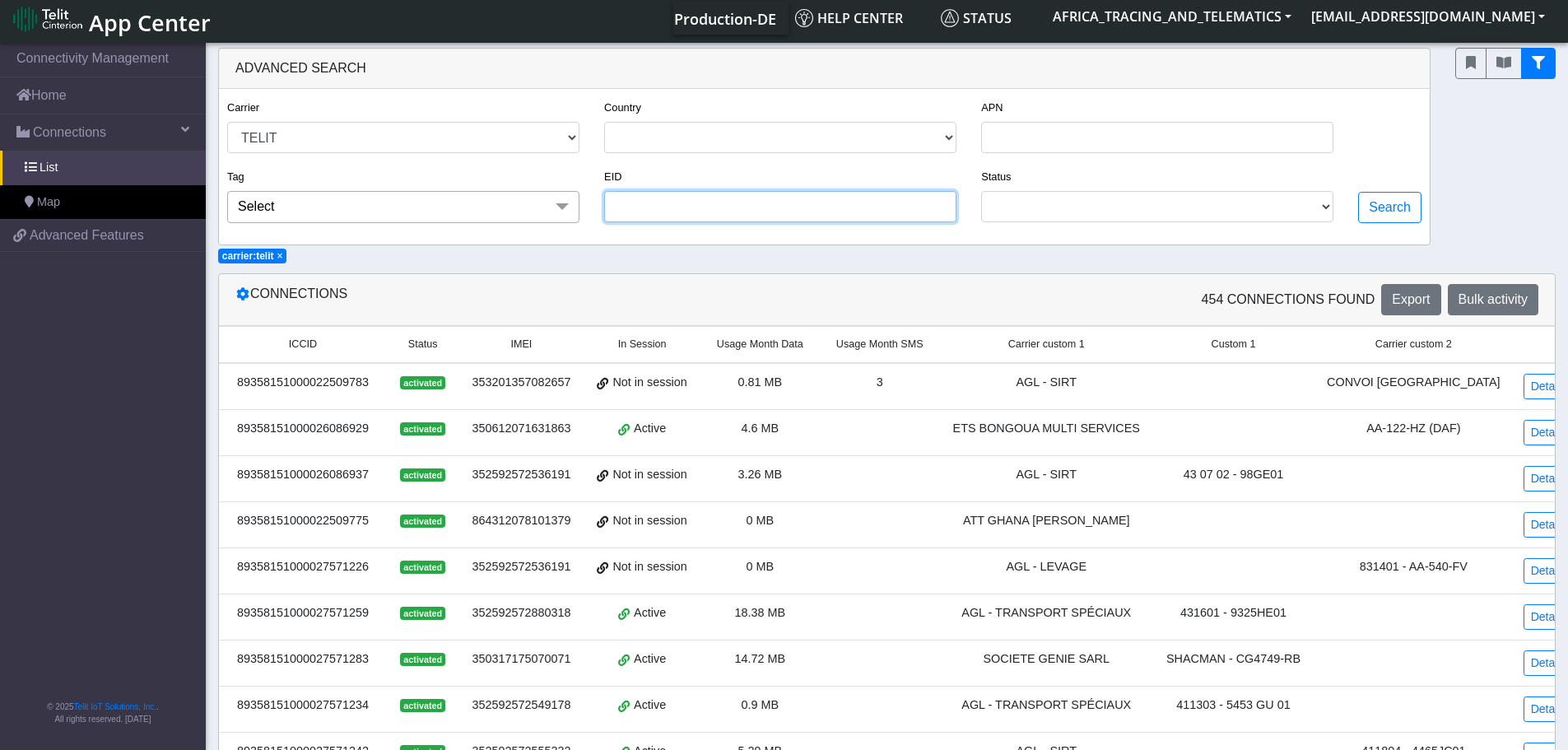
click at [686, 202] on input "EID" at bounding box center [780, 206] width 352 height 31
paste input "352592578525438"
type input "352592578525438"
click at [1400, 198] on button "Search" at bounding box center [1390, 206] width 63 height 31
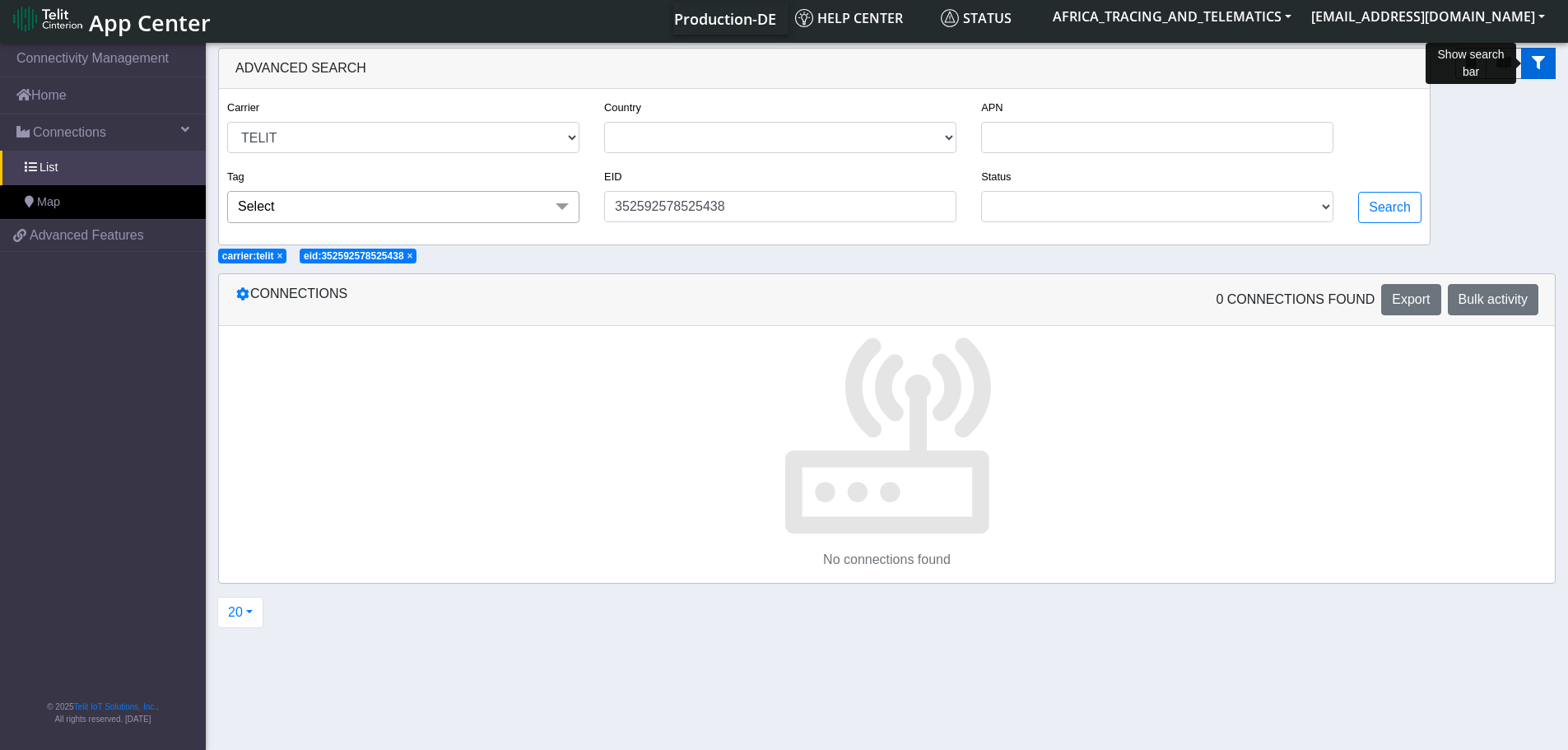
click at [1547, 59] on button "fitlers menu" at bounding box center [1538, 63] width 34 height 31
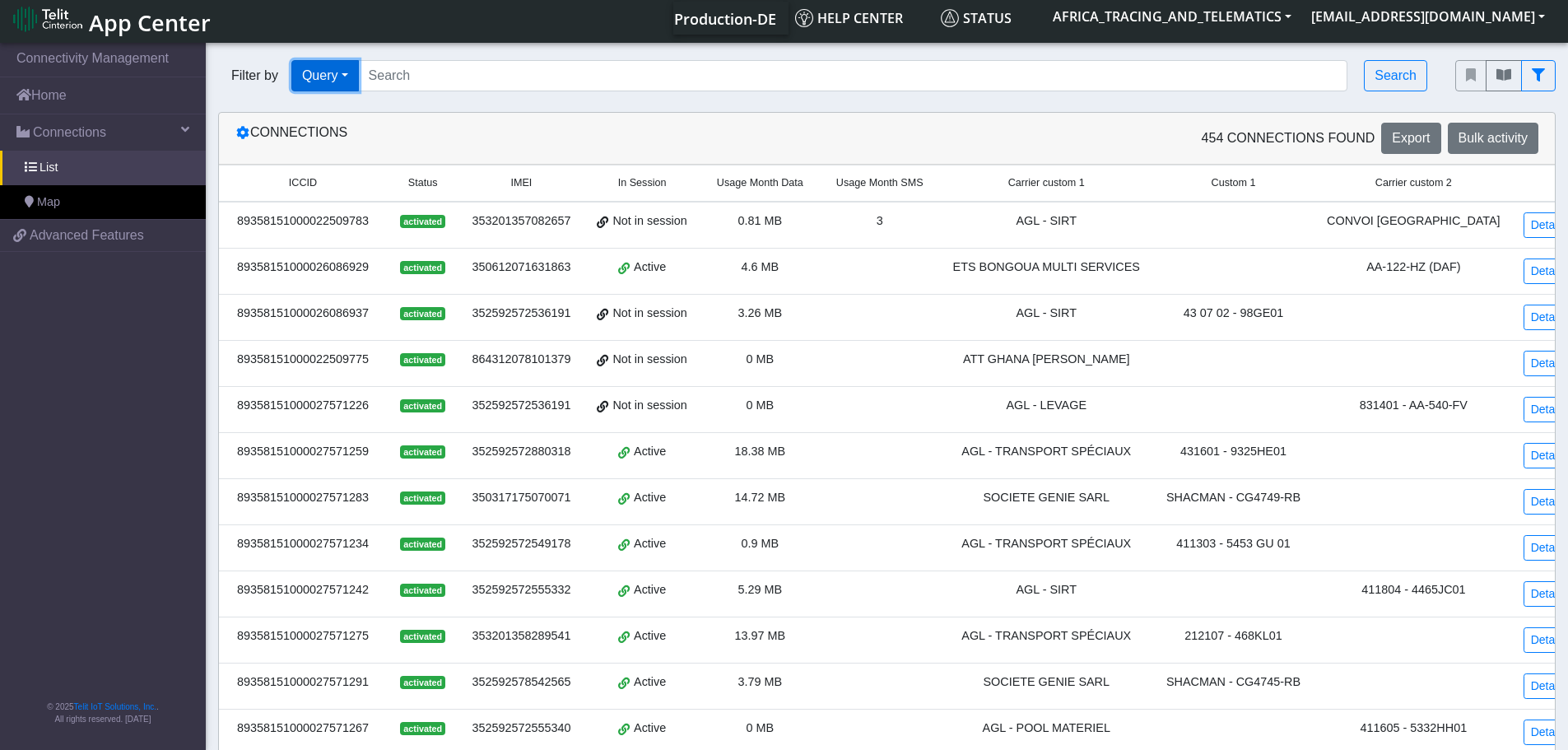
click at [328, 71] on button "Query" at bounding box center [325, 75] width 68 height 31
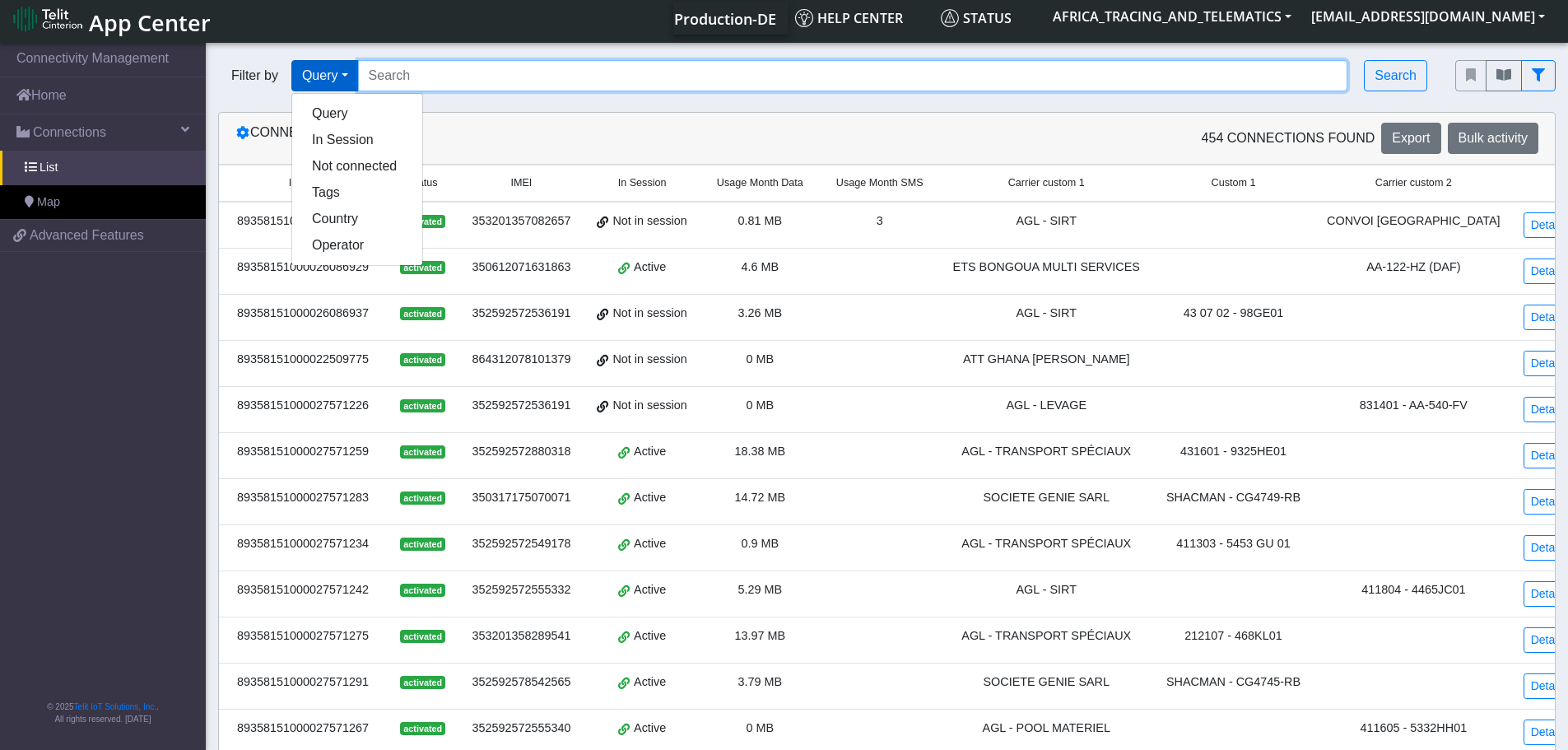
click at [478, 77] on input "Search..." at bounding box center [853, 75] width 990 height 31
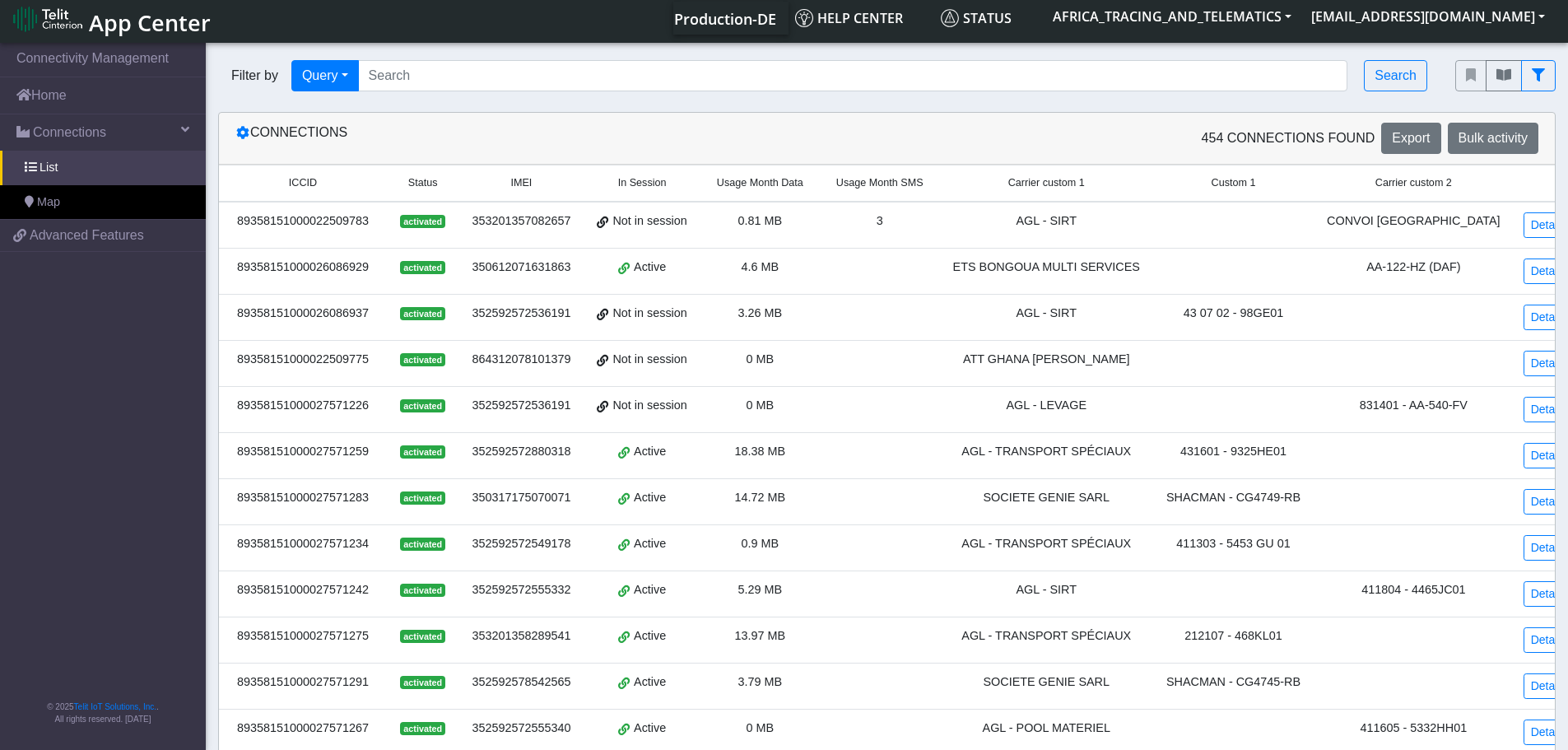
click at [743, 131] on div "Connections" at bounding box center [555, 138] width 664 height 31
click at [532, 182] on span "IMEI" at bounding box center [521, 184] width 21 height 16
